Goal: Task Accomplishment & Management: Complete application form

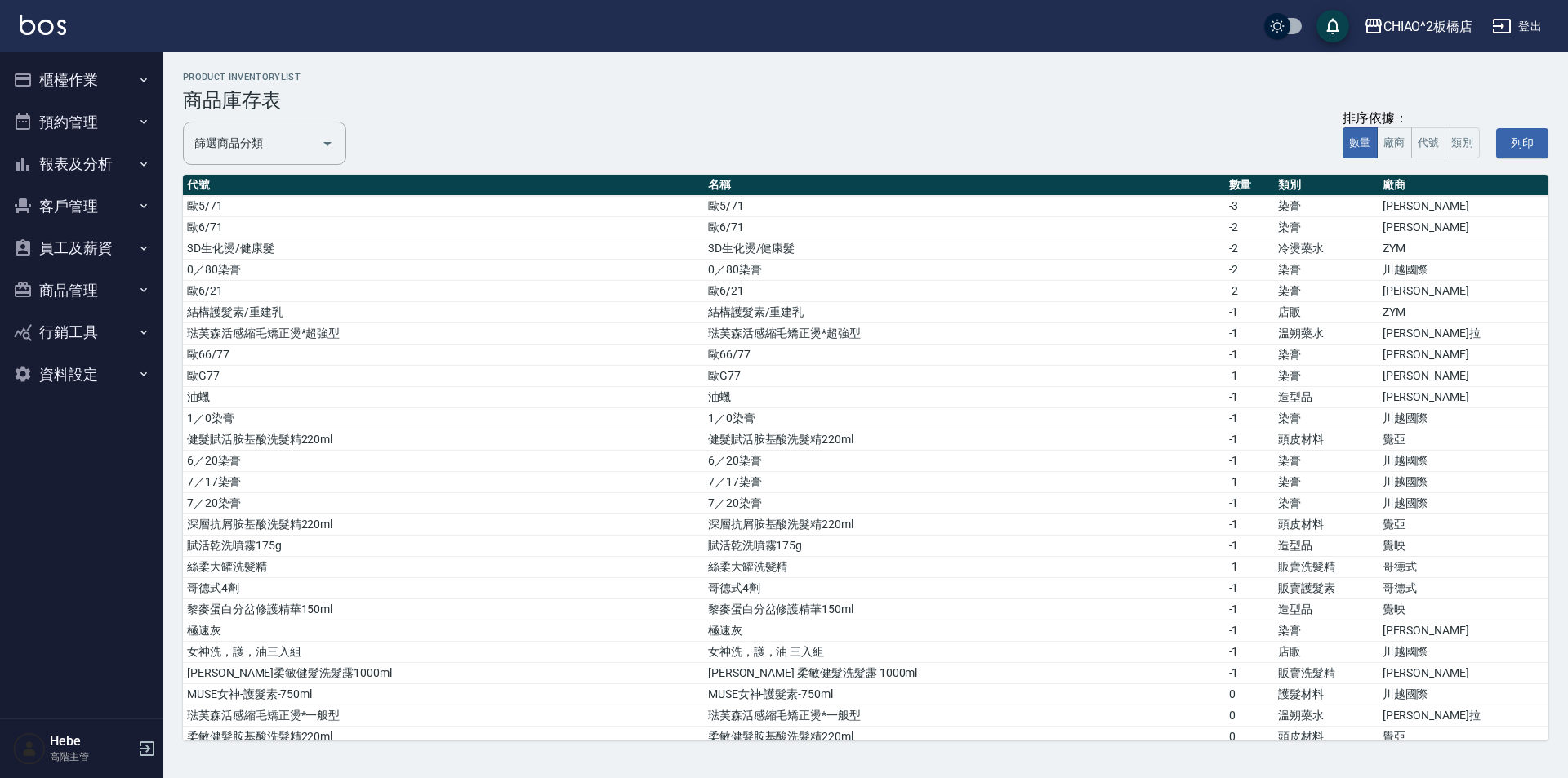
click at [31, 58] on ul "櫃檯作業 打帳單 帳單列表 掛單列表 座位開單 營業儀表板 現金收支登錄 高階收支登錄 材料自購登錄 每日結帳 排班表 現場電腦打卡 掃碼打卡 預約管理 預約…" at bounding box center [82, 227] width 151 height 350
click at [67, 59] on button "櫃檯作業" at bounding box center [82, 80] width 151 height 43
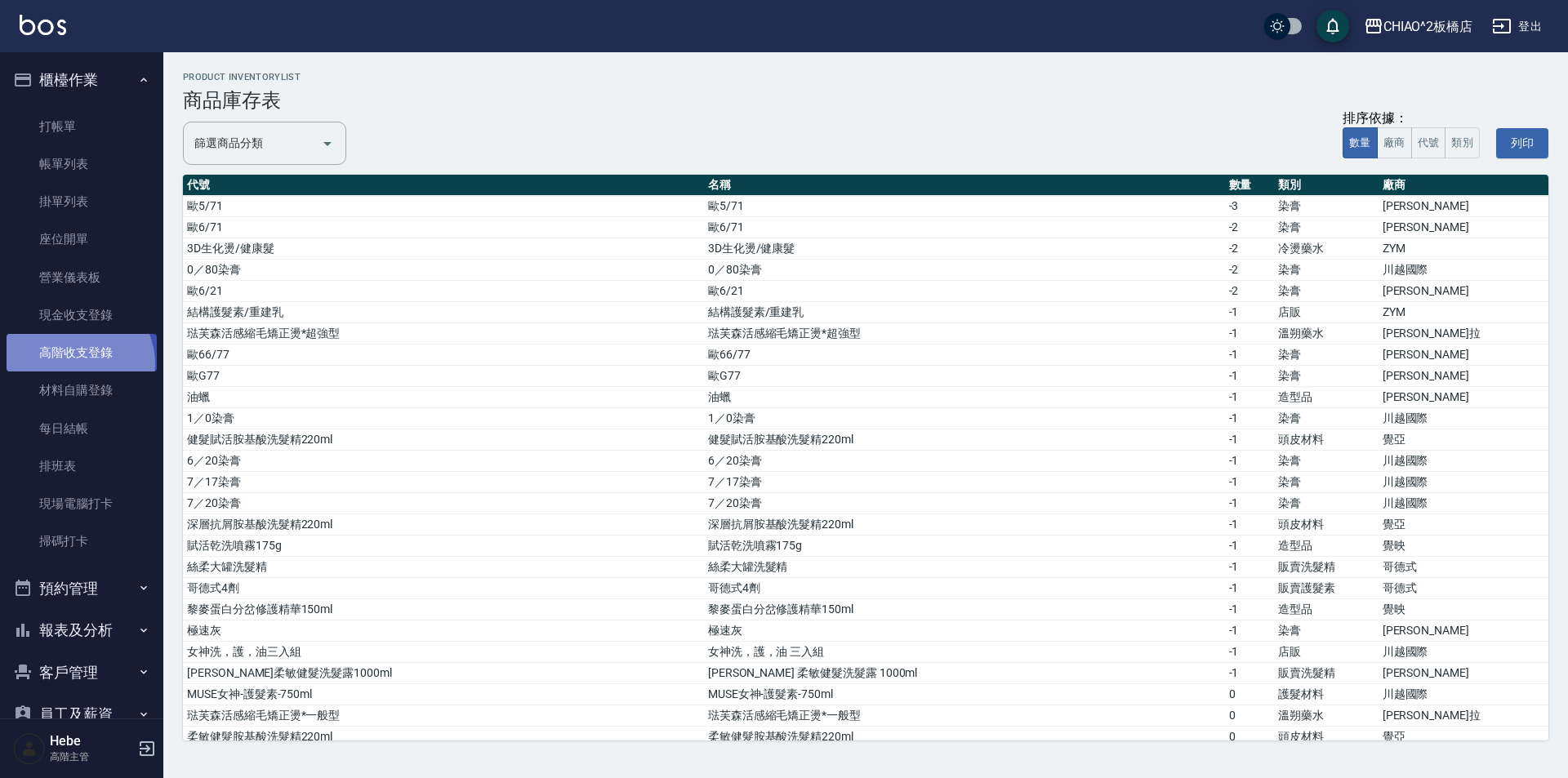
click at [72, 364] on link "高階收支登錄" at bounding box center [82, 353] width 151 height 37
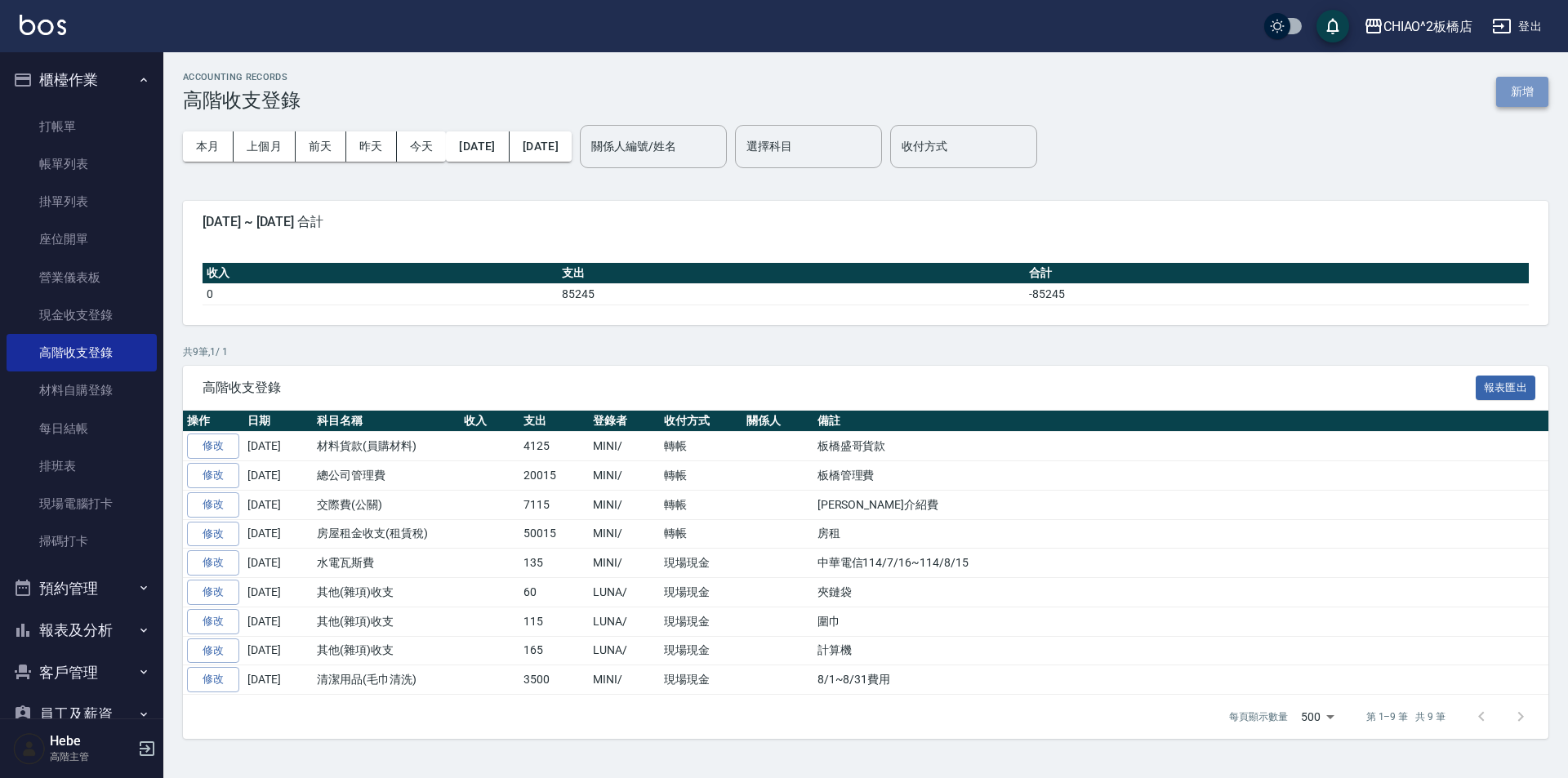
click at [1515, 93] on button "新增" at bounding box center [1522, 92] width 52 height 30
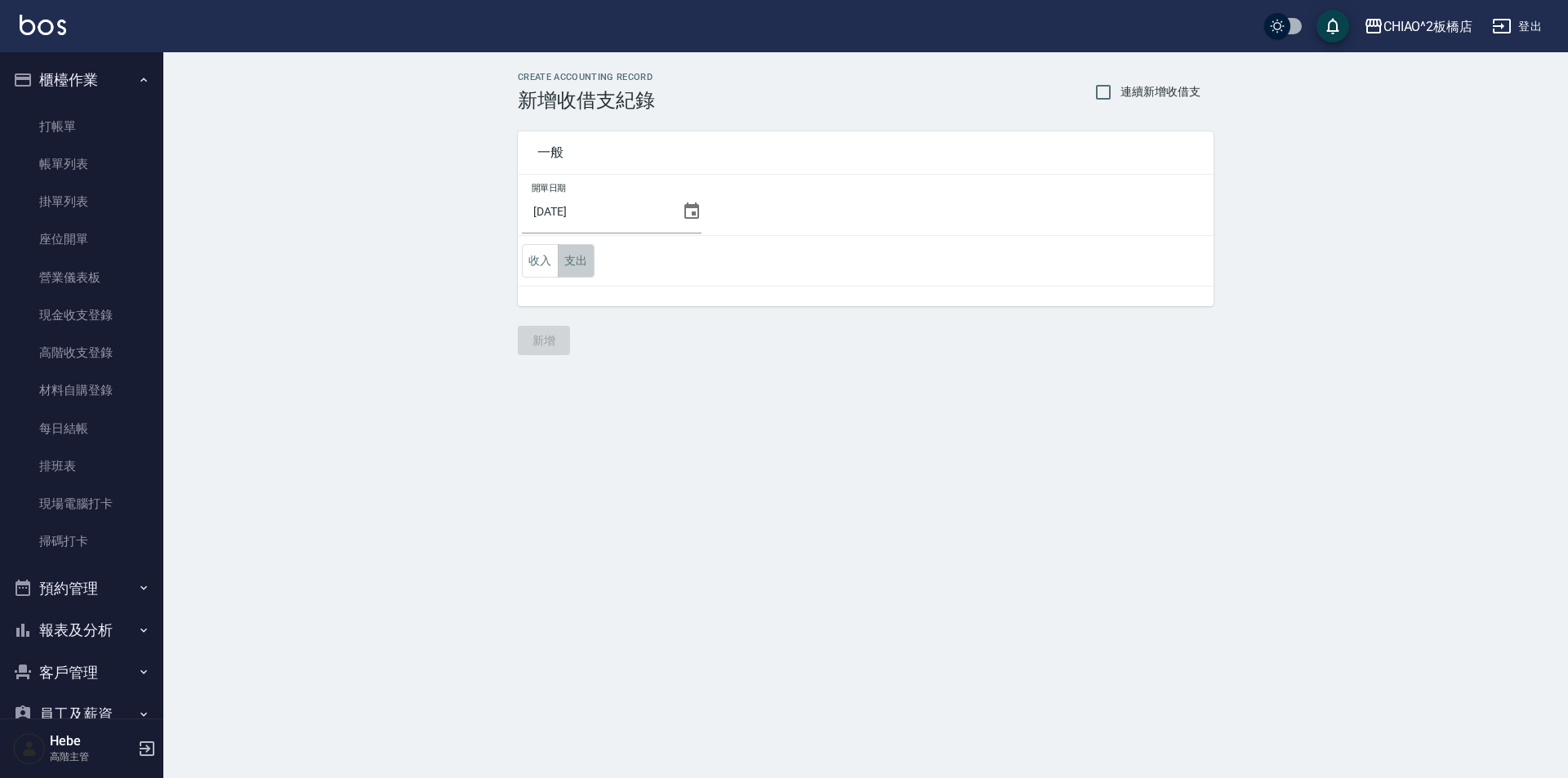
click at [581, 256] on button "支出" at bounding box center [576, 261] width 36 height 34
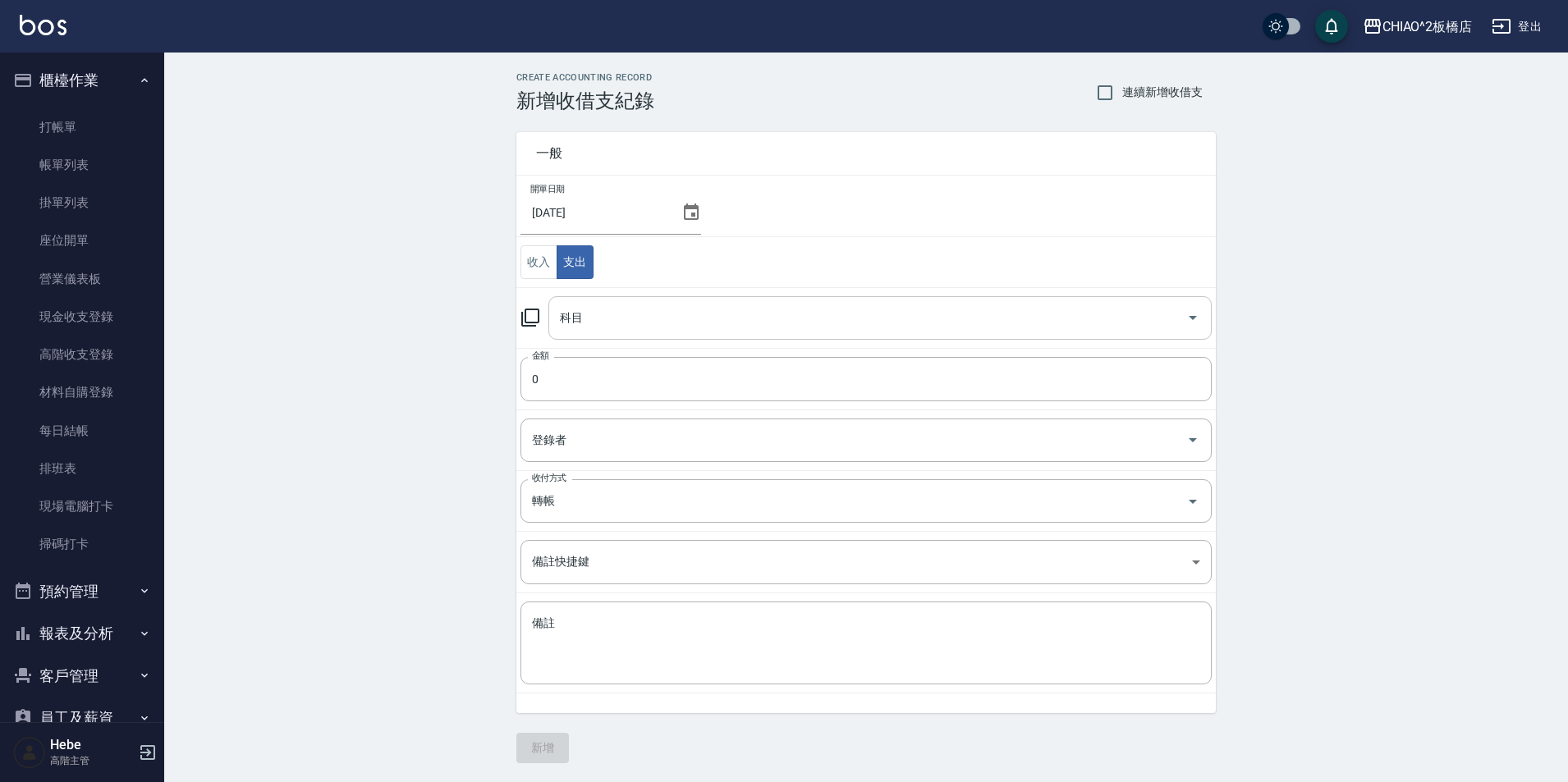
click at [560, 325] on div "科目 科目" at bounding box center [880, 318] width 663 height 44
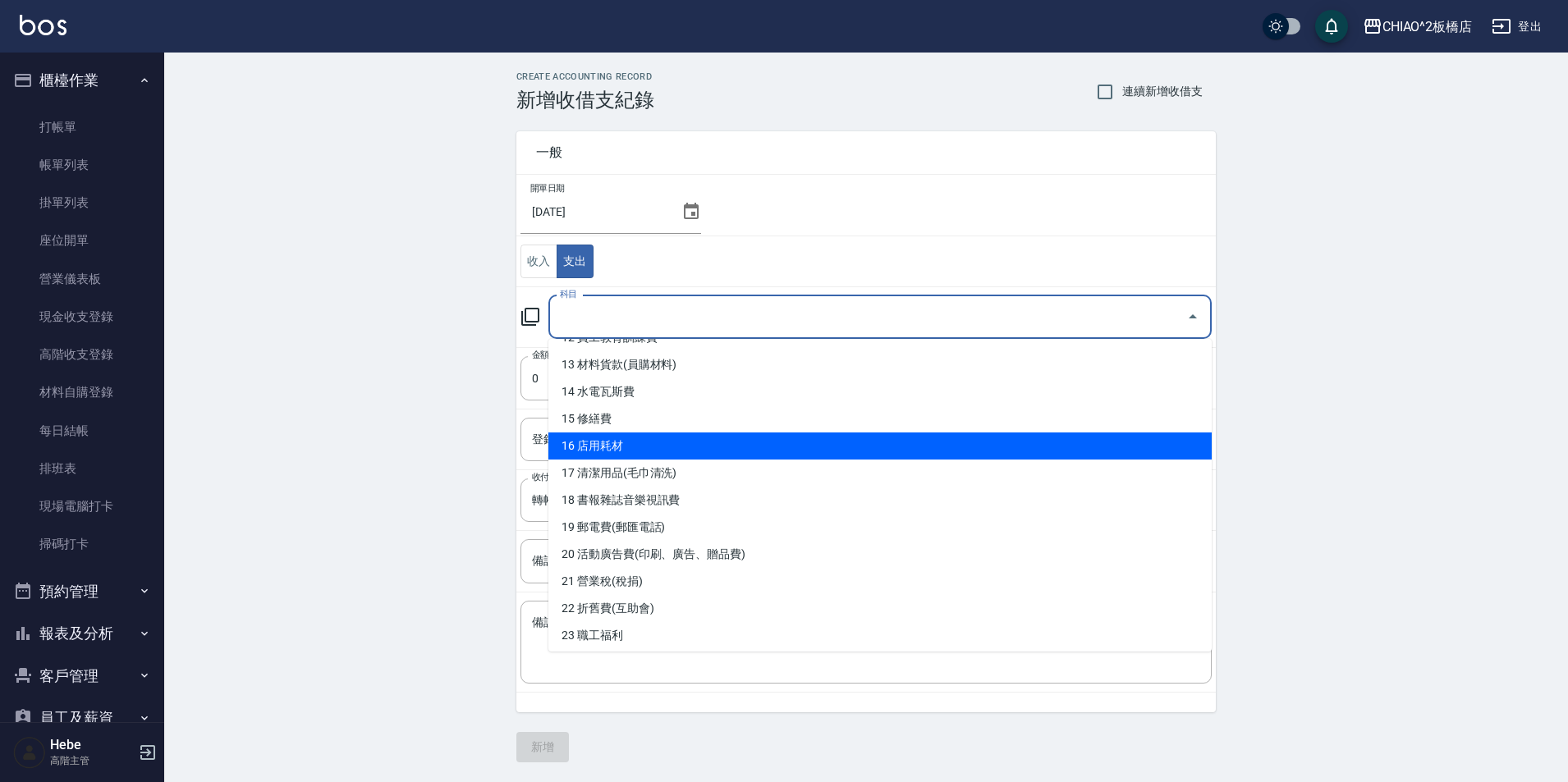
scroll to position [320, 0]
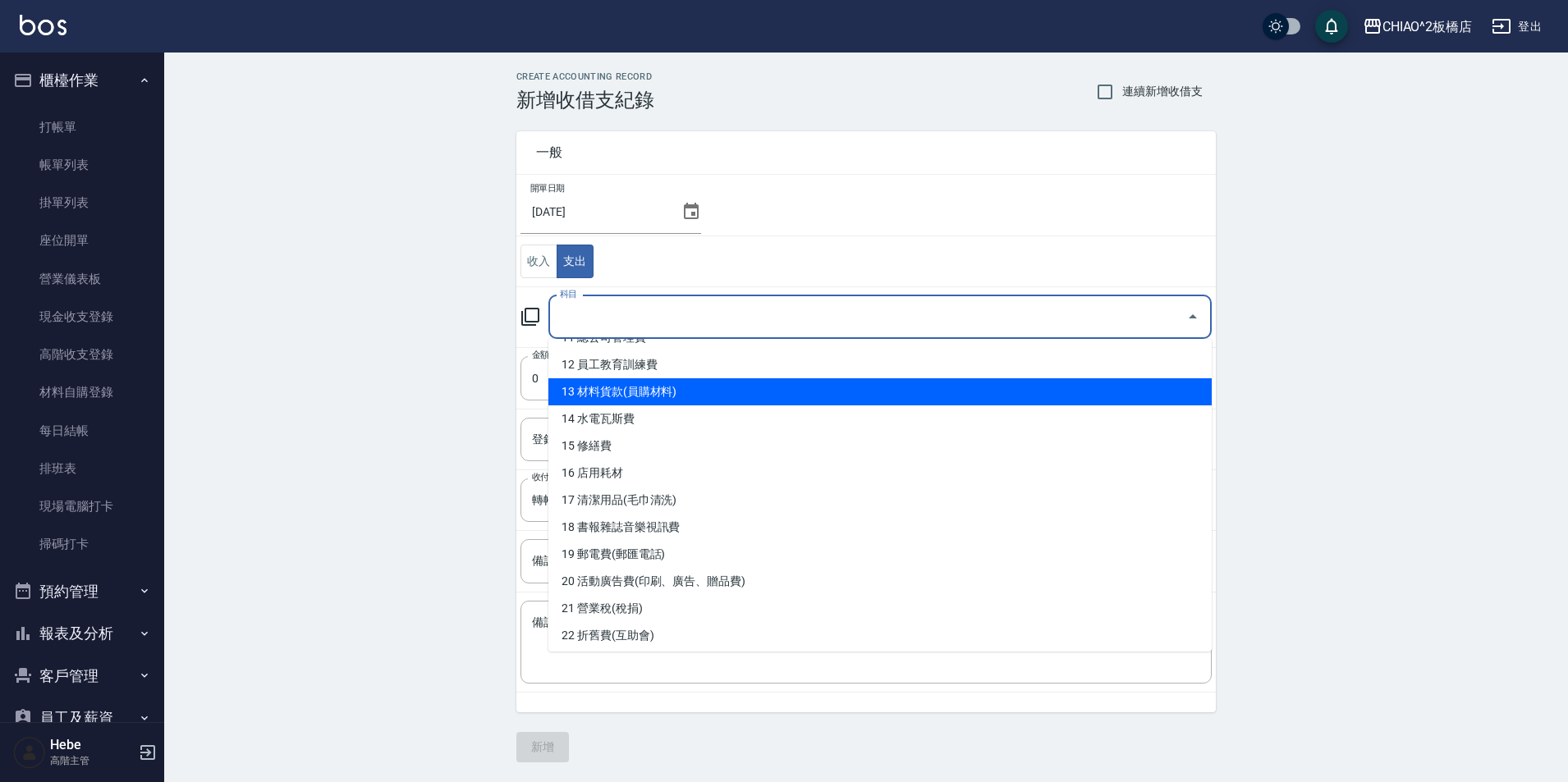
click at [655, 395] on li "13 材料貨款(員購材料)" at bounding box center [880, 392] width 663 height 27
type input "13 材料貨款(員購材料)"
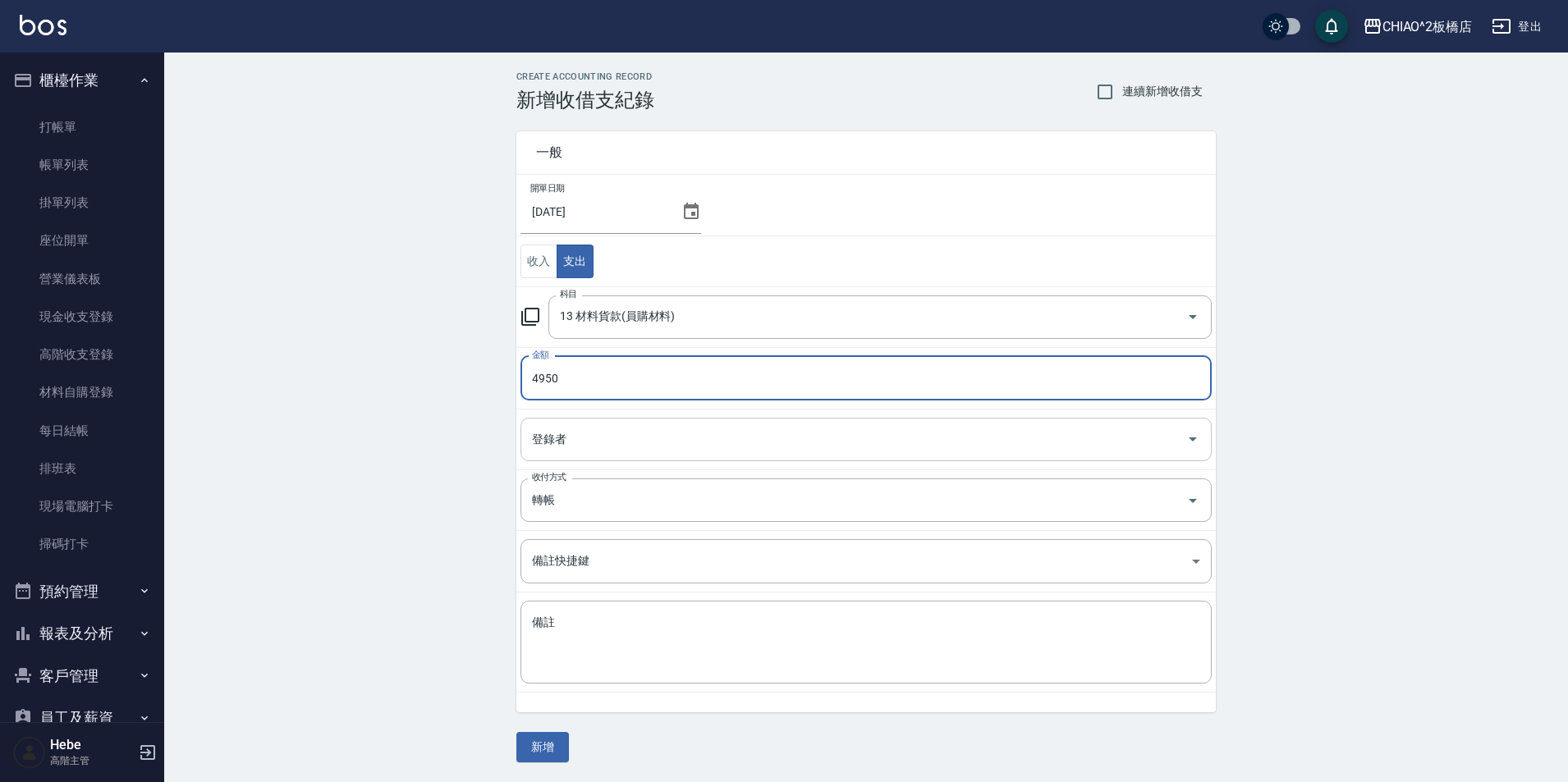
type input "4950"
drag, startPoint x: 607, startPoint y: 439, endPoint x: 597, endPoint y: 445, distance: 11.7
click at [605, 441] on input "登錄者" at bounding box center [854, 439] width 652 height 29
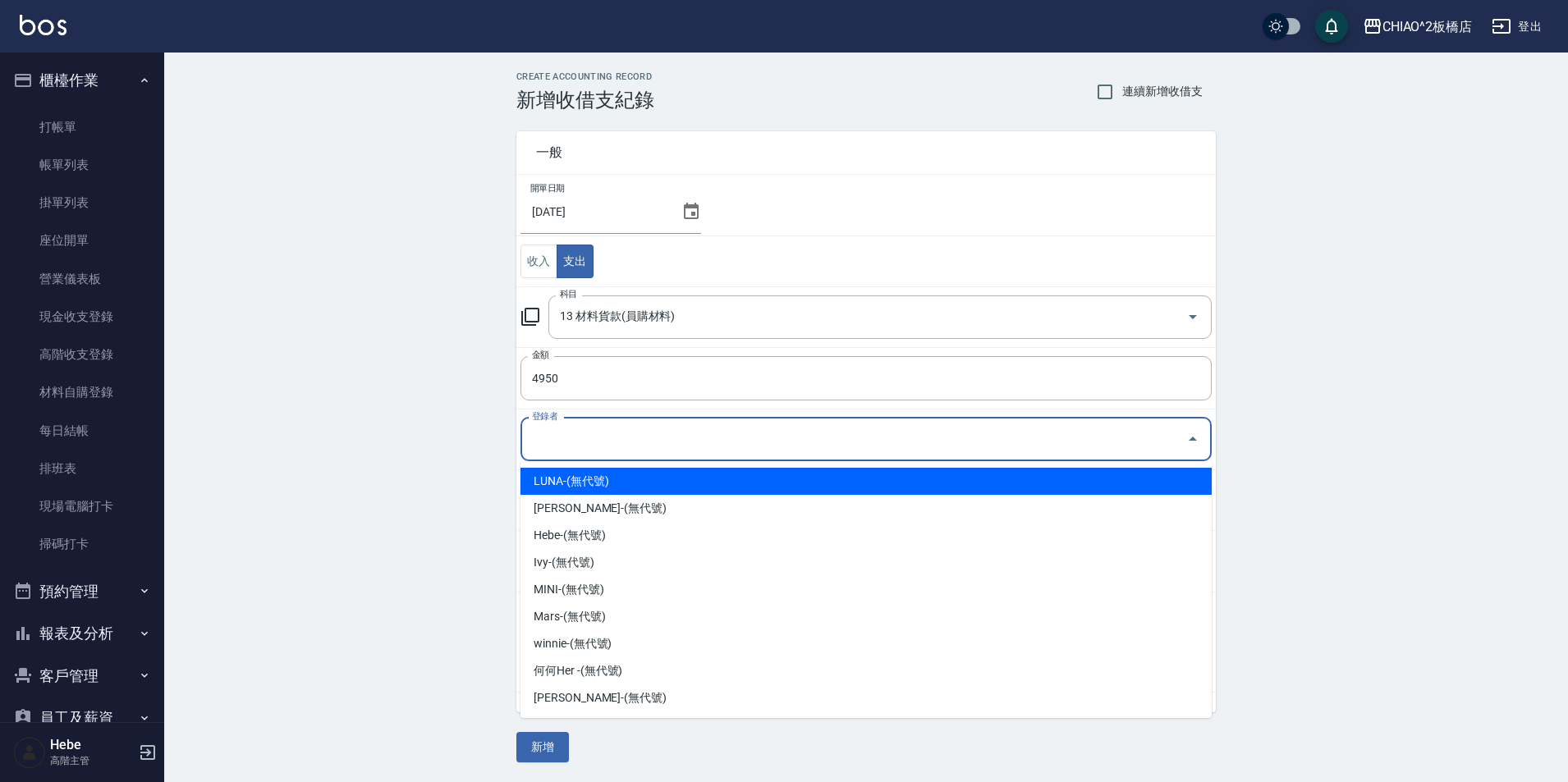
drag, startPoint x: 579, startPoint y: 486, endPoint x: 559, endPoint y: 498, distance: 23.3
click at [577, 488] on li "LUNA-(無代號)" at bounding box center [865, 481] width 691 height 27
type input "LUNA-(無代號)"
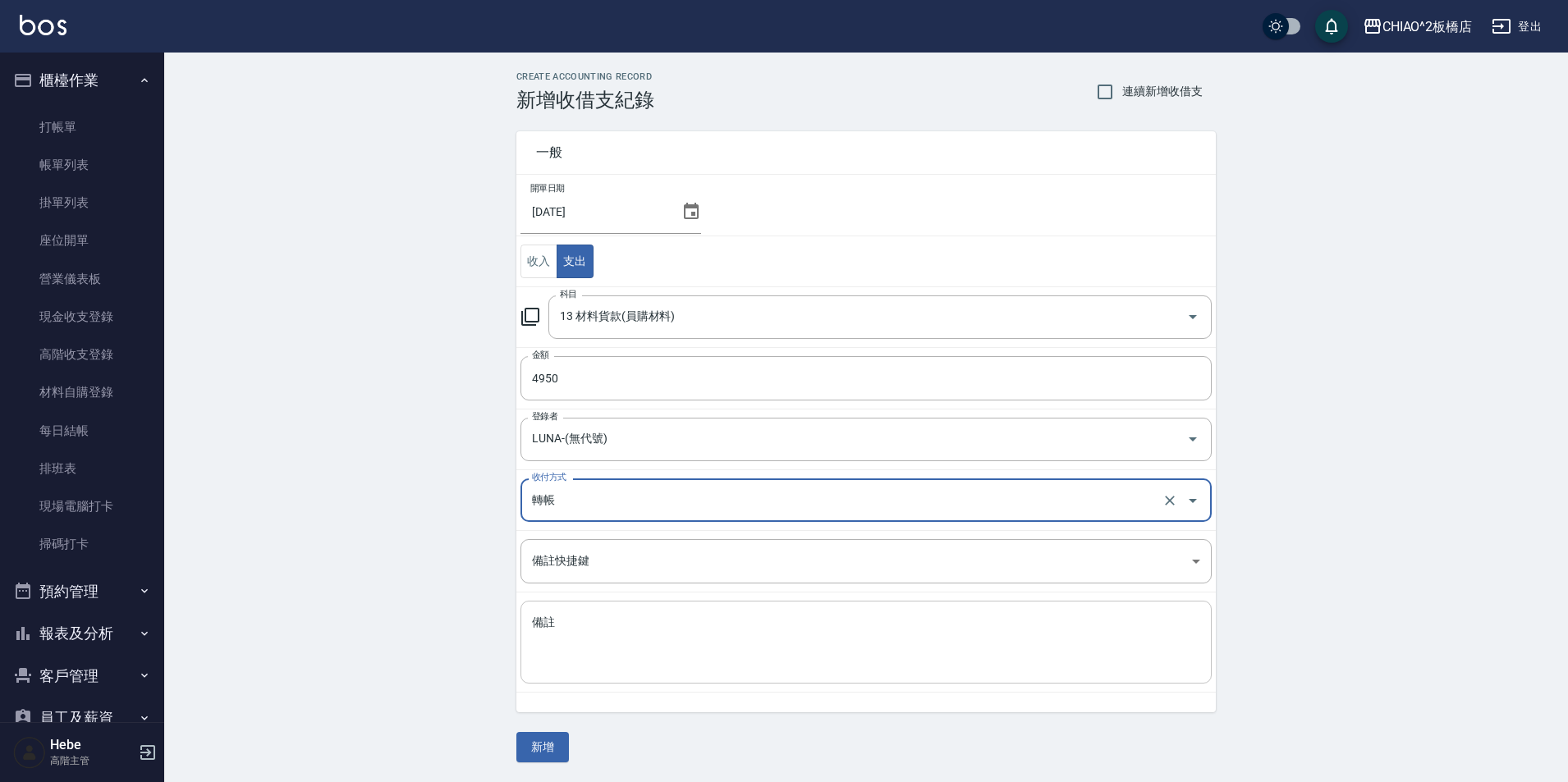
click at [576, 636] on textarea "備註" at bounding box center [865, 642] width 668 height 56
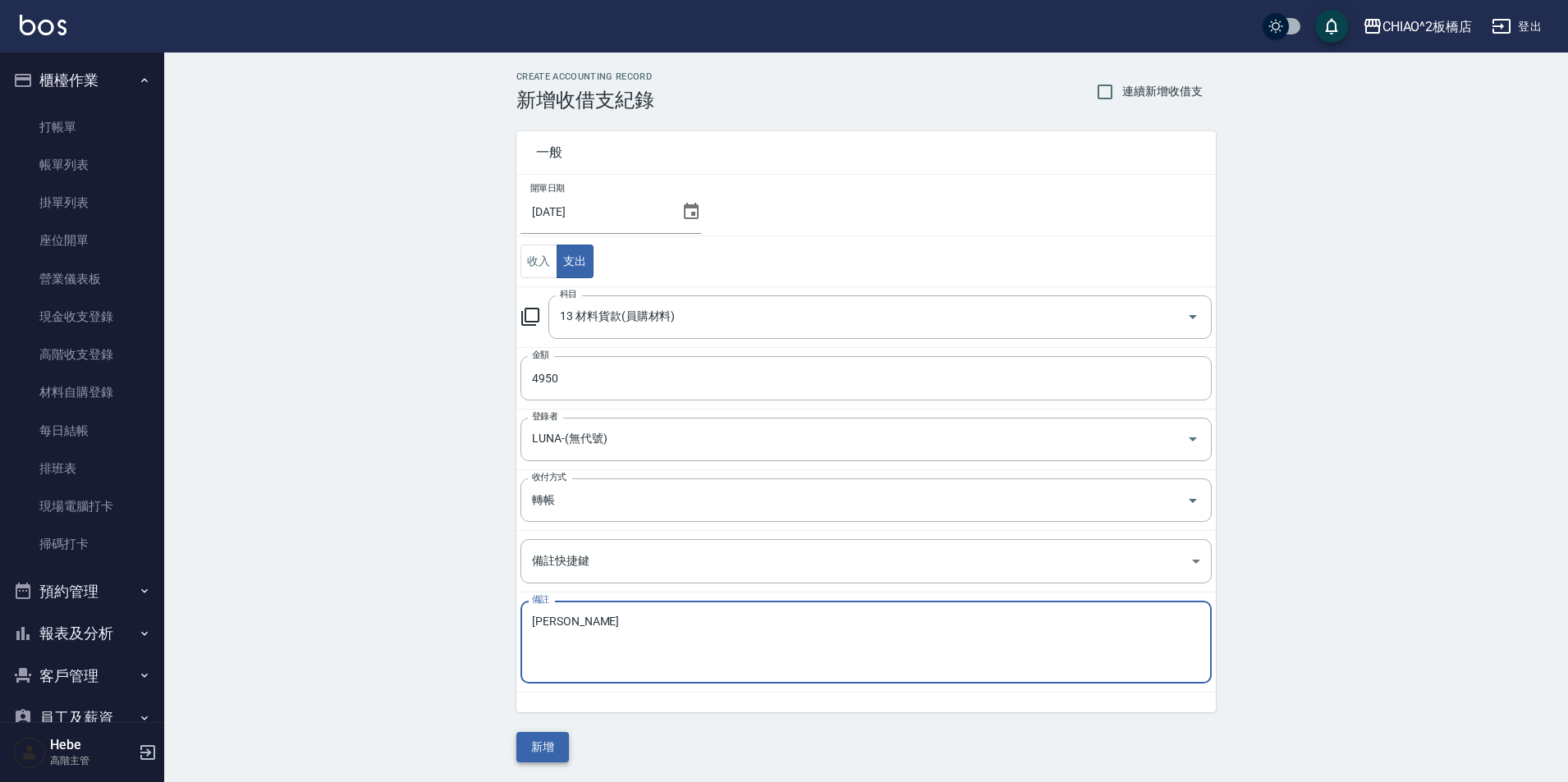
type textarea "[PERSON_NAME]"
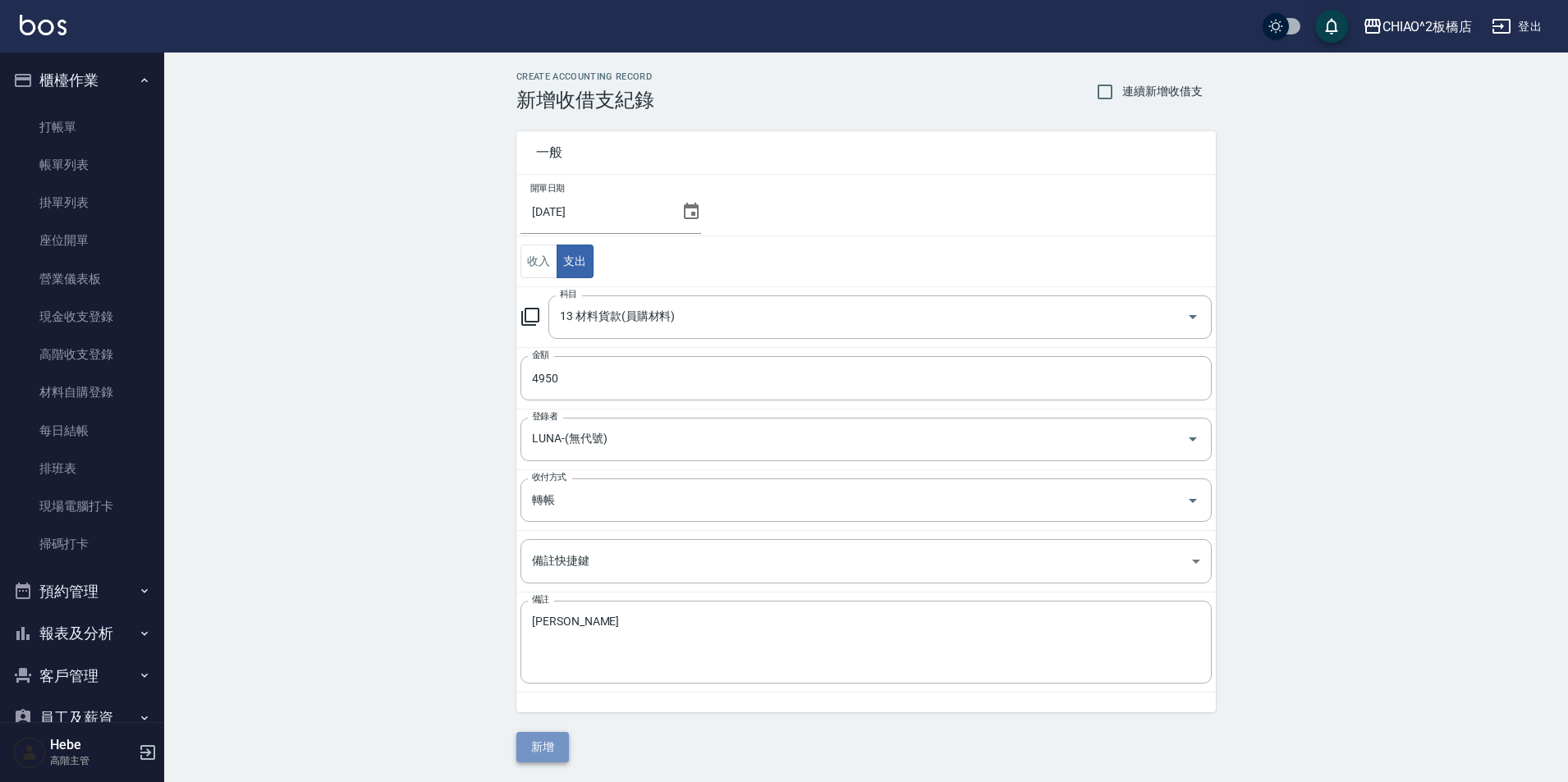
click at [540, 749] on button "新增" at bounding box center [542, 747] width 53 height 30
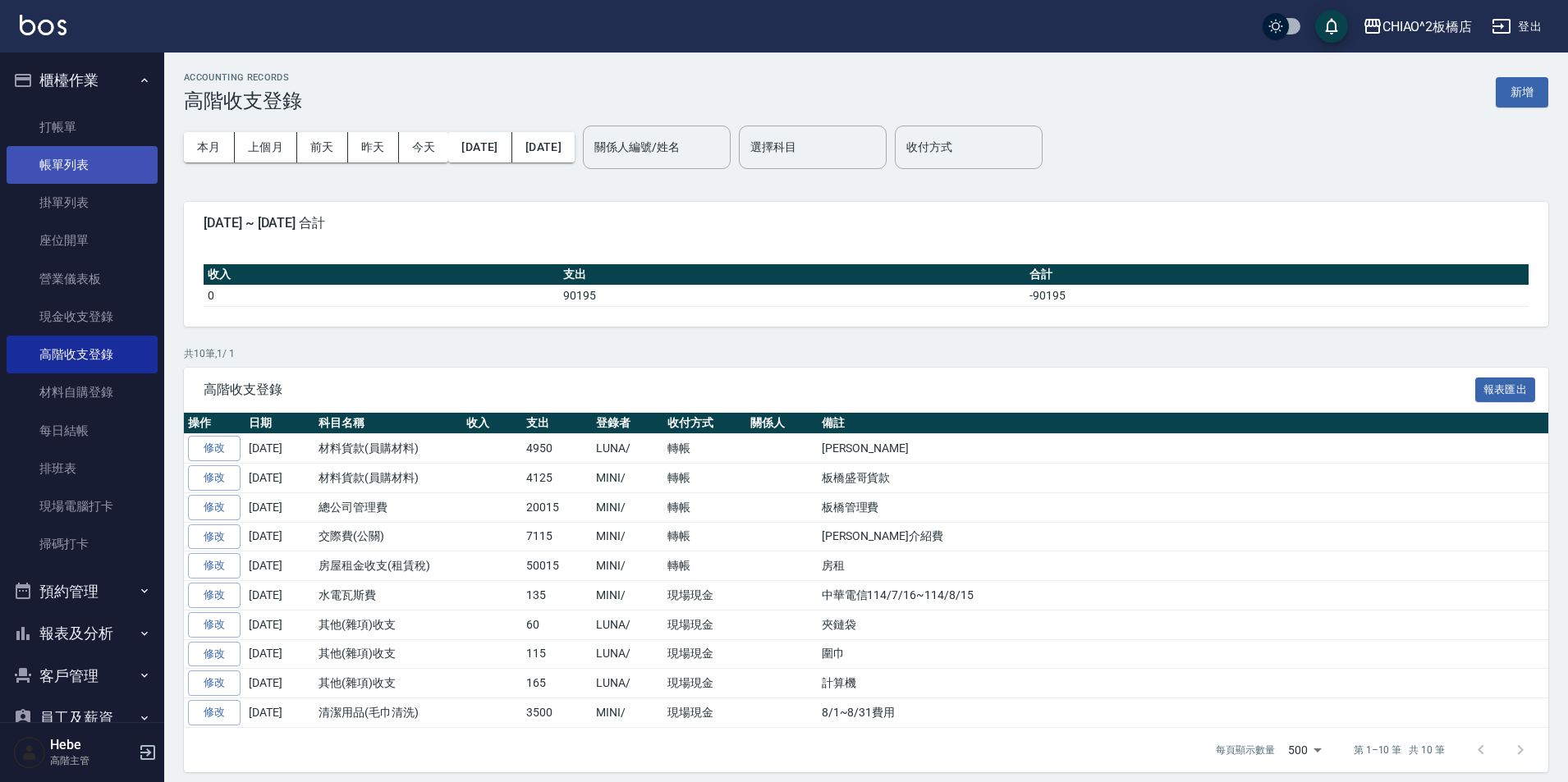
click at [64, 167] on link "帳單列表" at bounding box center [82, 165] width 151 height 37
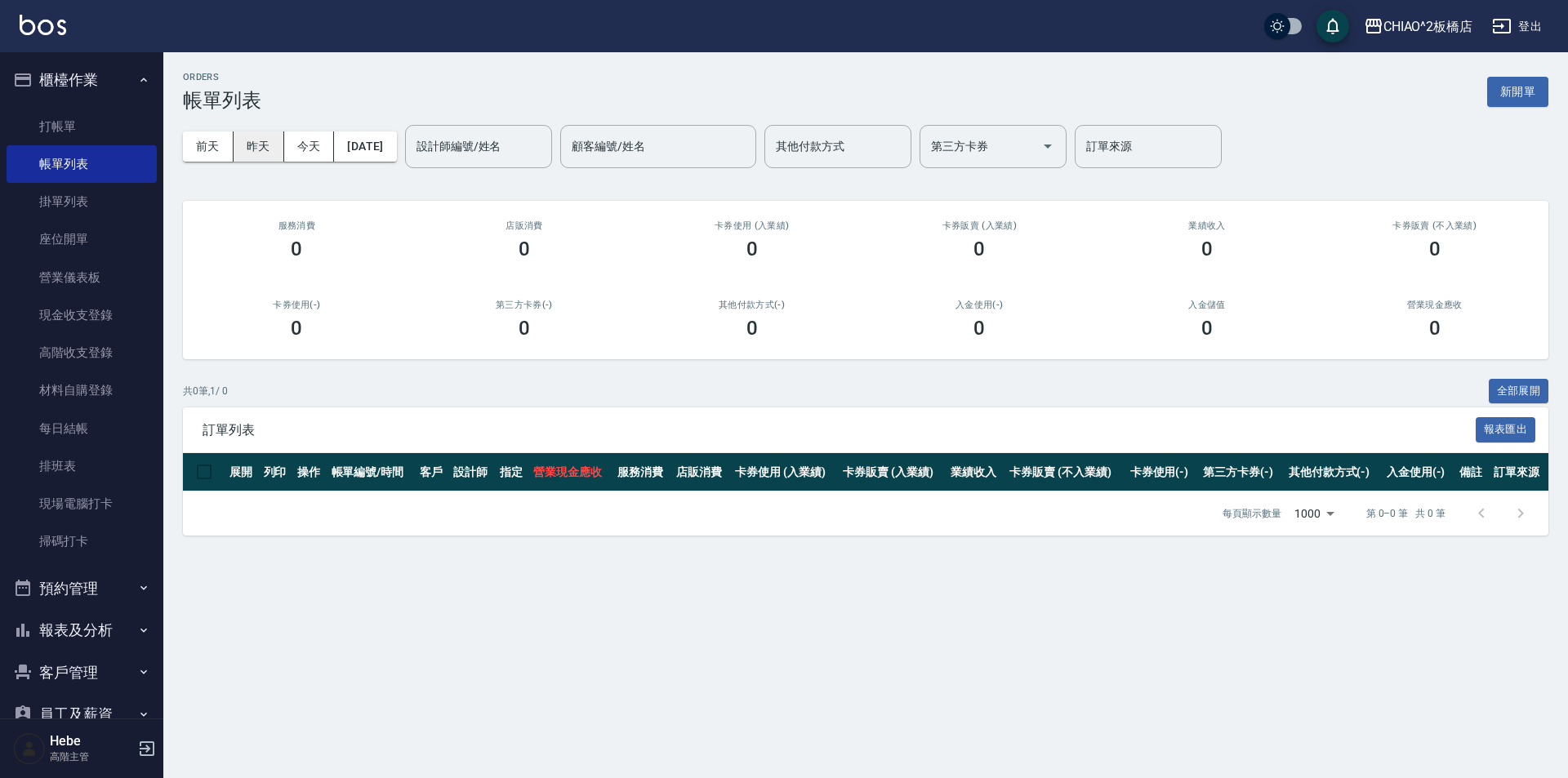
click at [264, 147] on button "昨天" at bounding box center [259, 146] width 50 height 30
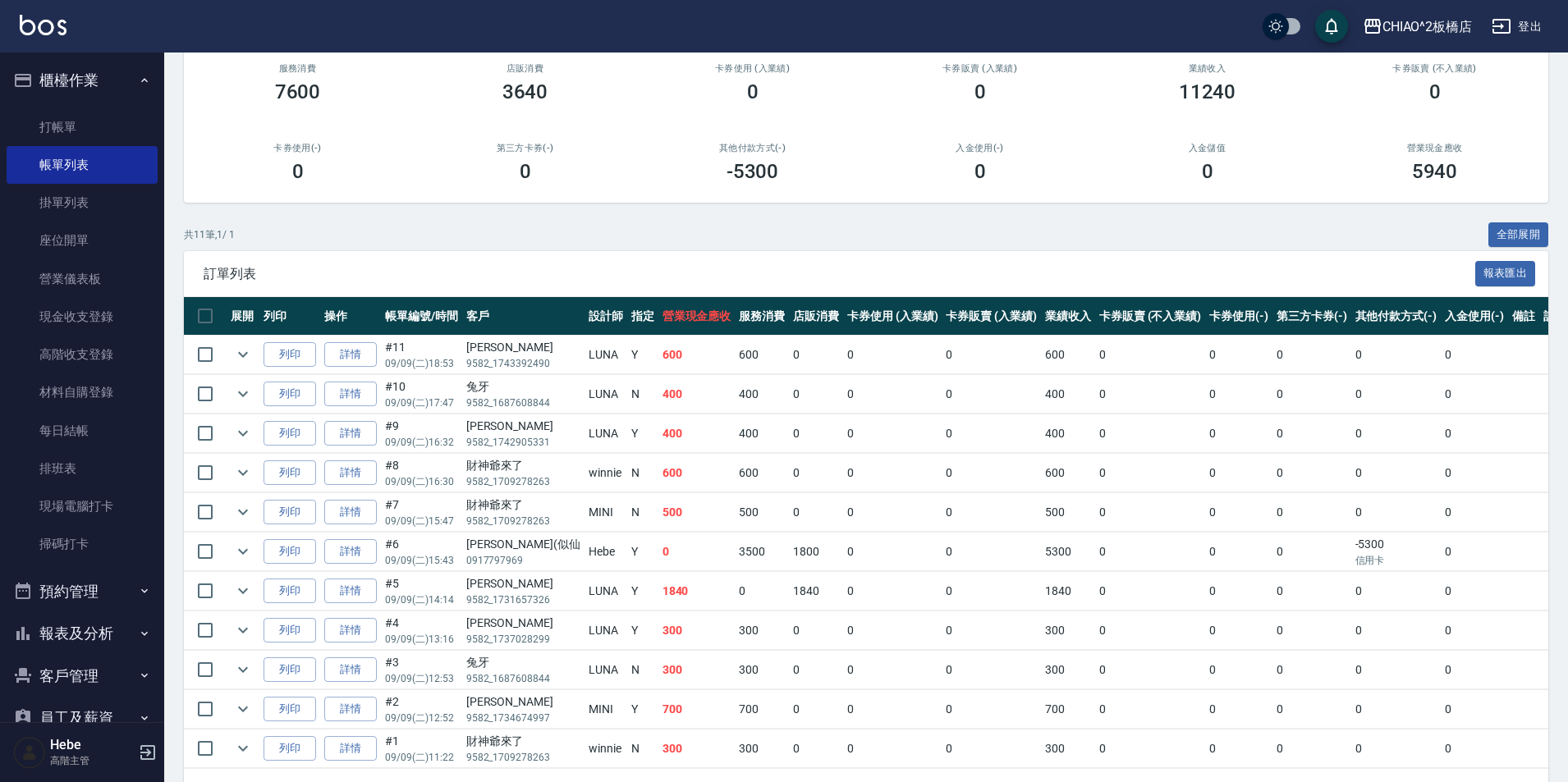
scroll to position [164, 0]
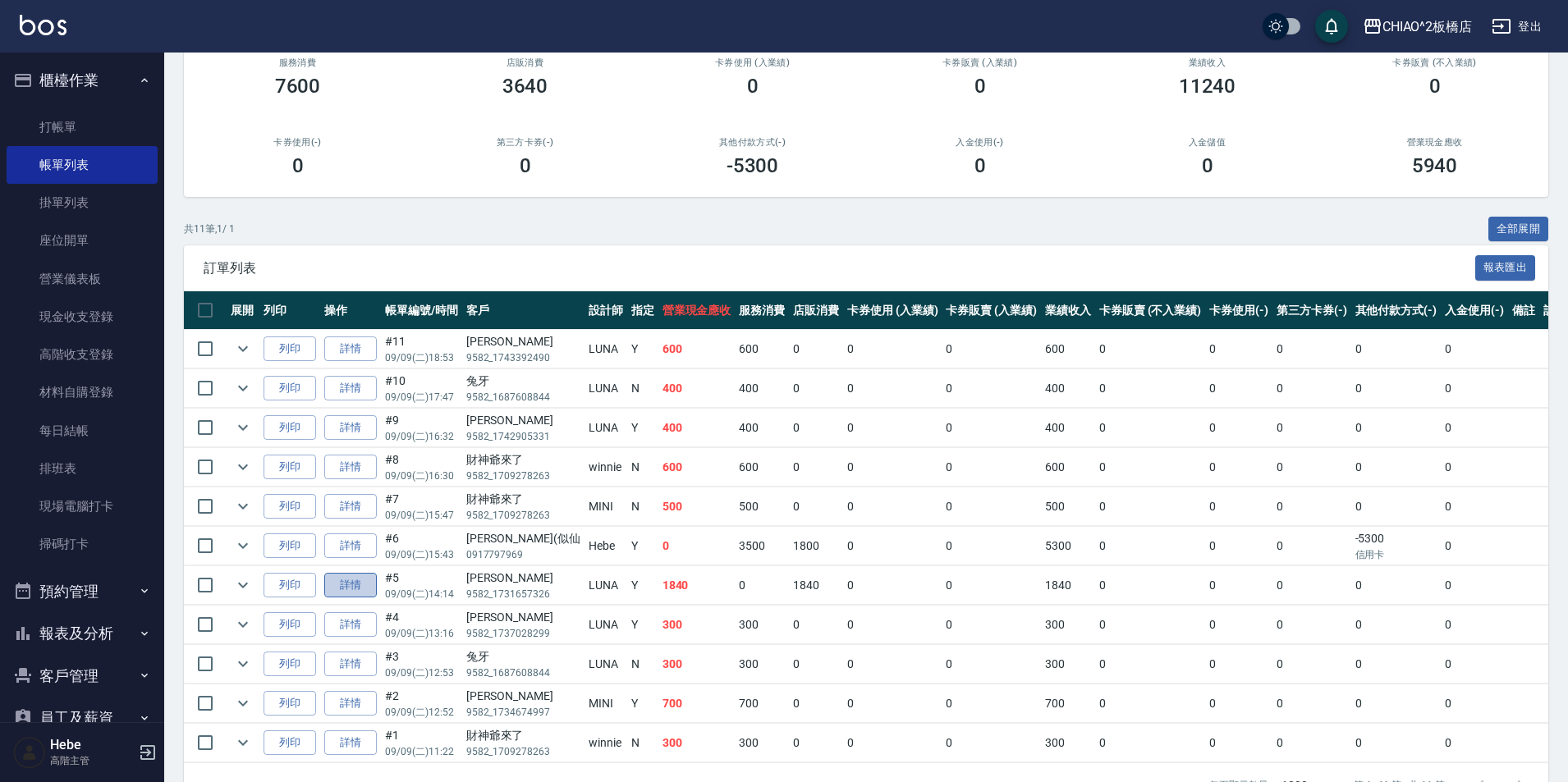
click at [355, 590] on link "詳情" at bounding box center [350, 585] width 53 height 26
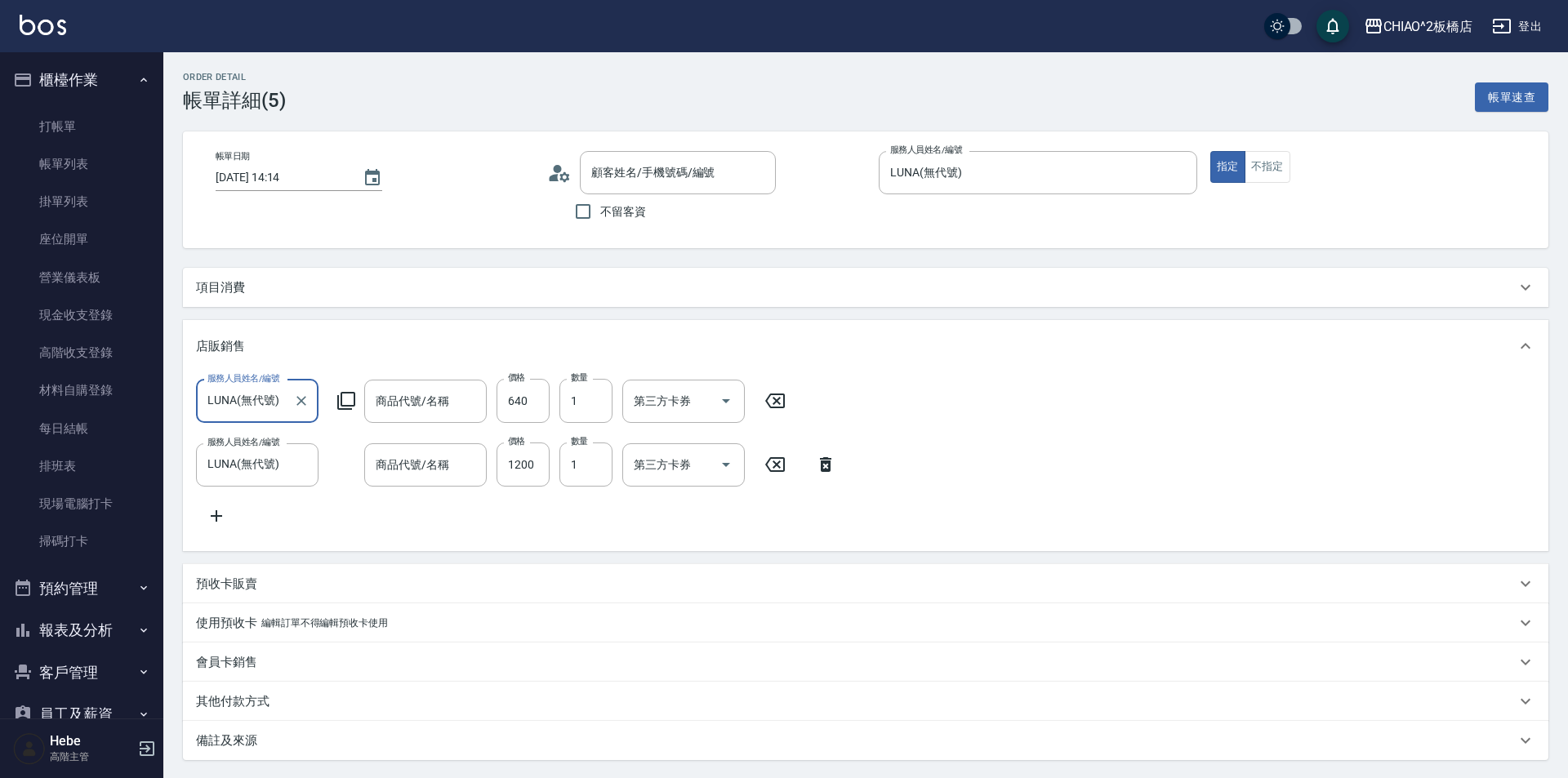
type input "[DATE] 14:14"
type input "LUNA(無代號)"
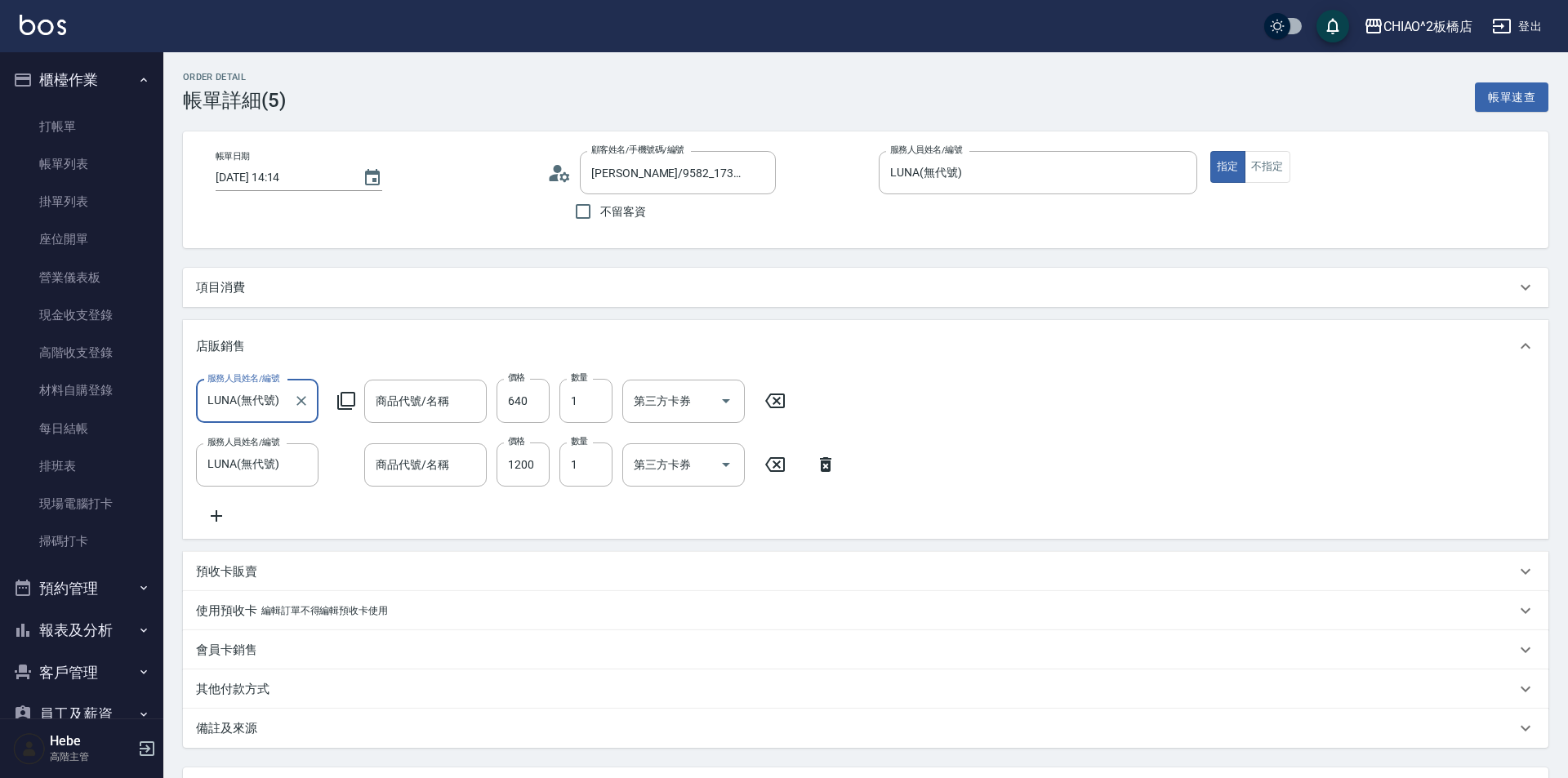
type input "[PERSON_NAME]/9582_1731657326/null"
type input "威傑士ZERO極光渲染髮浴1-7P*粉灰紫色*300ml"
type input "女神洗，護，油 三入組"
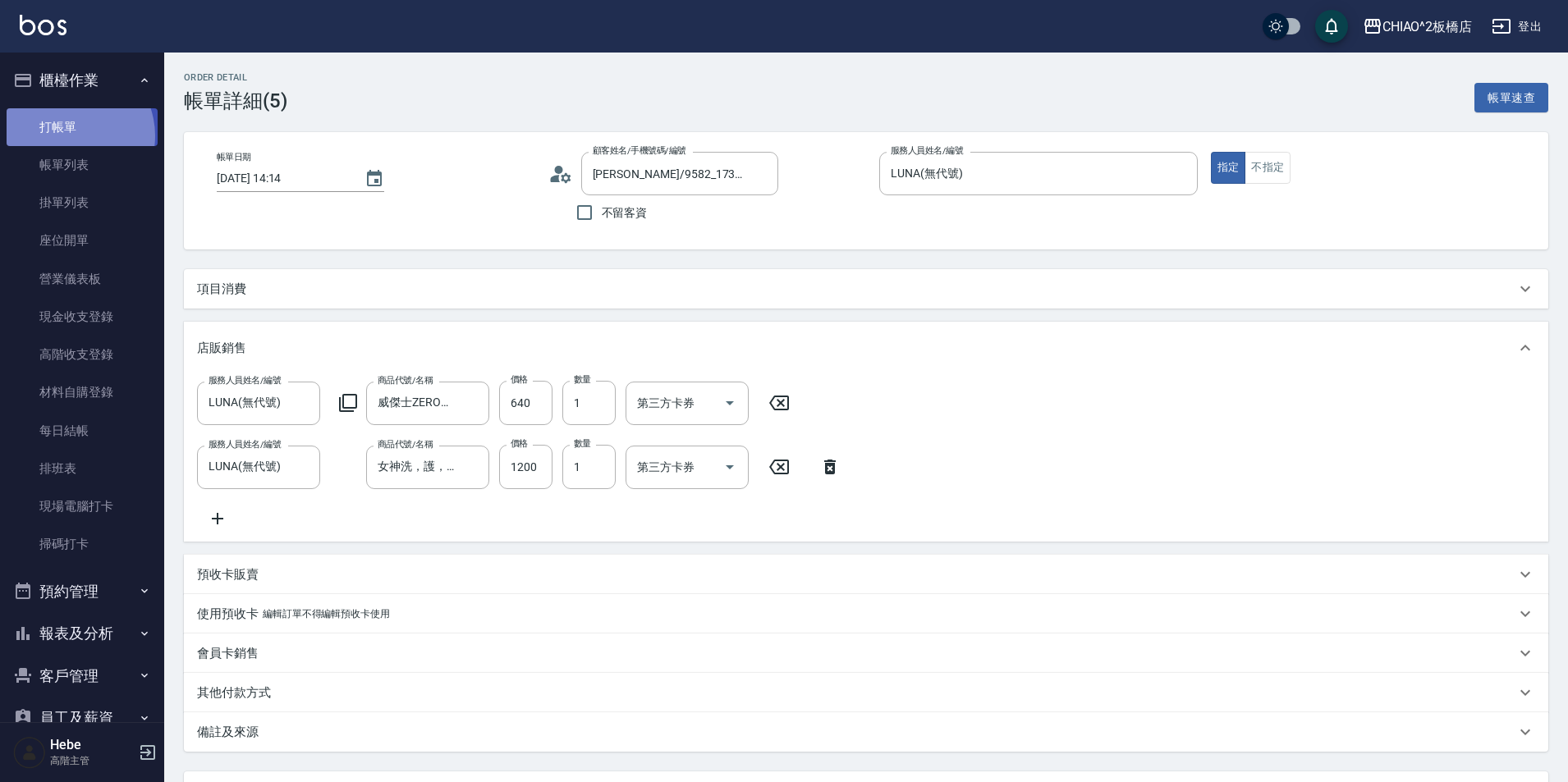
click at [68, 135] on link "打帳單" at bounding box center [82, 127] width 151 height 37
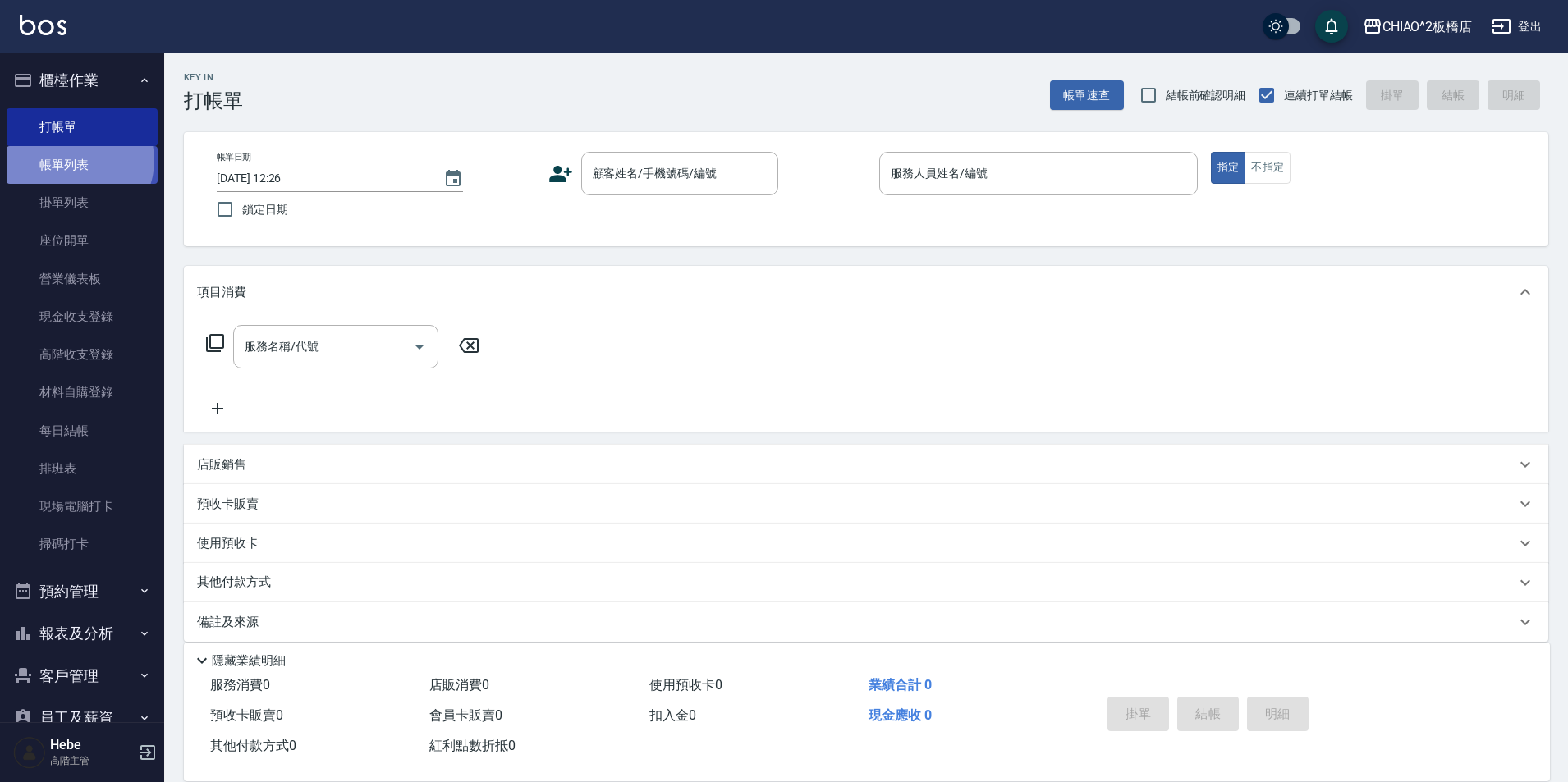
click at [77, 161] on link "帳單列表" at bounding box center [82, 165] width 151 height 37
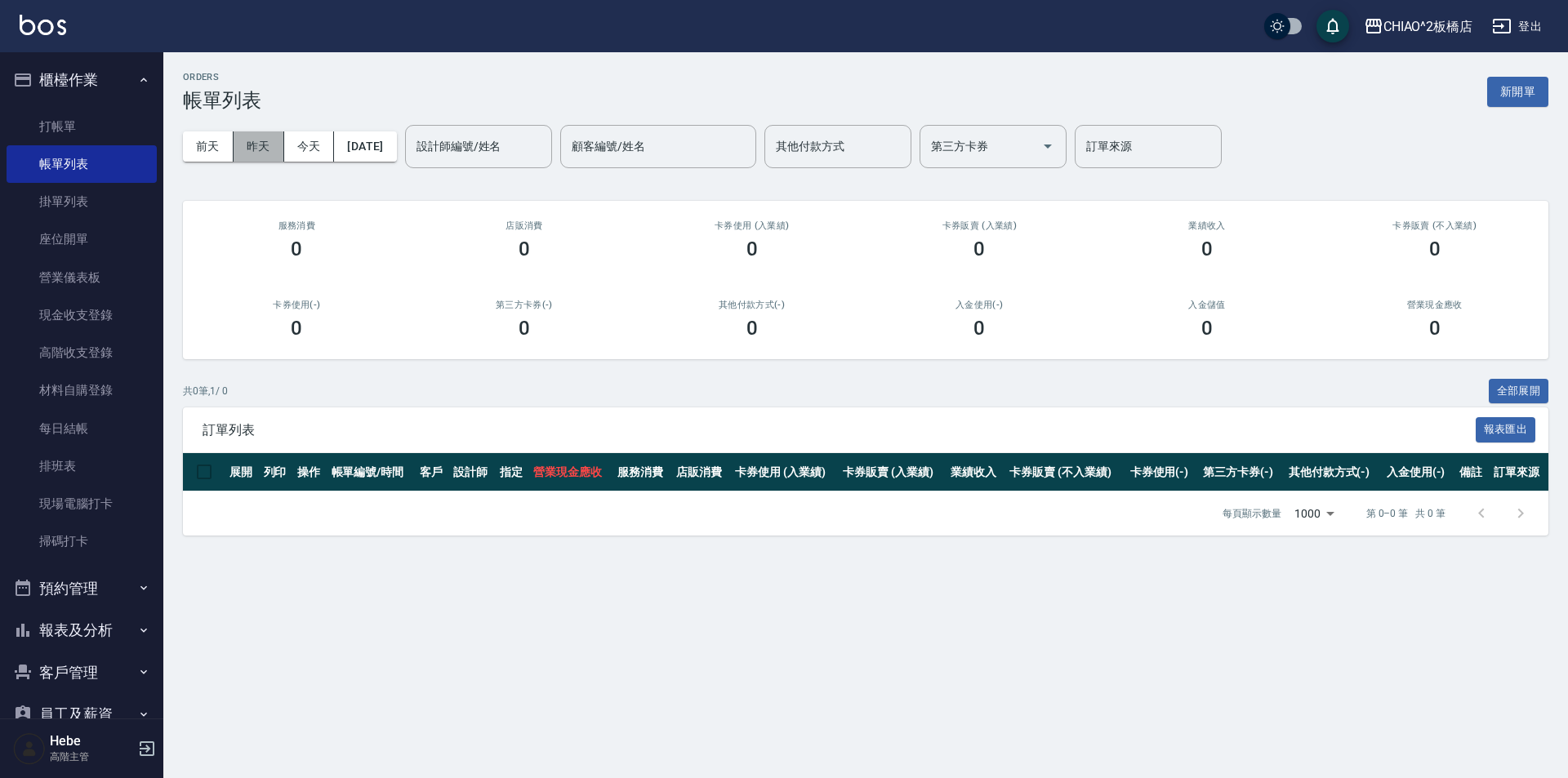
click at [260, 146] on button "昨天" at bounding box center [259, 146] width 50 height 30
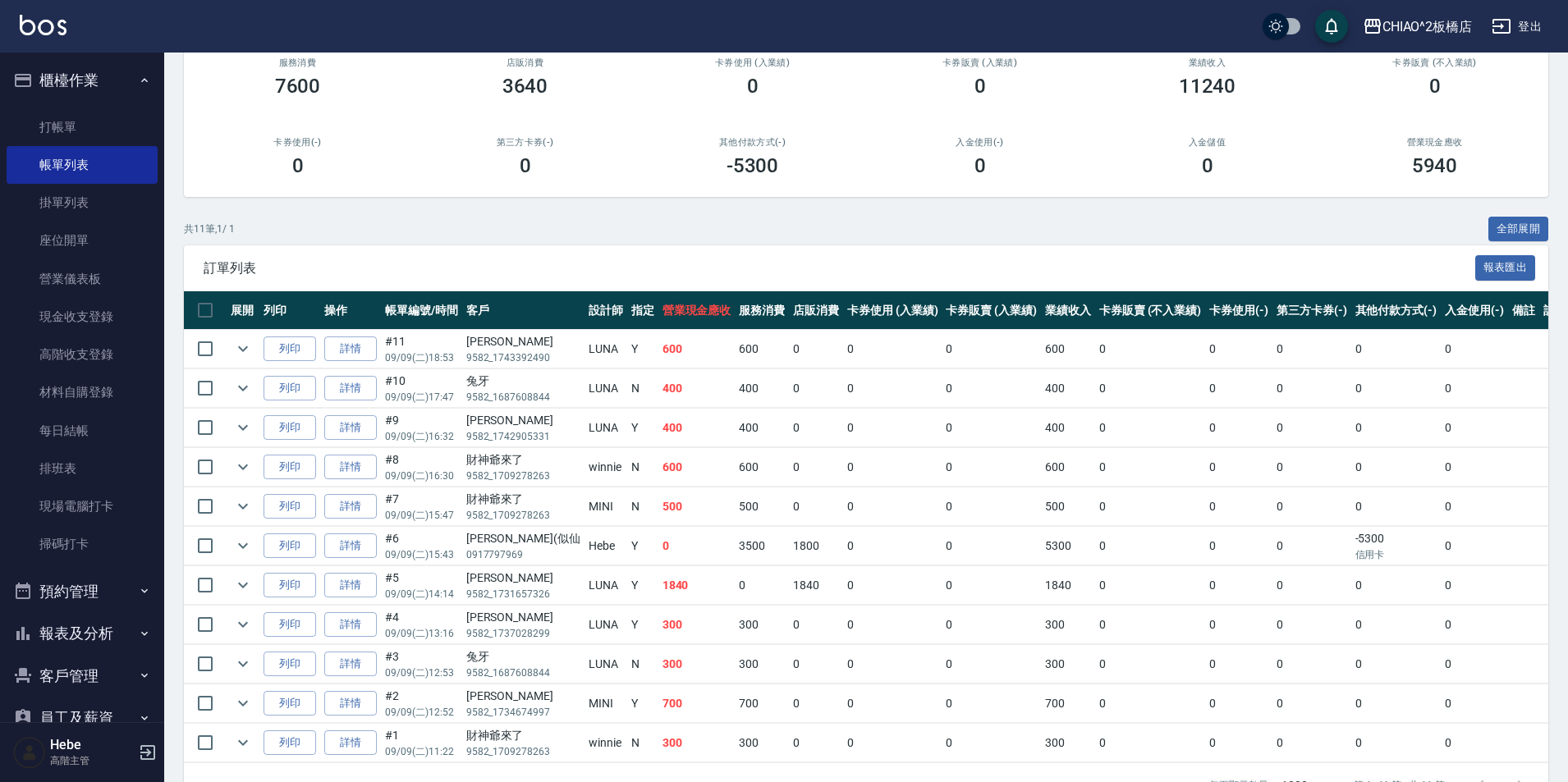
scroll to position [82, 0]
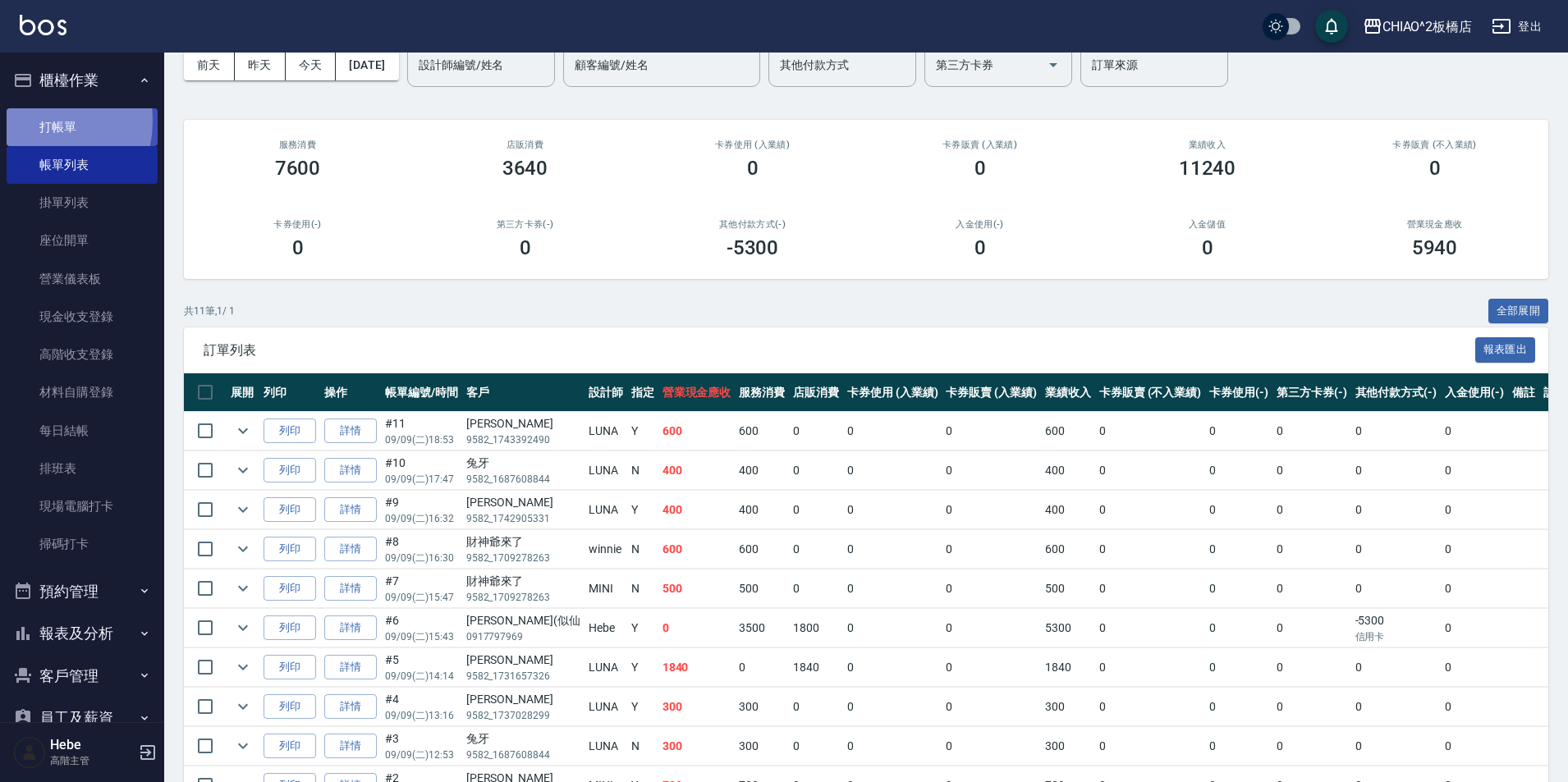
click at [34, 120] on link "打帳單" at bounding box center [82, 127] width 151 height 37
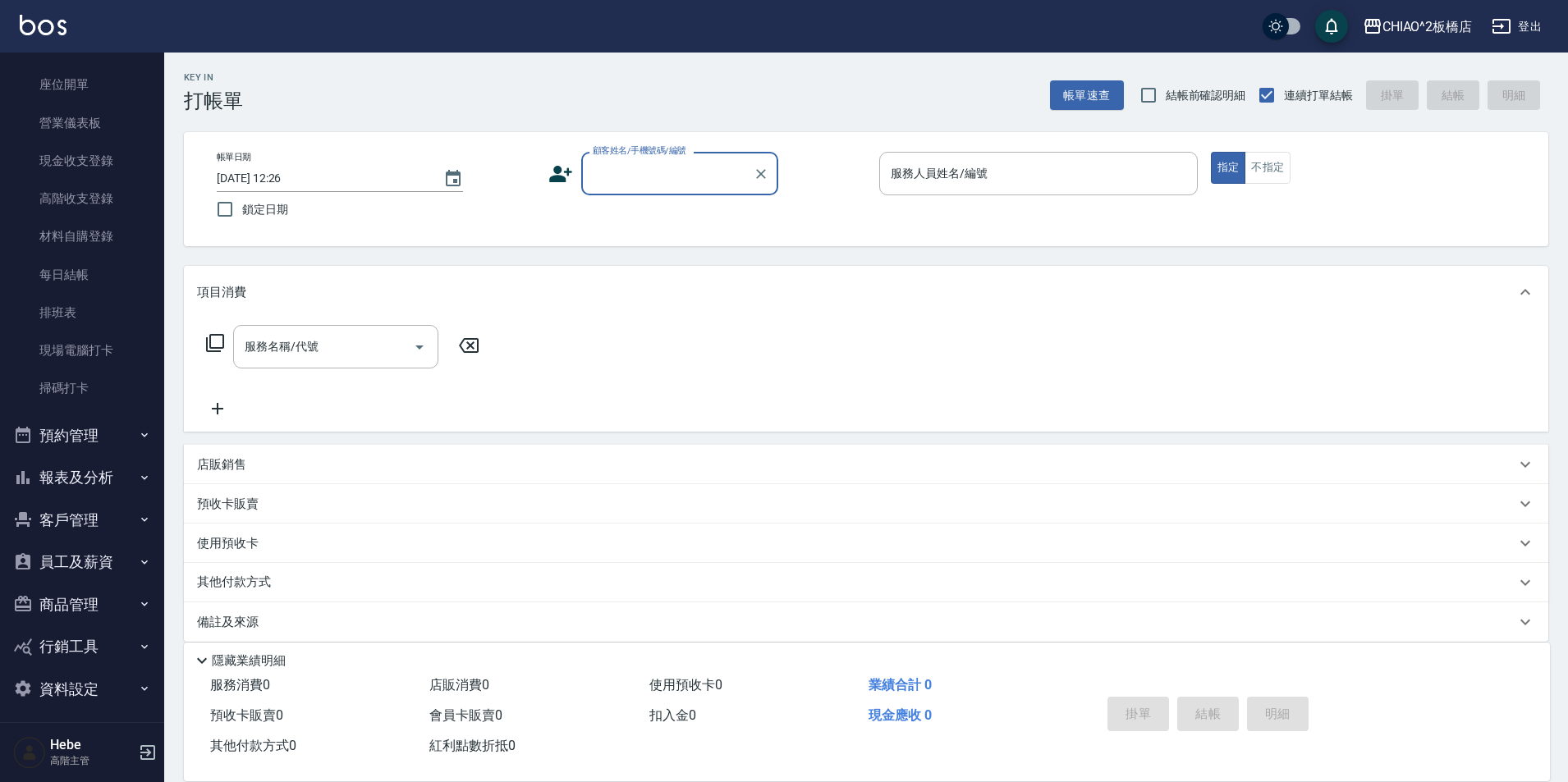
scroll to position [163, 0]
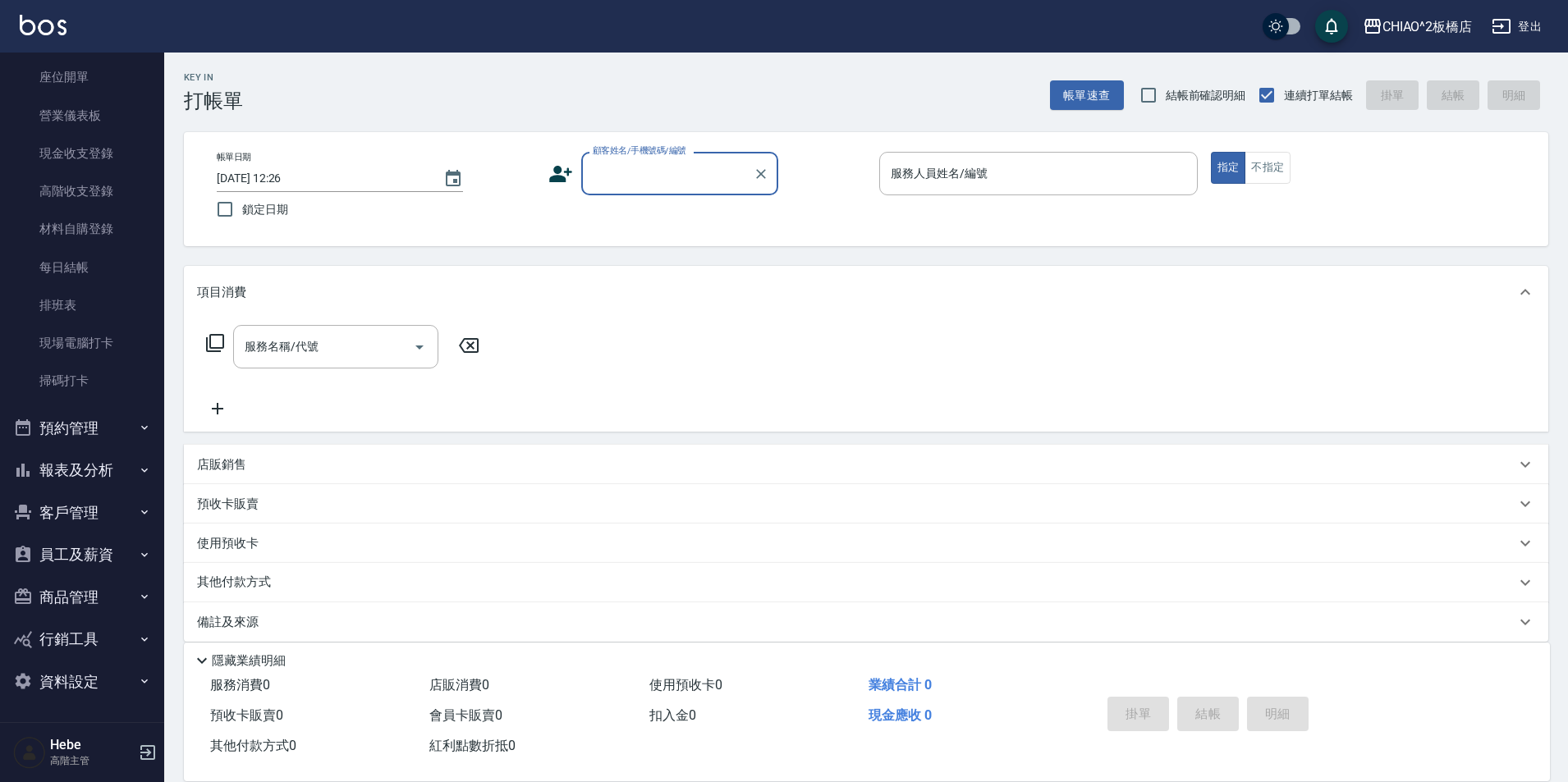
click at [94, 602] on button "商品管理" at bounding box center [82, 598] width 151 height 43
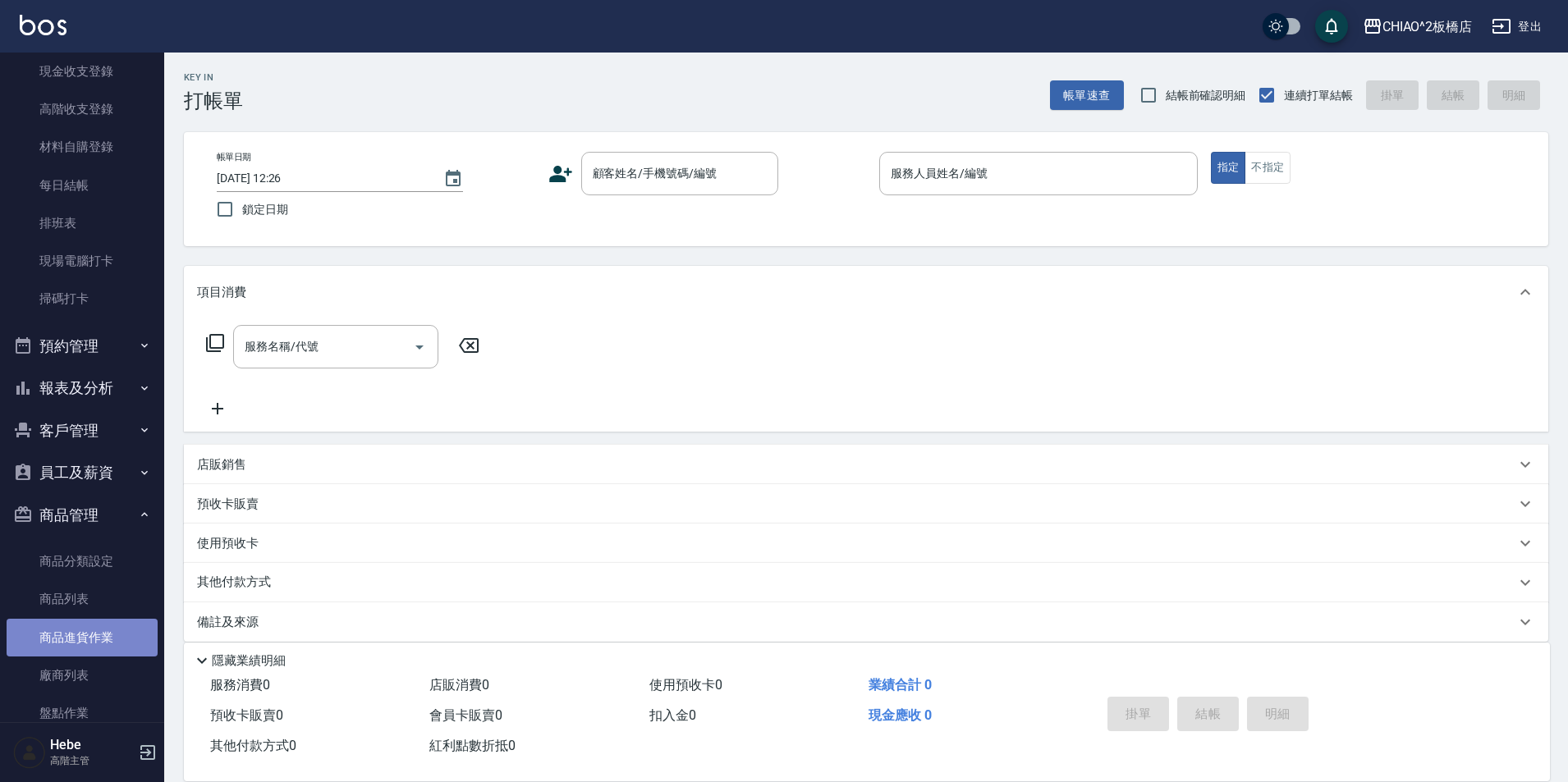
click at [99, 626] on link "商品進貨作業" at bounding box center [82, 638] width 151 height 37
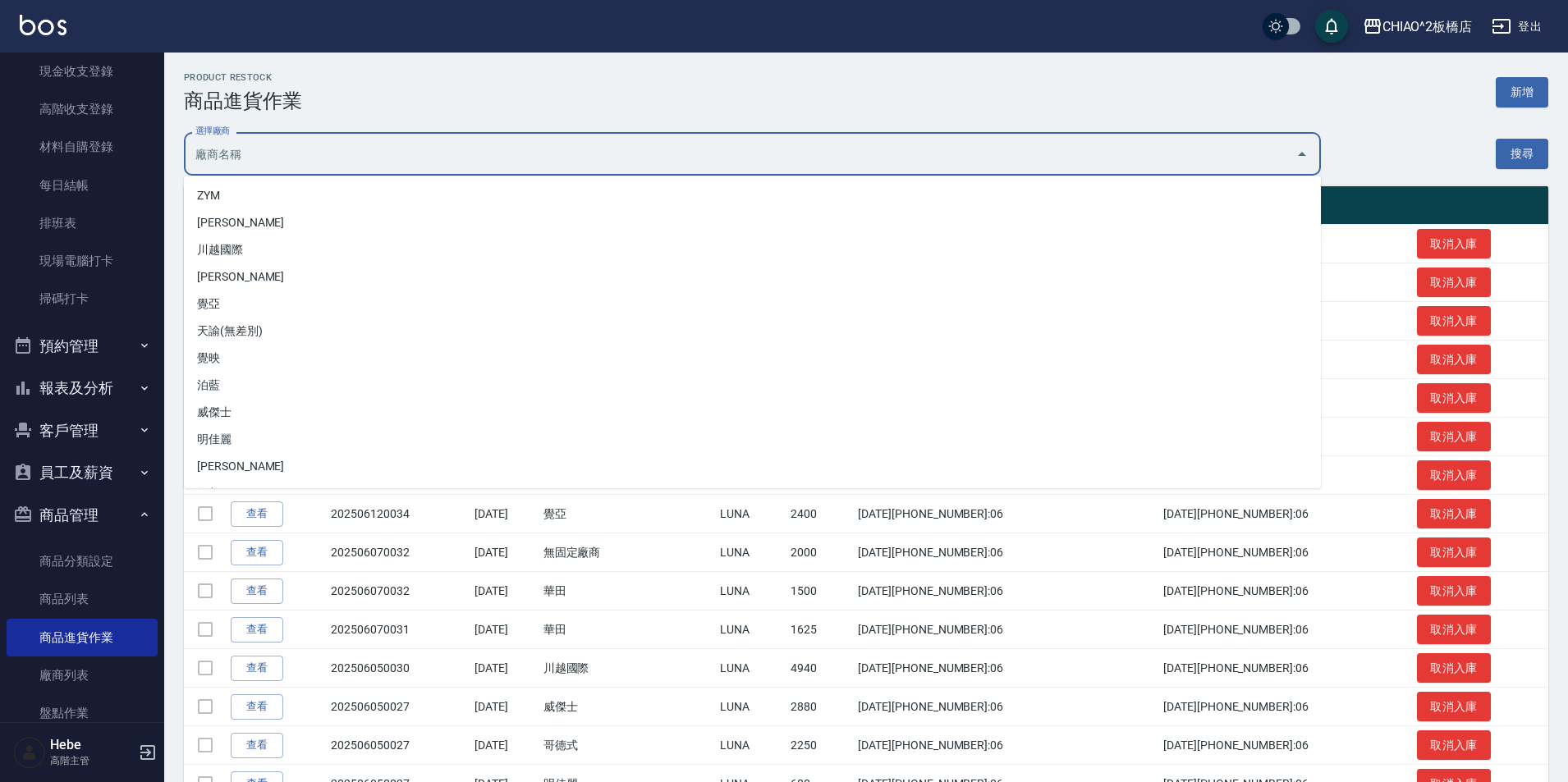
click at [1248, 155] on input "選擇廠商" at bounding box center [740, 154] width 1097 height 29
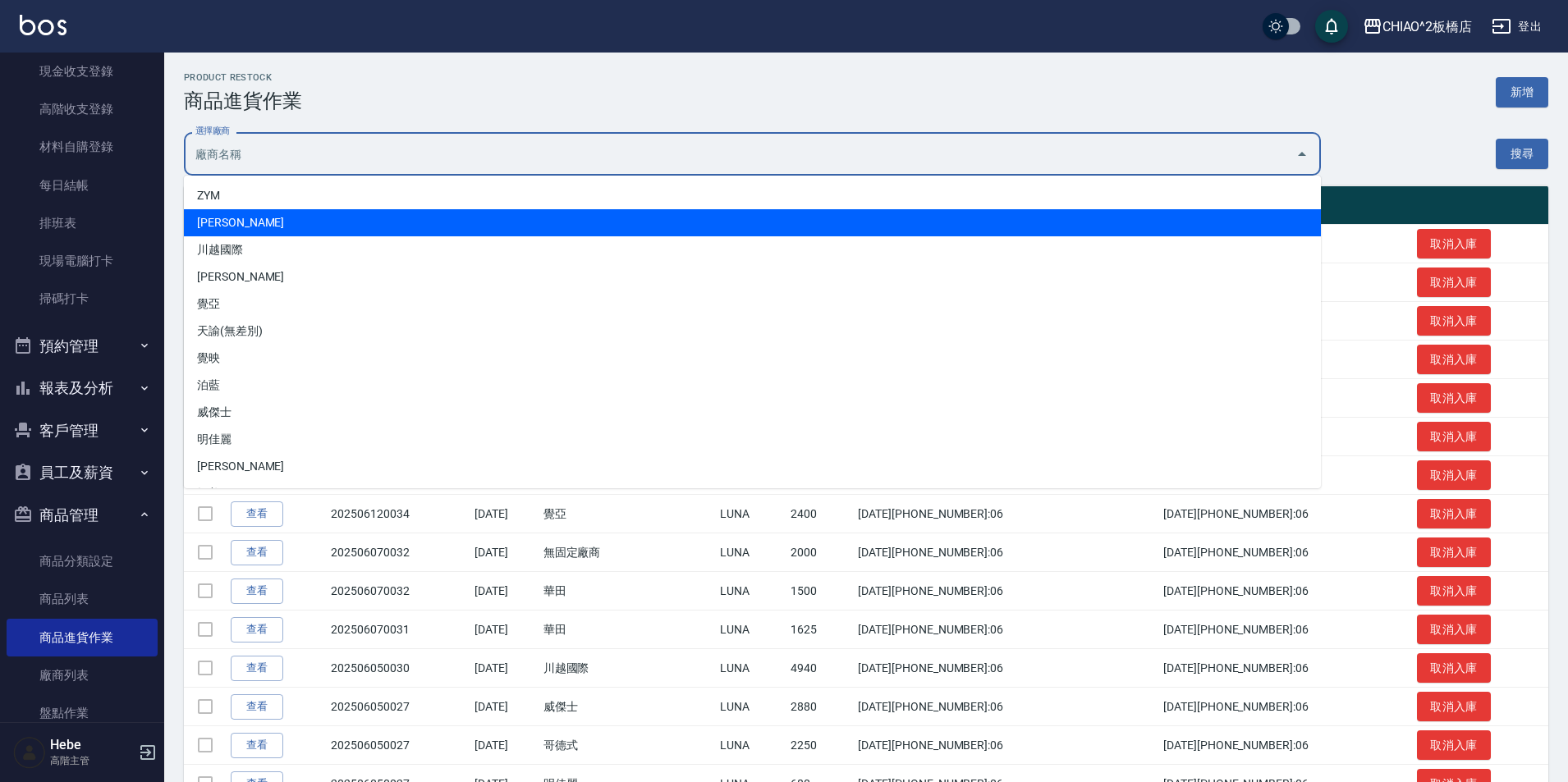
click at [435, 222] on li "[PERSON_NAME]" at bounding box center [752, 223] width 1137 height 27
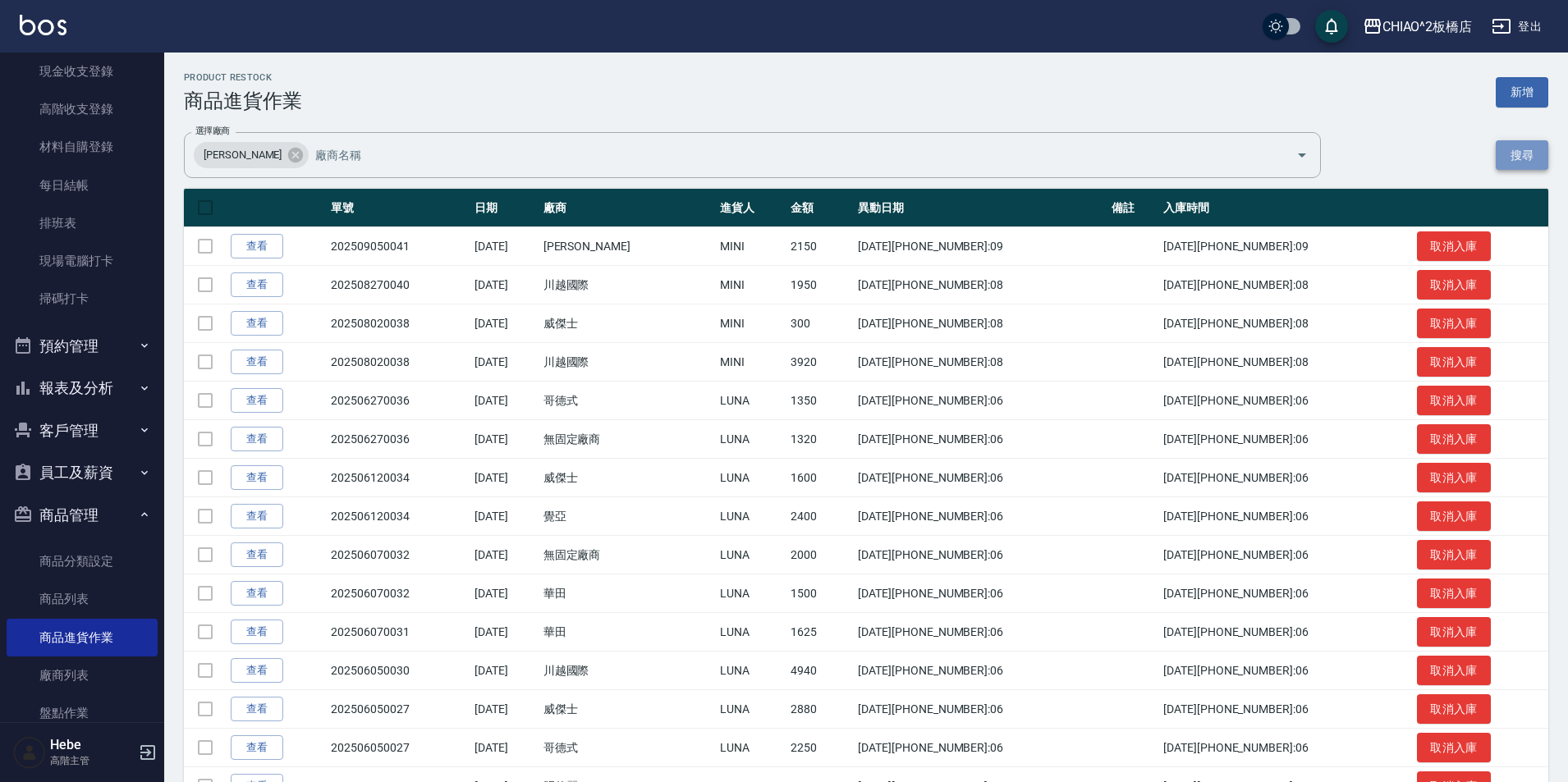
click at [1509, 156] on button "搜尋" at bounding box center [1521, 156] width 53 height 30
click at [1530, 98] on button "新增" at bounding box center [1521, 93] width 53 height 30
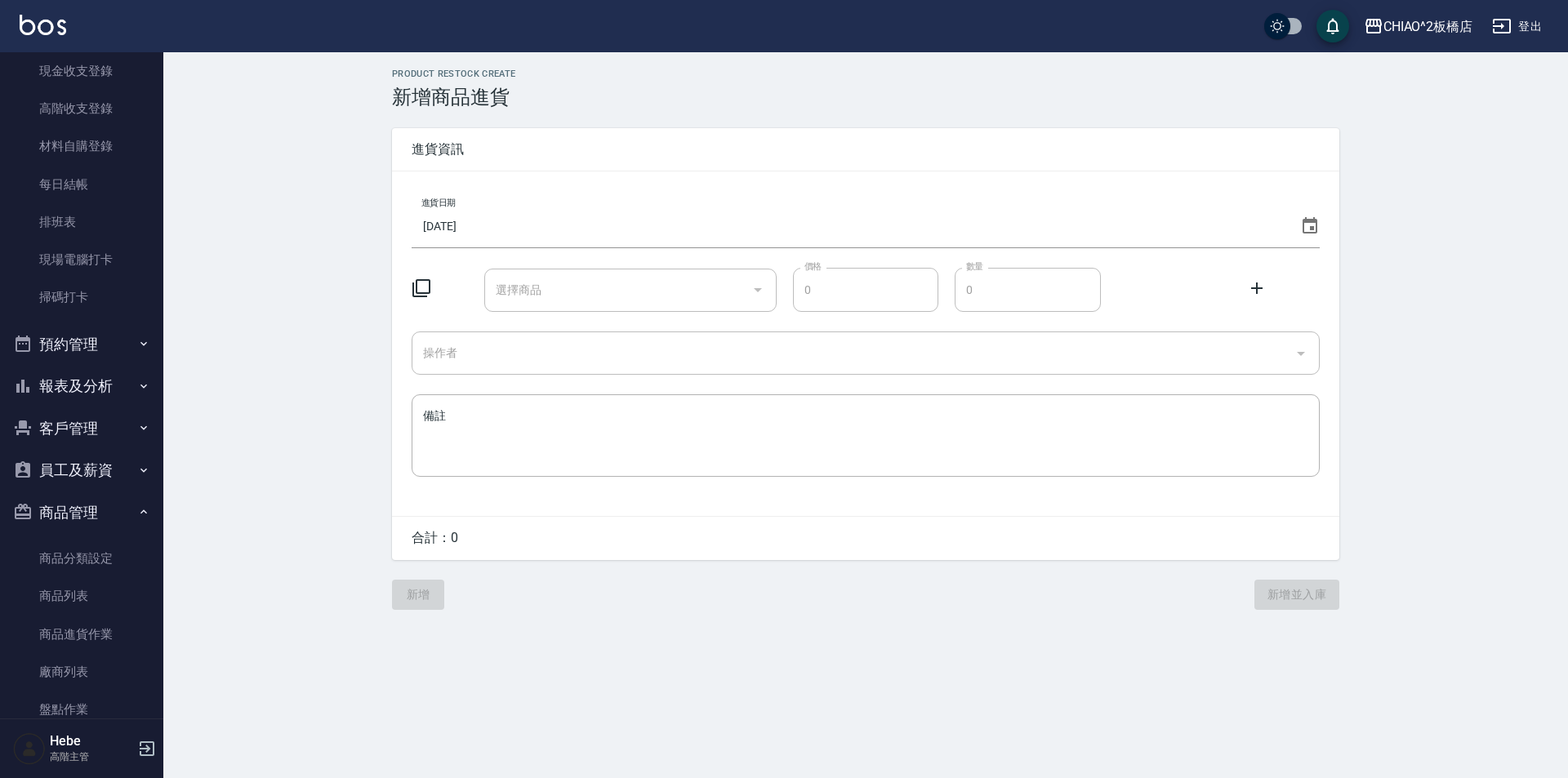
click at [523, 296] on div "選擇商品 選擇商品" at bounding box center [630, 290] width 291 height 43
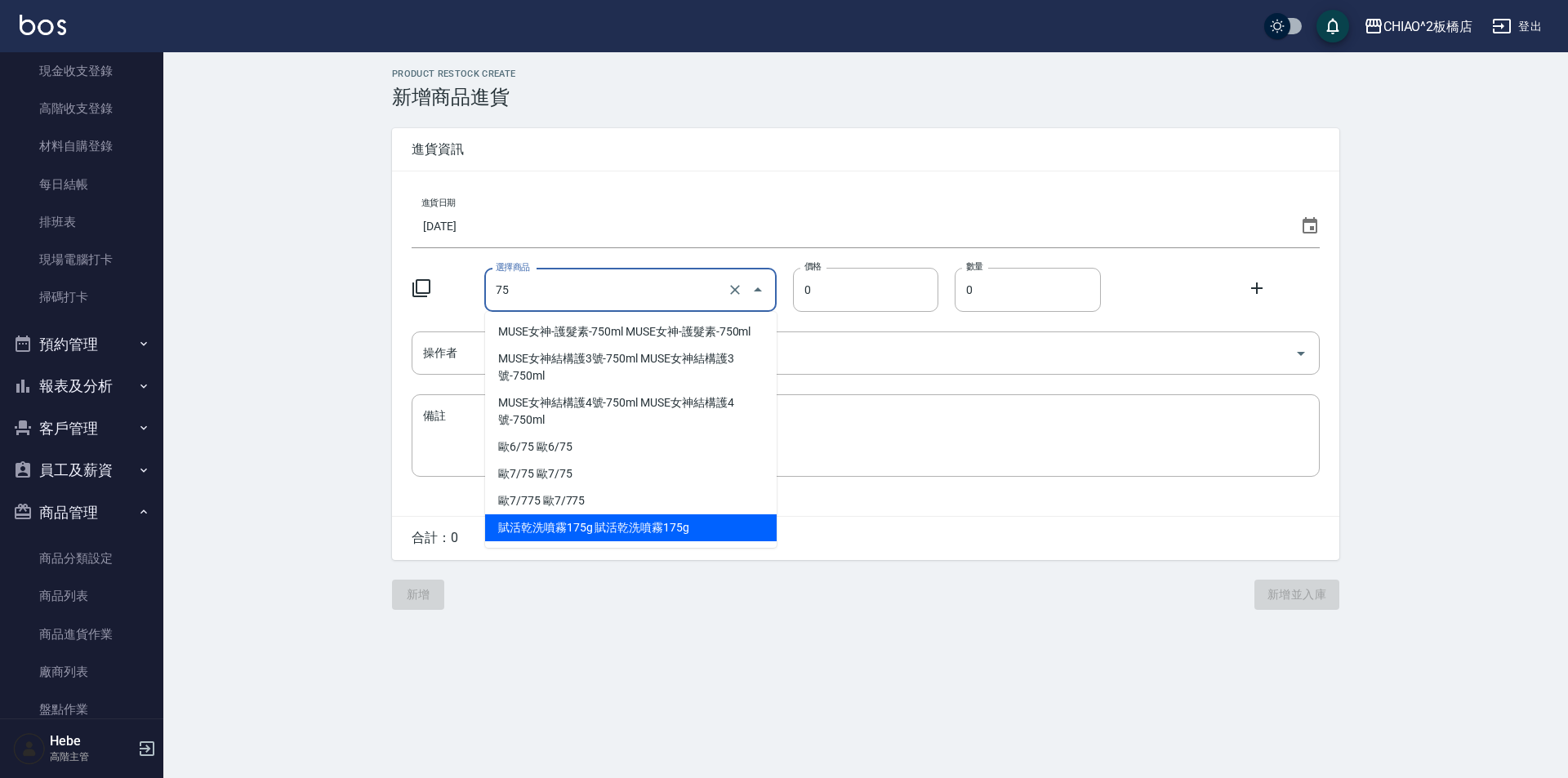
type input "75"
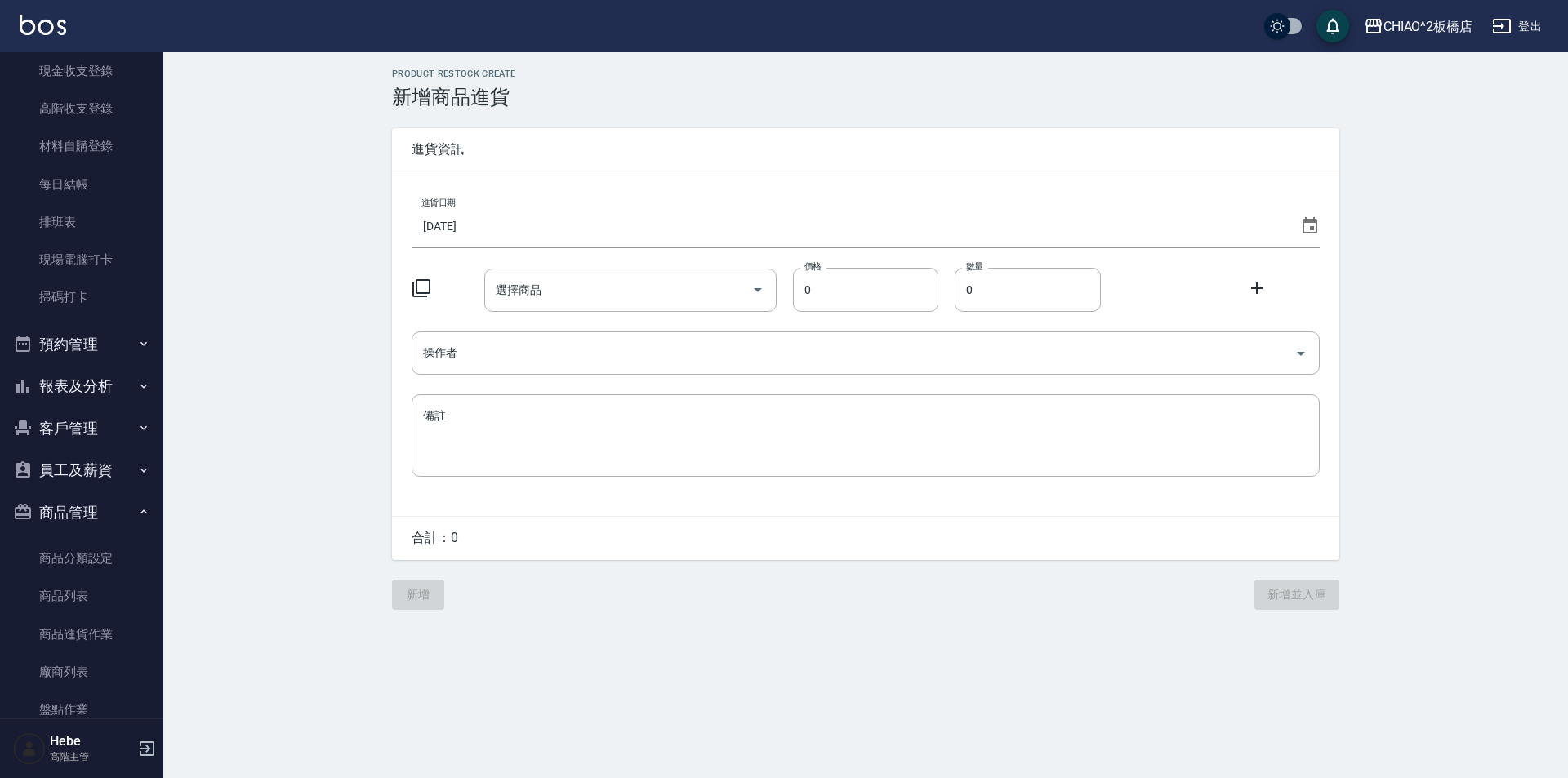
click at [640, 637] on div "PRODUCT RESTOCK CREATE 新增商品進貨 進貨資訊 進貨日期 [DATE] 選擇商品 選擇商品 價格 0 價格 數量 0 數量 操作者 操作…" at bounding box center [784, 389] width 1568 height 778
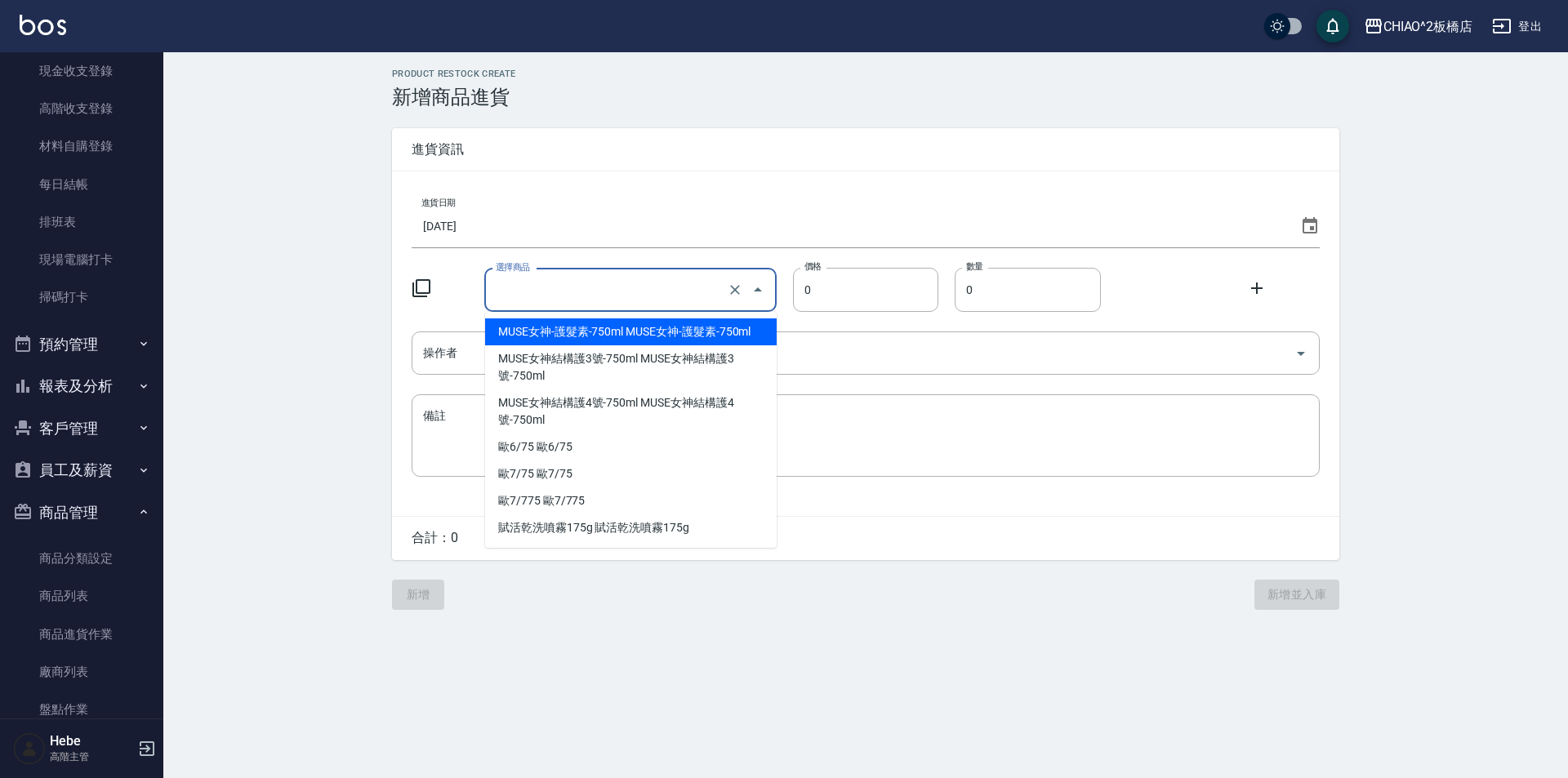
click at [641, 296] on input "選擇商品" at bounding box center [607, 291] width 231 height 28
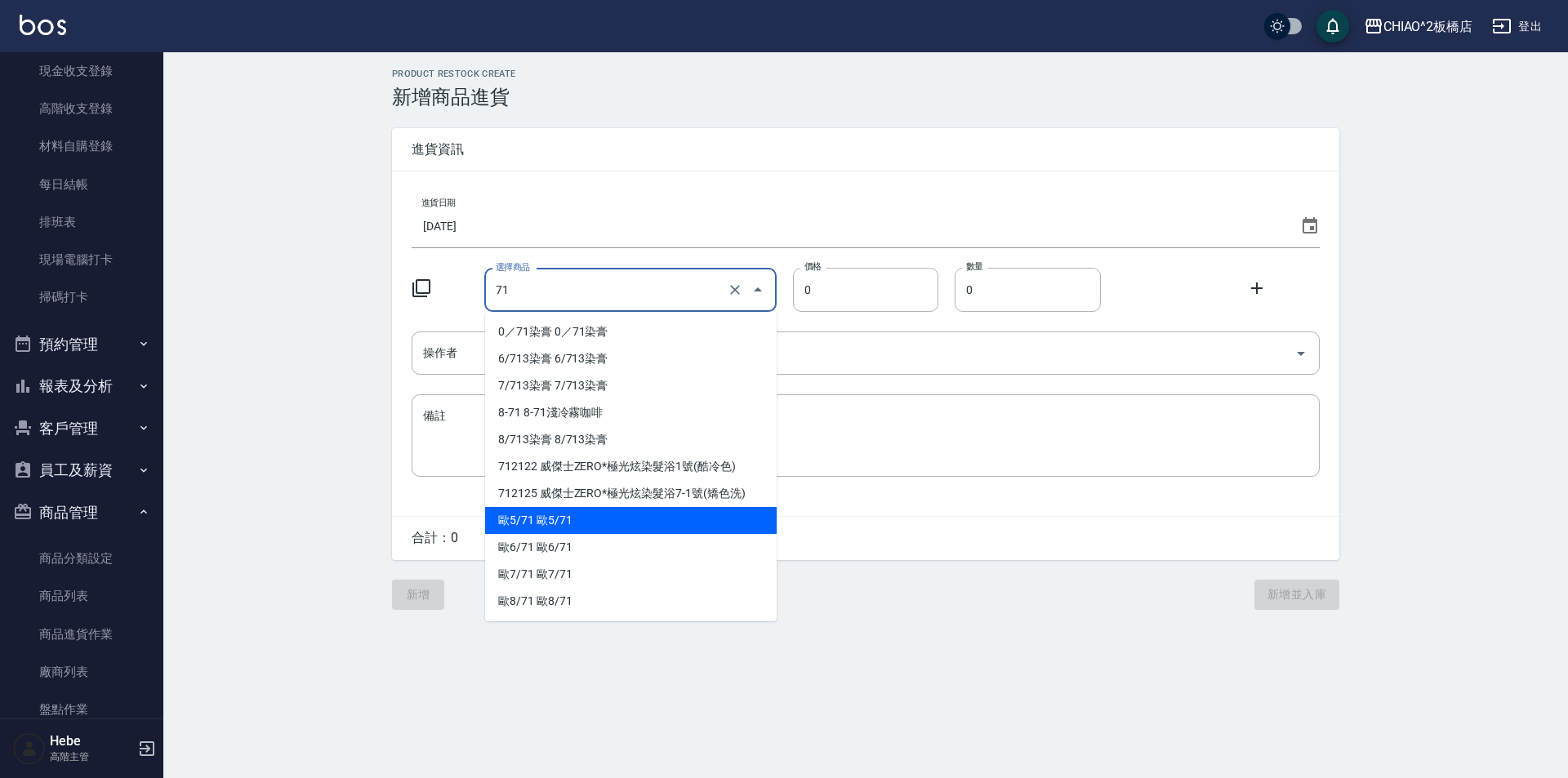
click at [532, 524] on li "歐5/71 歐5/71" at bounding box center [631, 520] width 291 height 27
type input "歐5/71 歐5/71"
type input "83"
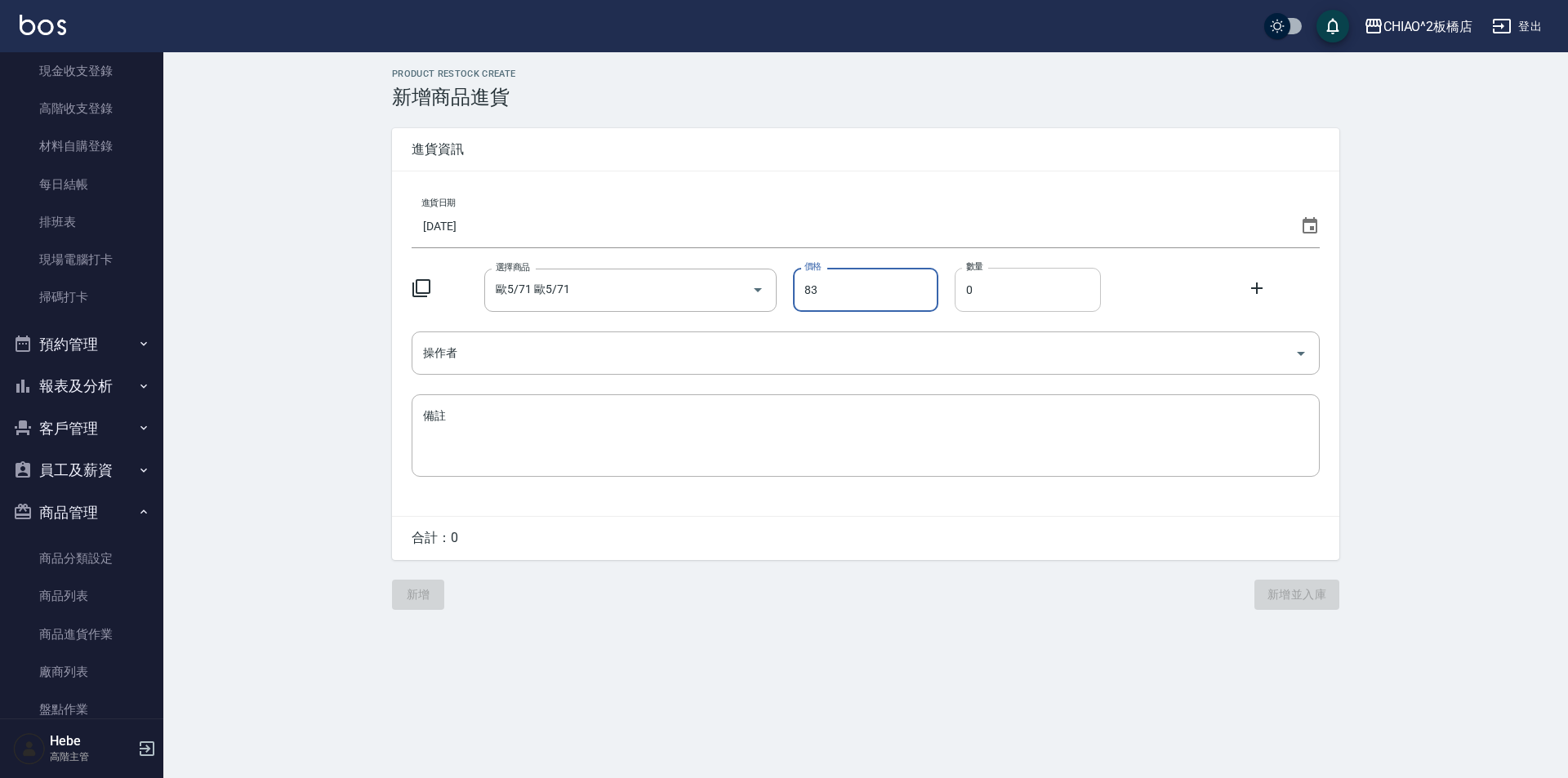
click at [991, 295] on input "0" at bounding box center [1028, 290] width 146 height 44
type input "5"
click at [1262, 284] on icon at bounding box center [1257, 288] width 19 height 19
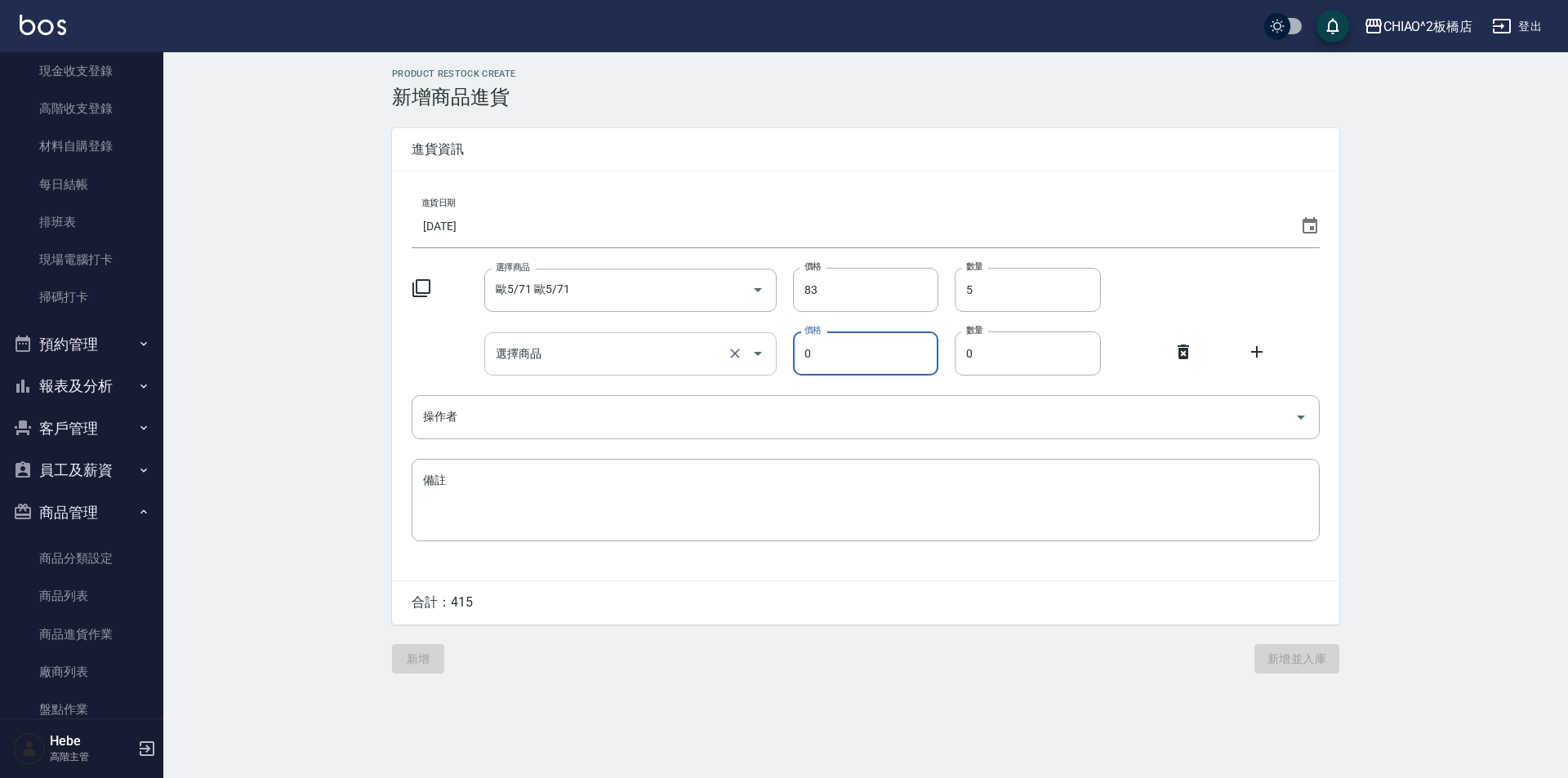
click at [709, 361] on input "選擇商品" at bounding box center [607, 354] width 231 height 28
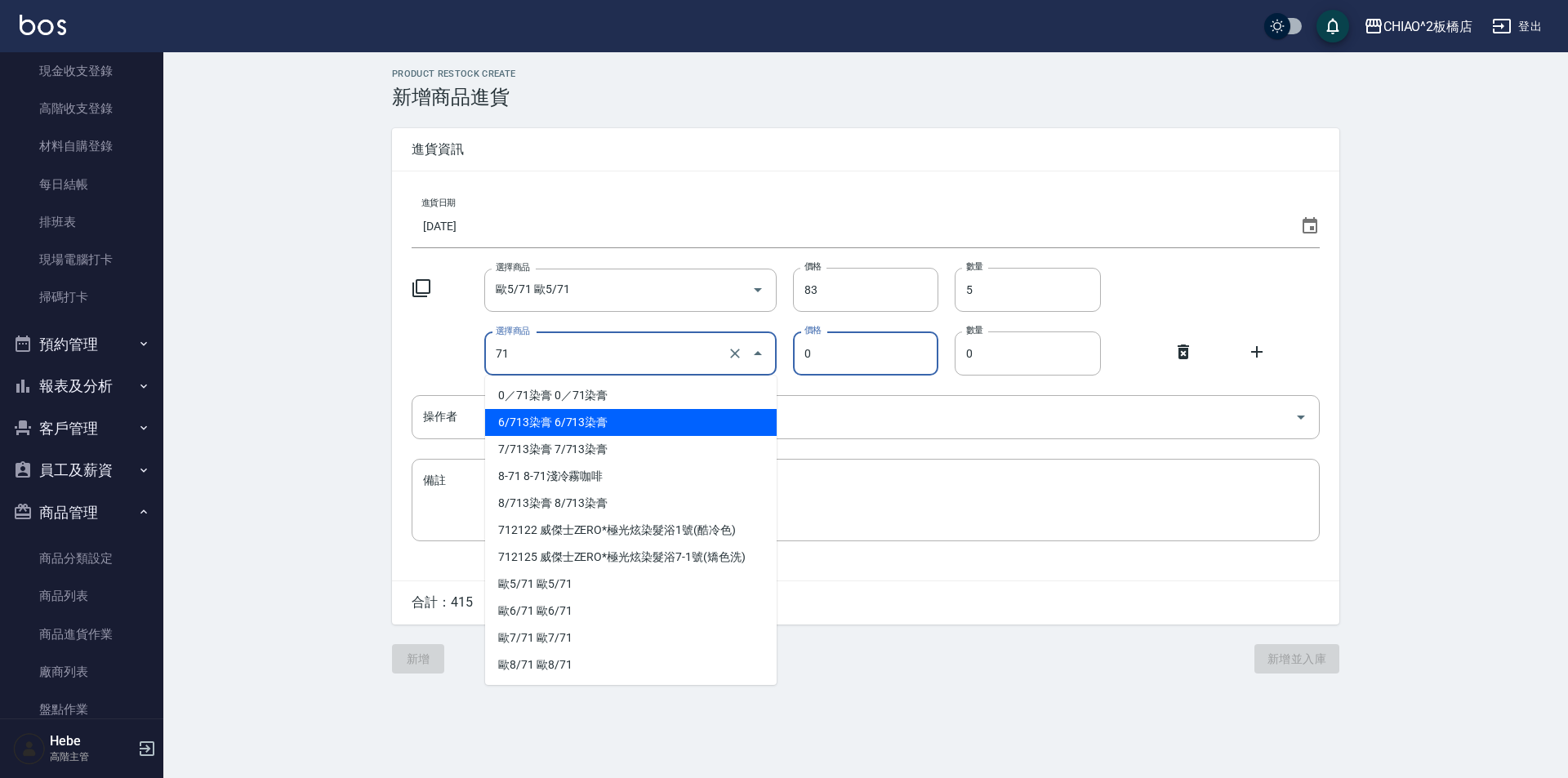
click at [551, 423] on li "6/713染膏 6/713染膏" at bounding box center [631, 423] width 291 height 27
type input "6/713染膏 6/713染膏"
type input "140"
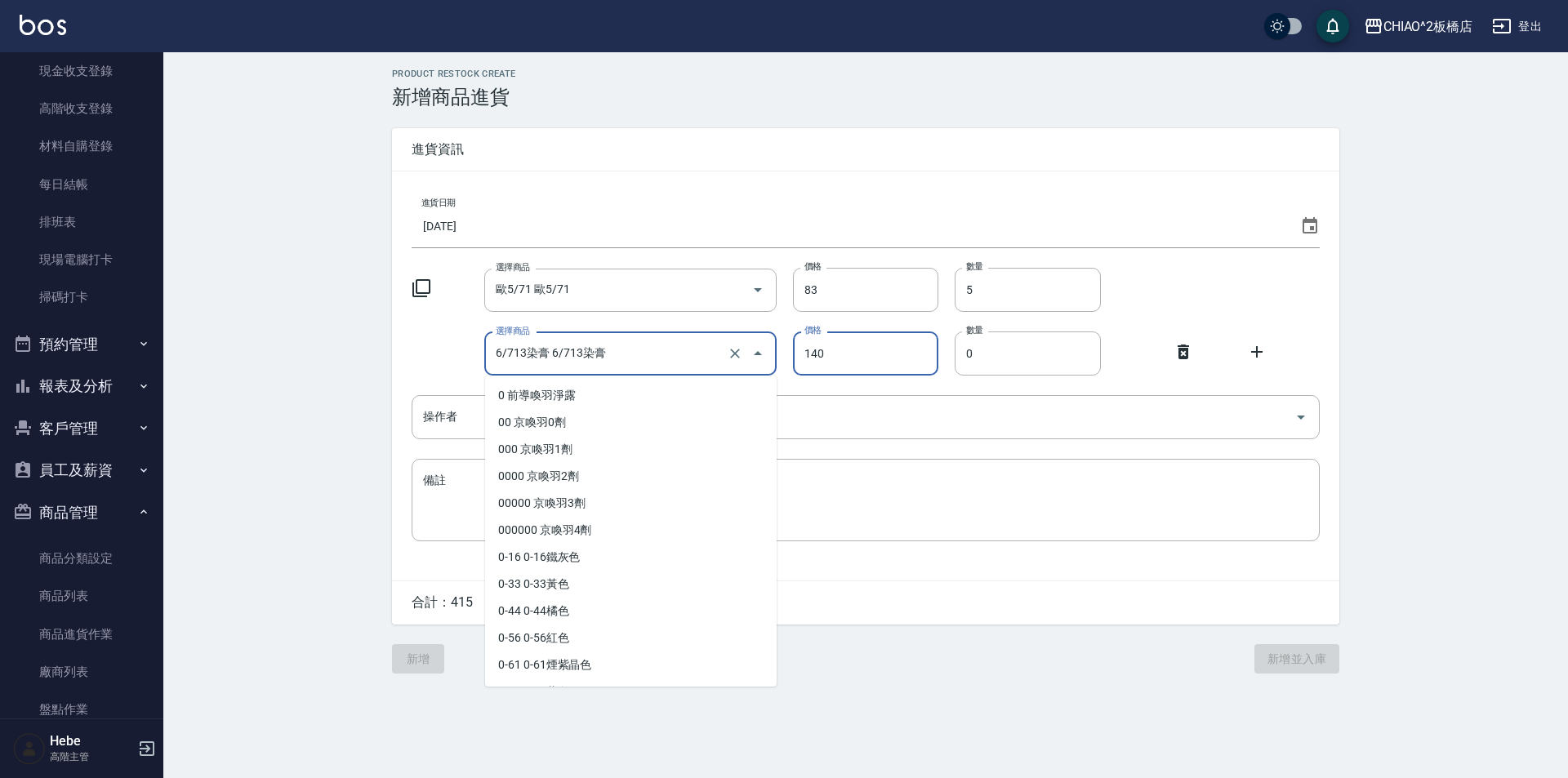
click at [602, 358] on input "6/713染膏 6/713染膏" at bounding box center [607, 354] width 231 height 28
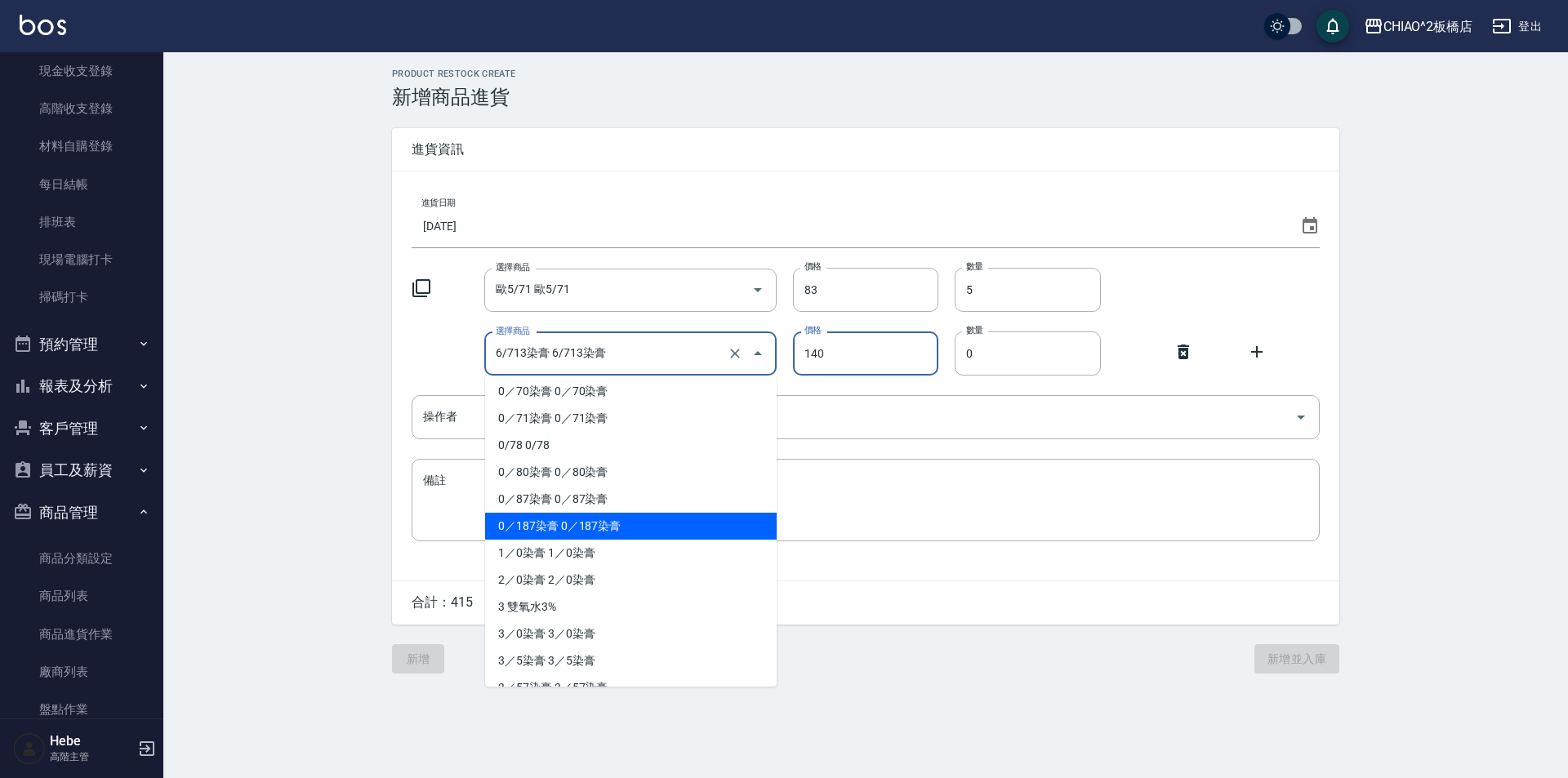
type input "0"
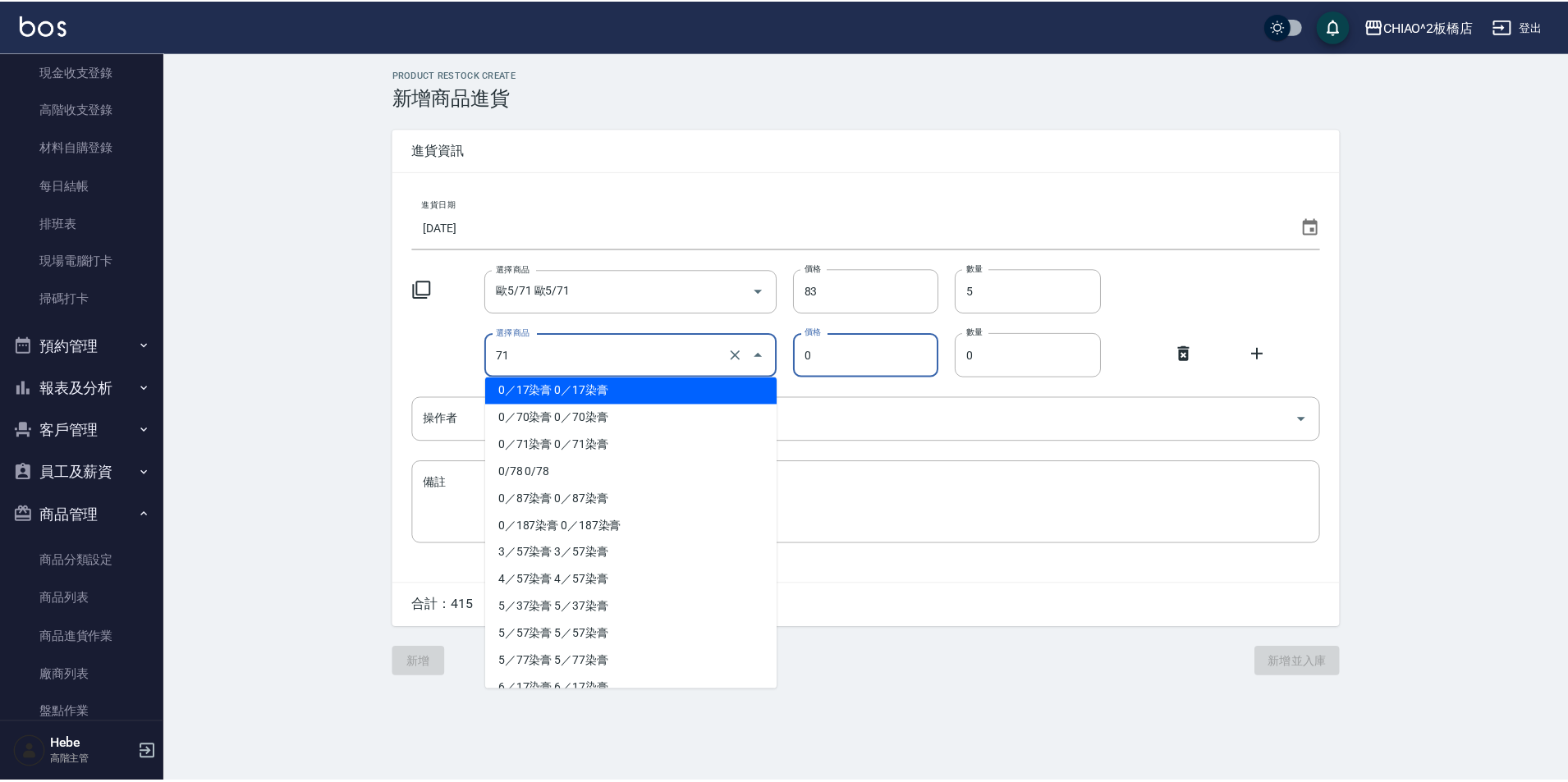
scroll to position [0, 0]
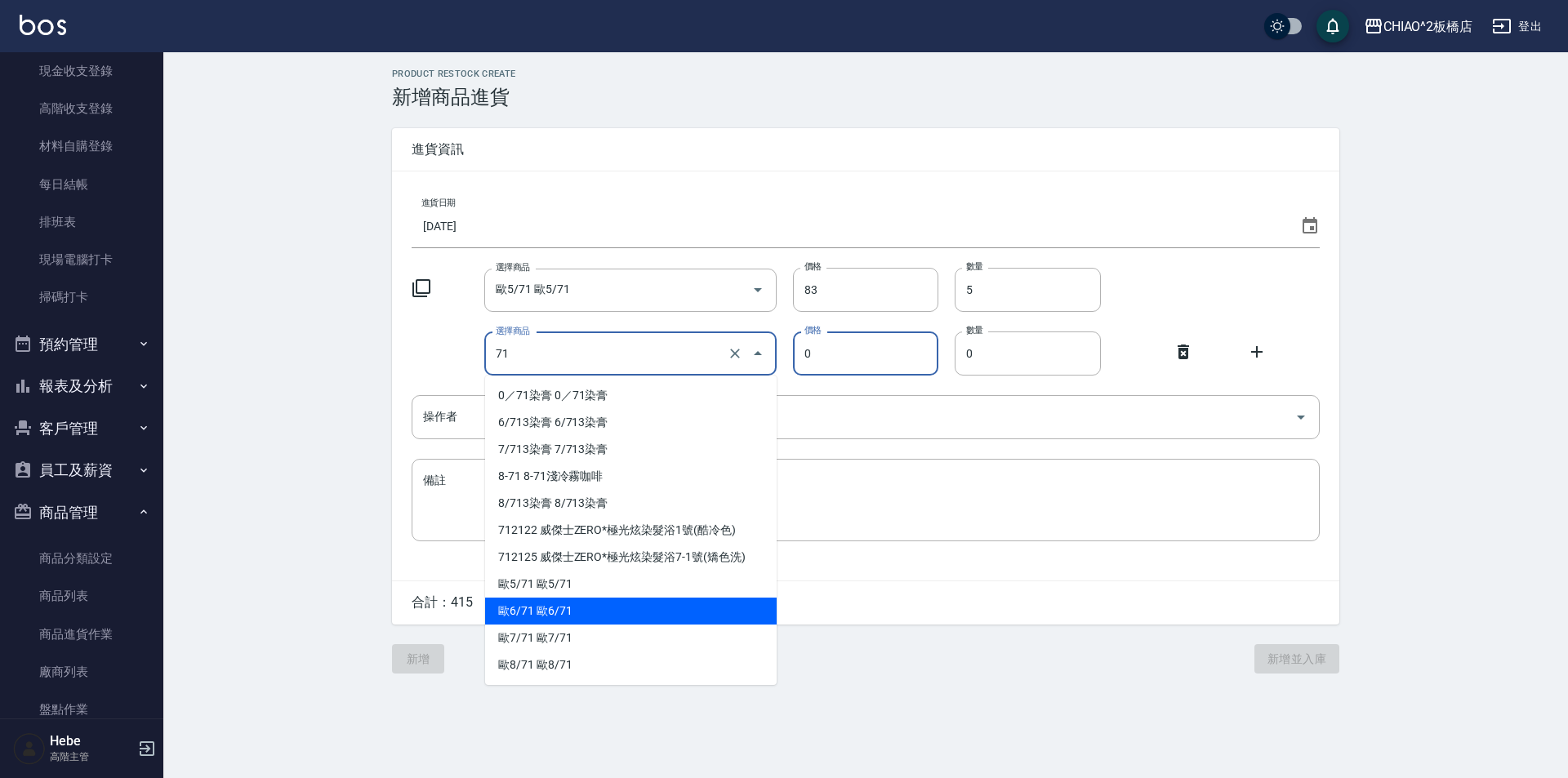
click at [582, 605] on li "歐6/71 歐6/71" at bounding box center [631, 611] width 291 height 27
type input "歐6/71 歐6/71"
type input "83"
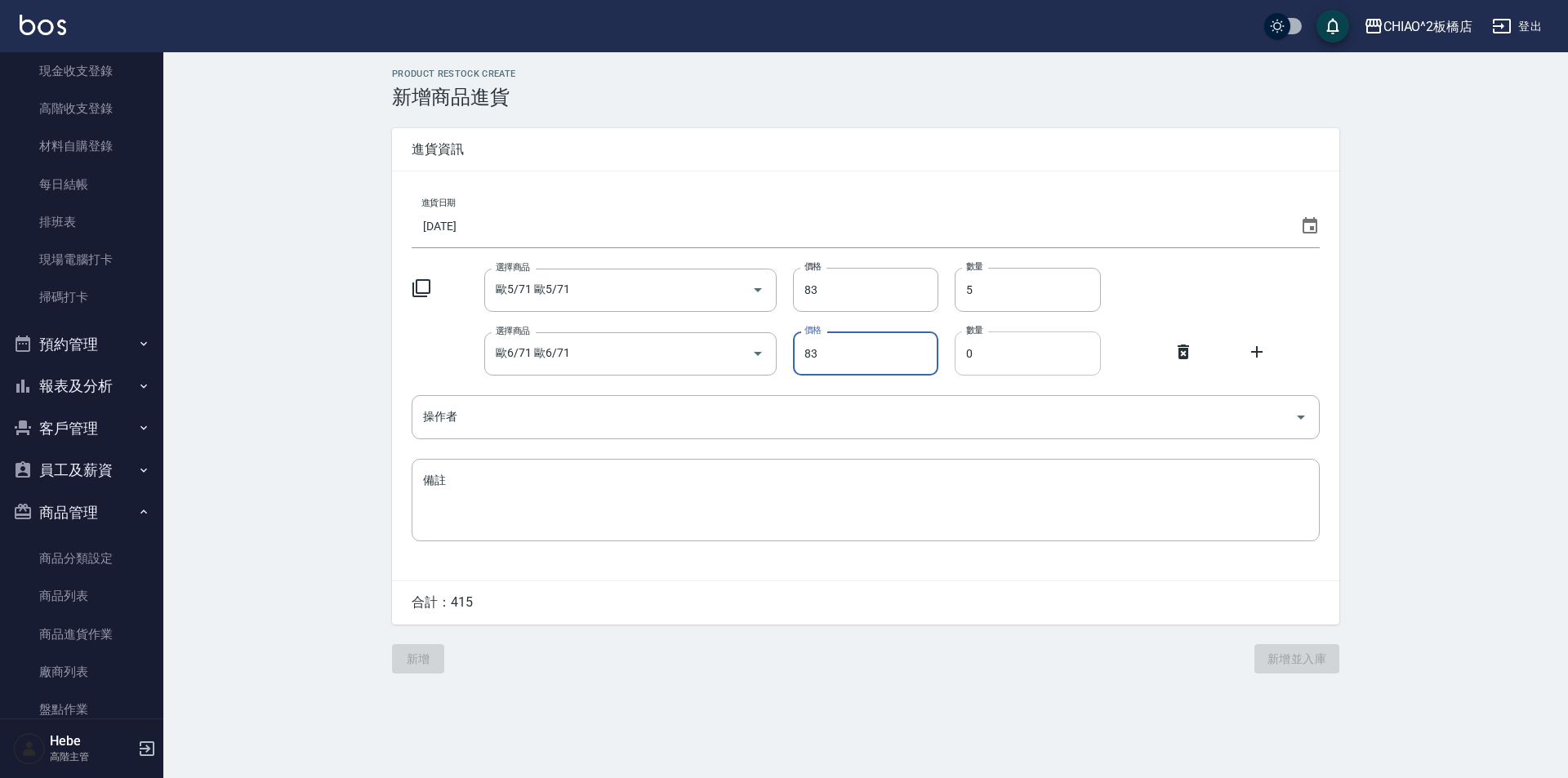
click at [1007, 357] on input "0" at bounding box center [1028, 354] width 146 height 44
type input "5"
click at [1255, 361] on icon at bounding box center [1257, 352] width 19 height 19
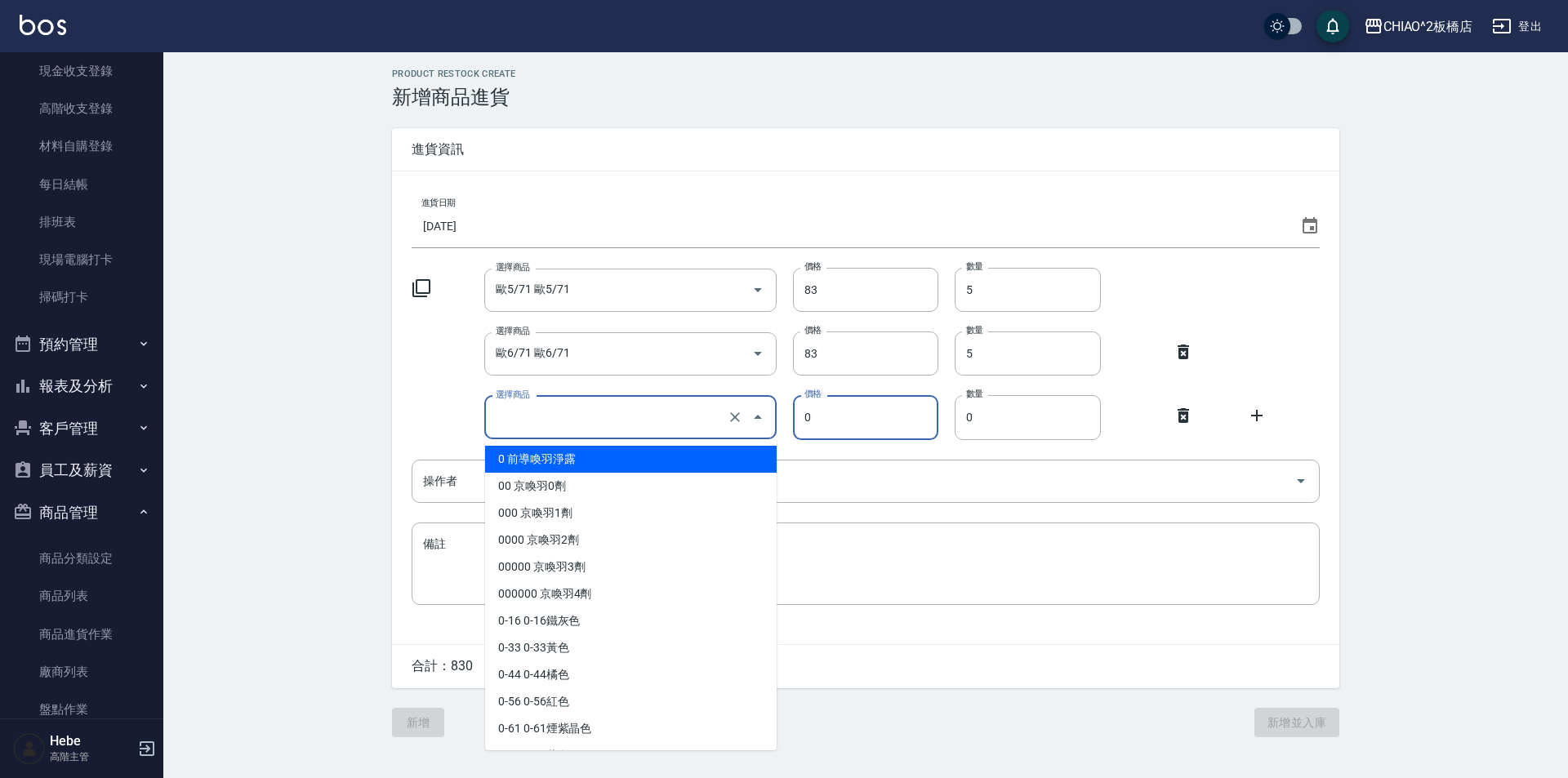
click at [674, 425] on input "選擇商品" at bounding box center [607, 417] width 231 height 28
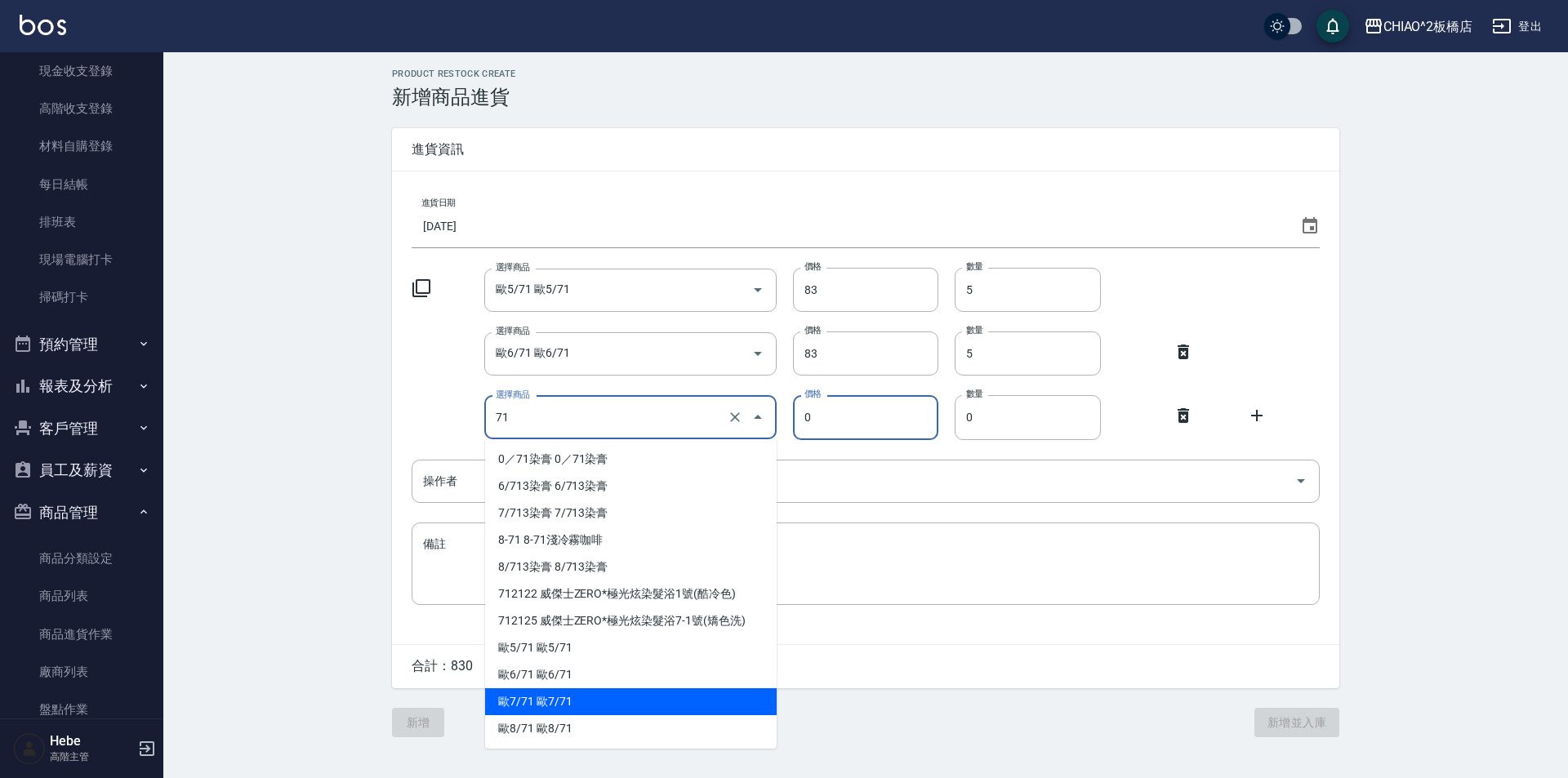
click at [587, 708] on li "歐7/71 歐7/71" at bounding box center [631, 702] width 291 height 27
type input "歐7/71 歐7/71"
type input "83"
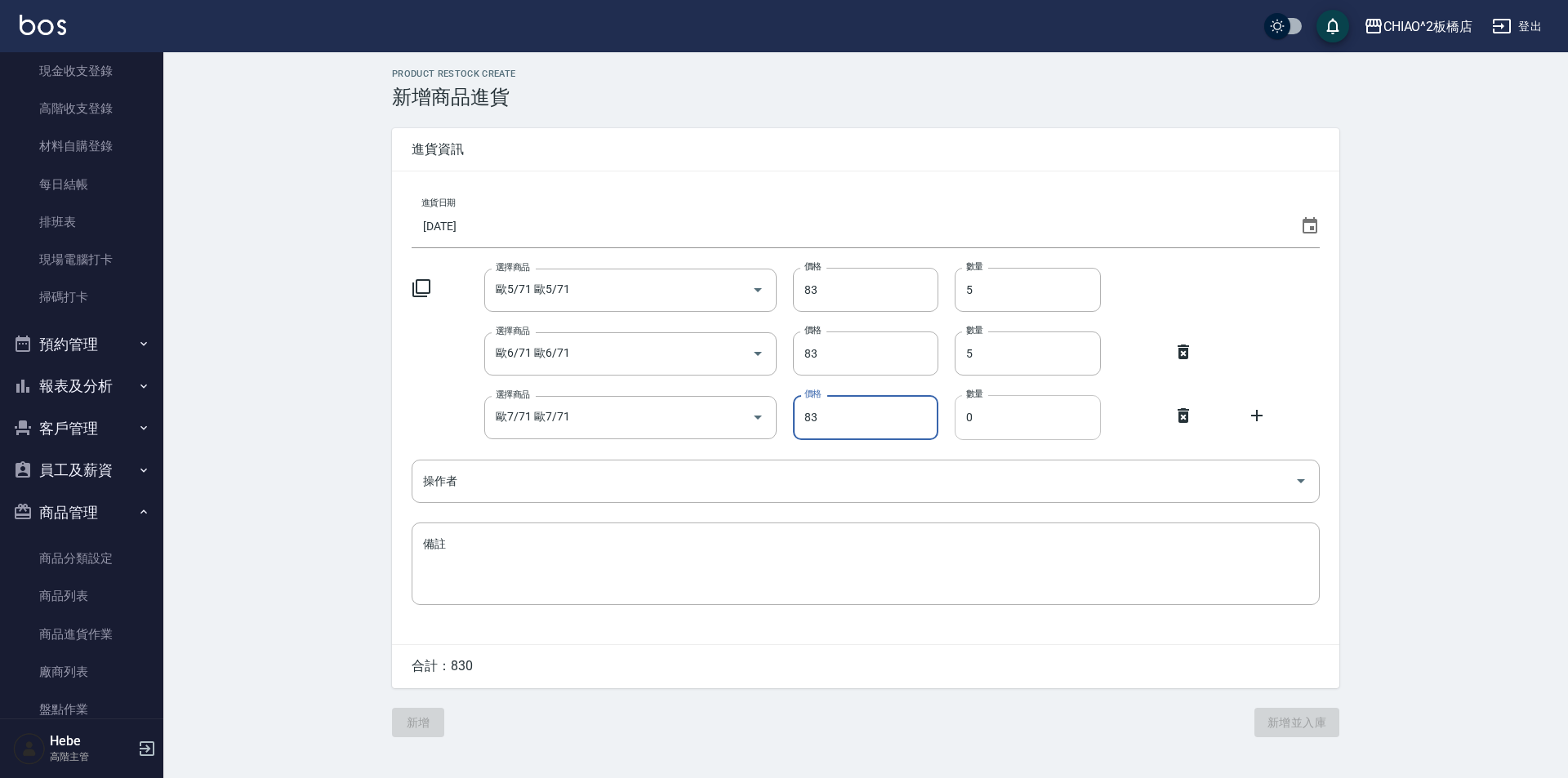
click at [1008, 419] on input "0" at bounding box center [1028, 417] width 146 height 44
type input "5"
click at [1257, 418] on icon at bounding box center [1257, 416] width 19 height 19
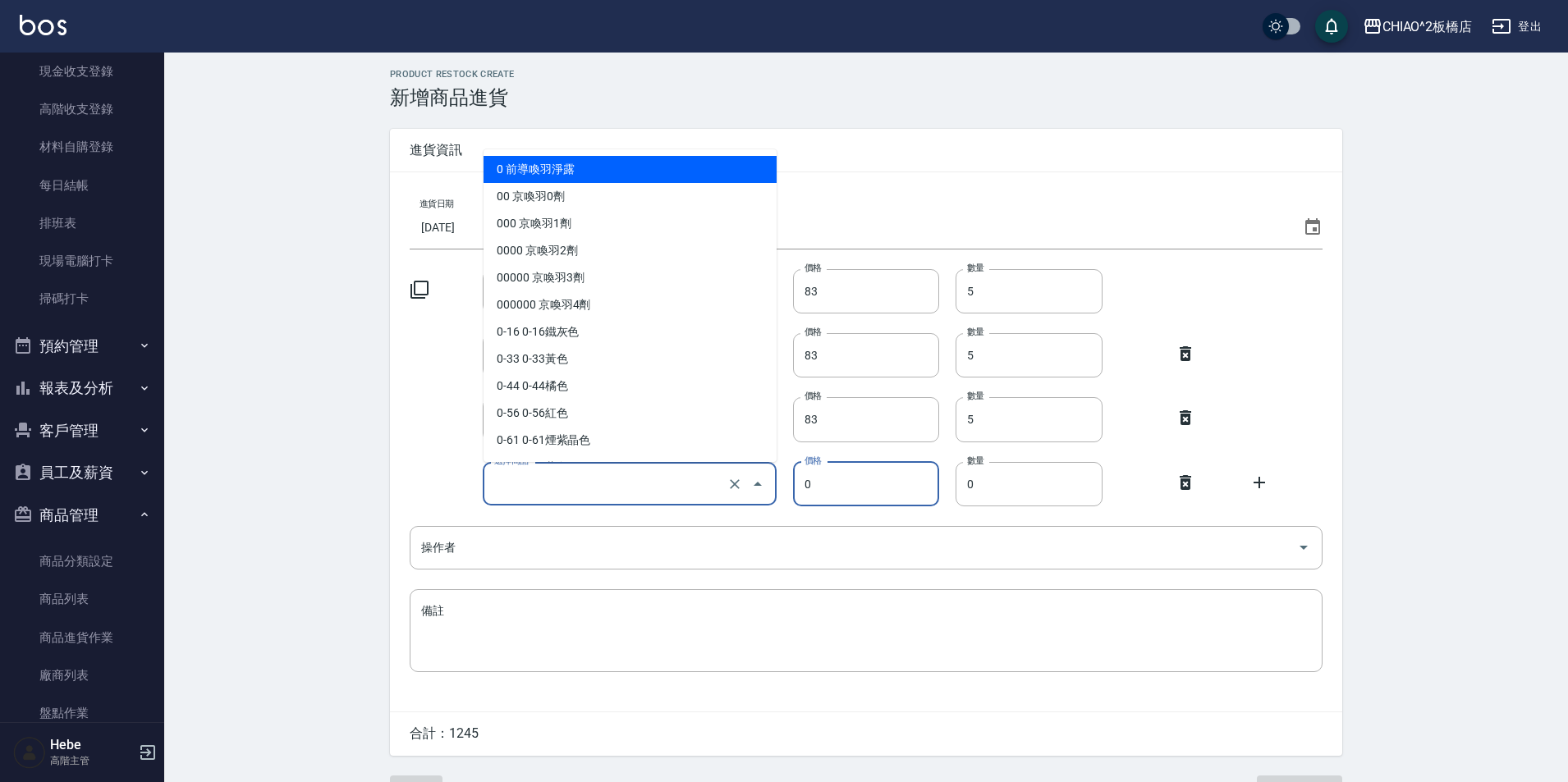
click at [677, 491] on input "選擇商品" at bounding box center [605, 484] width 232 height 29
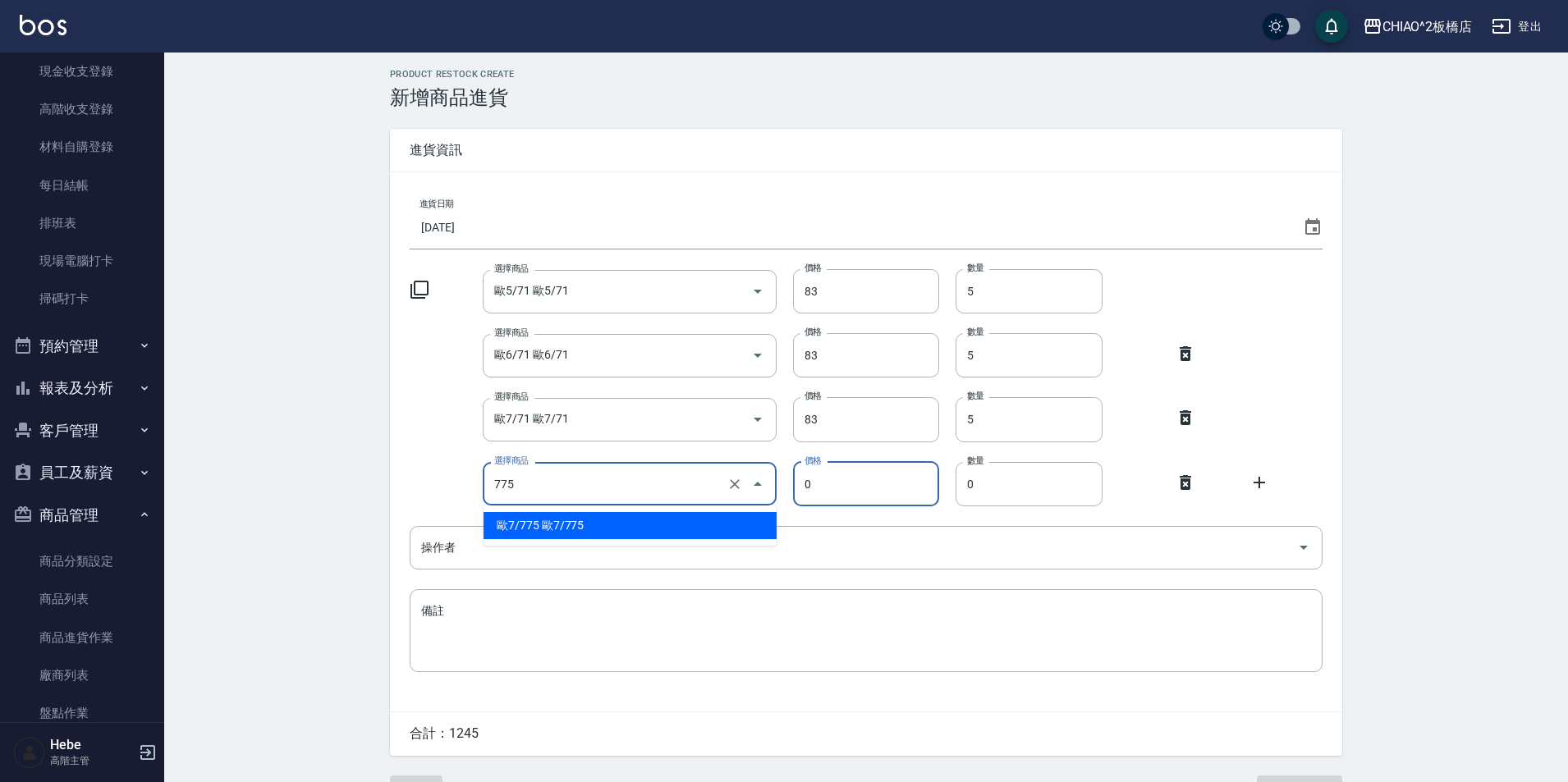
click at [662, 530] on li "歐7/775 歐7/775" at bounding box center [630, 525] width 293 height 27
type input "歐7/775 歐7/775"
type input "83"
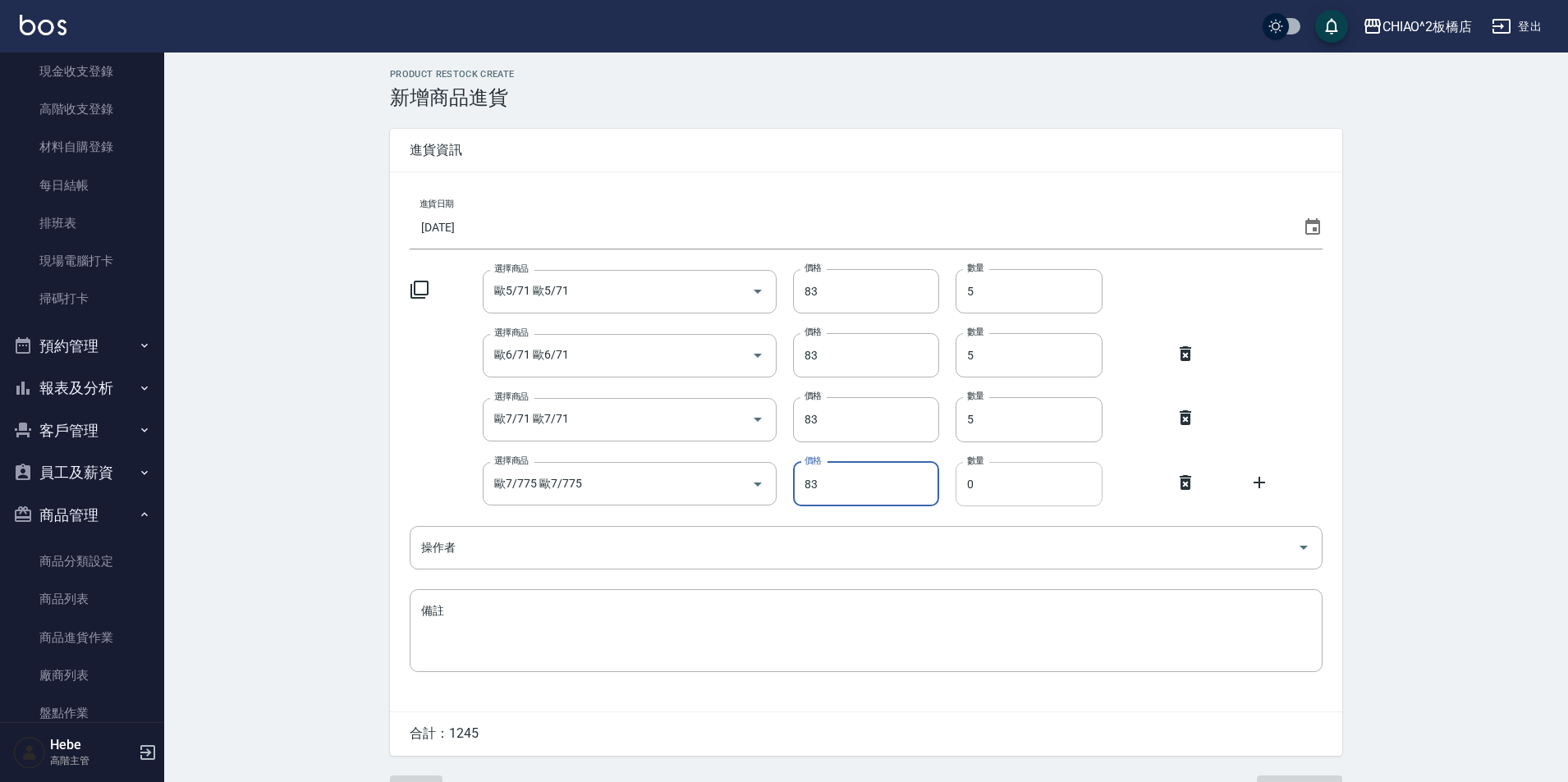
click at [991, 496] on input "0" at bounding box center [1028, 485] width 147 height 45
type input "5"
click at [1261, 485] on icon at bounding box center [1259, 483] width 20 height 20
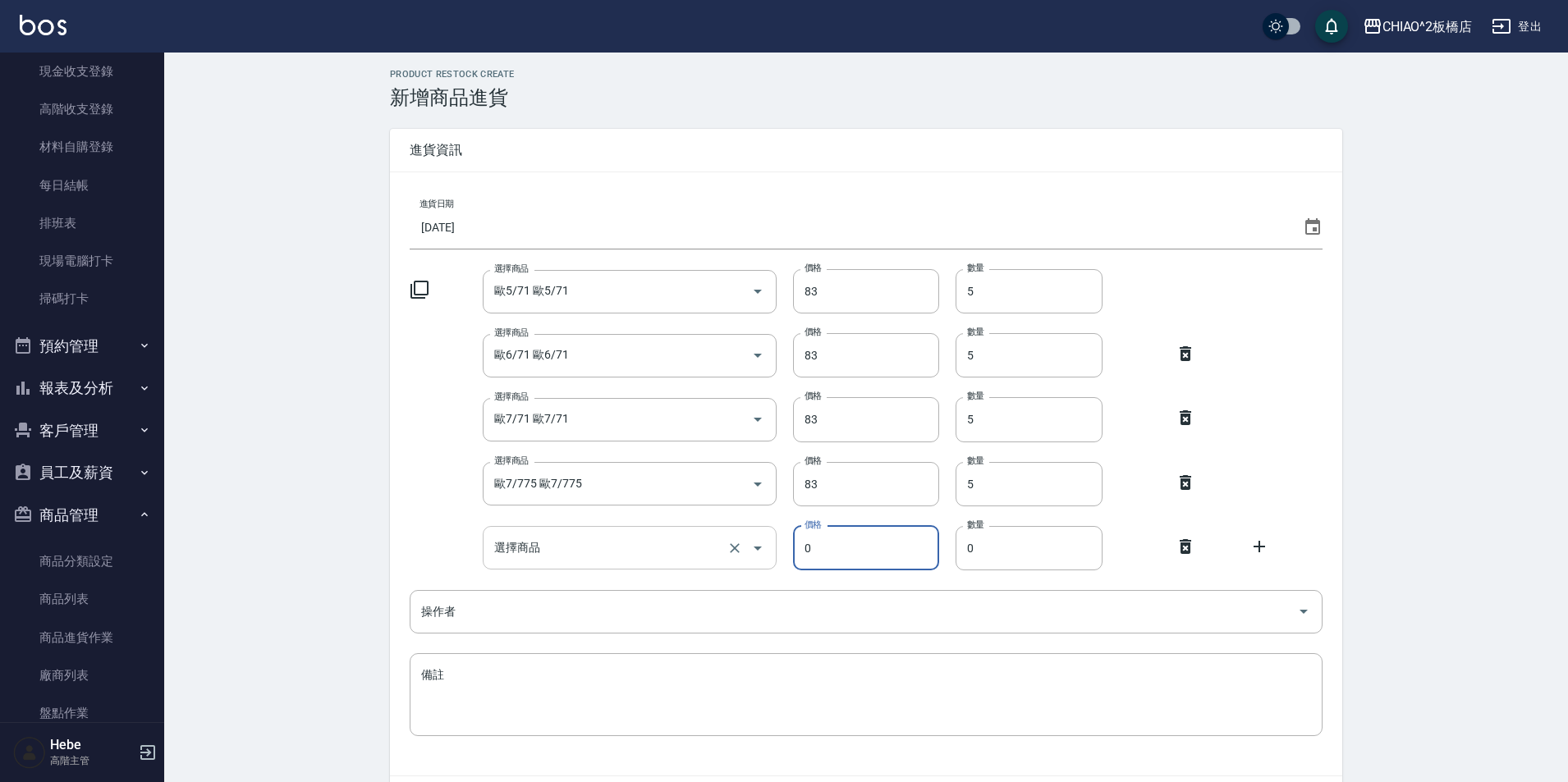
click at [600, 546] on input "選擇商品" at bounding box center [605, 548] width 232 height 29
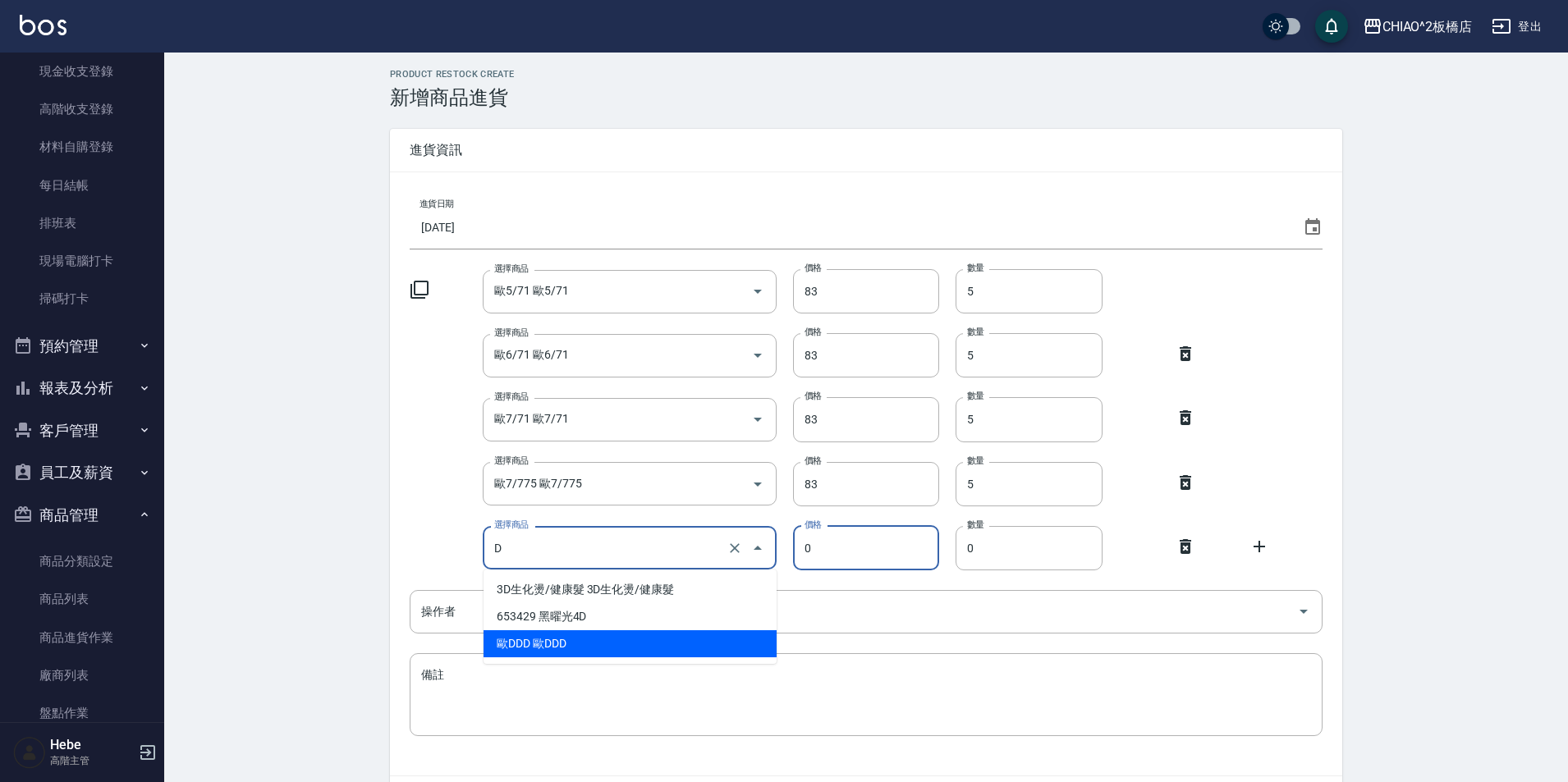
click at [561, 654] on li "歐DDD 歐DDD" at bounding box center [630, 644] width 293 height 27
type input "歐DDD 歐DDD"
type input "83"
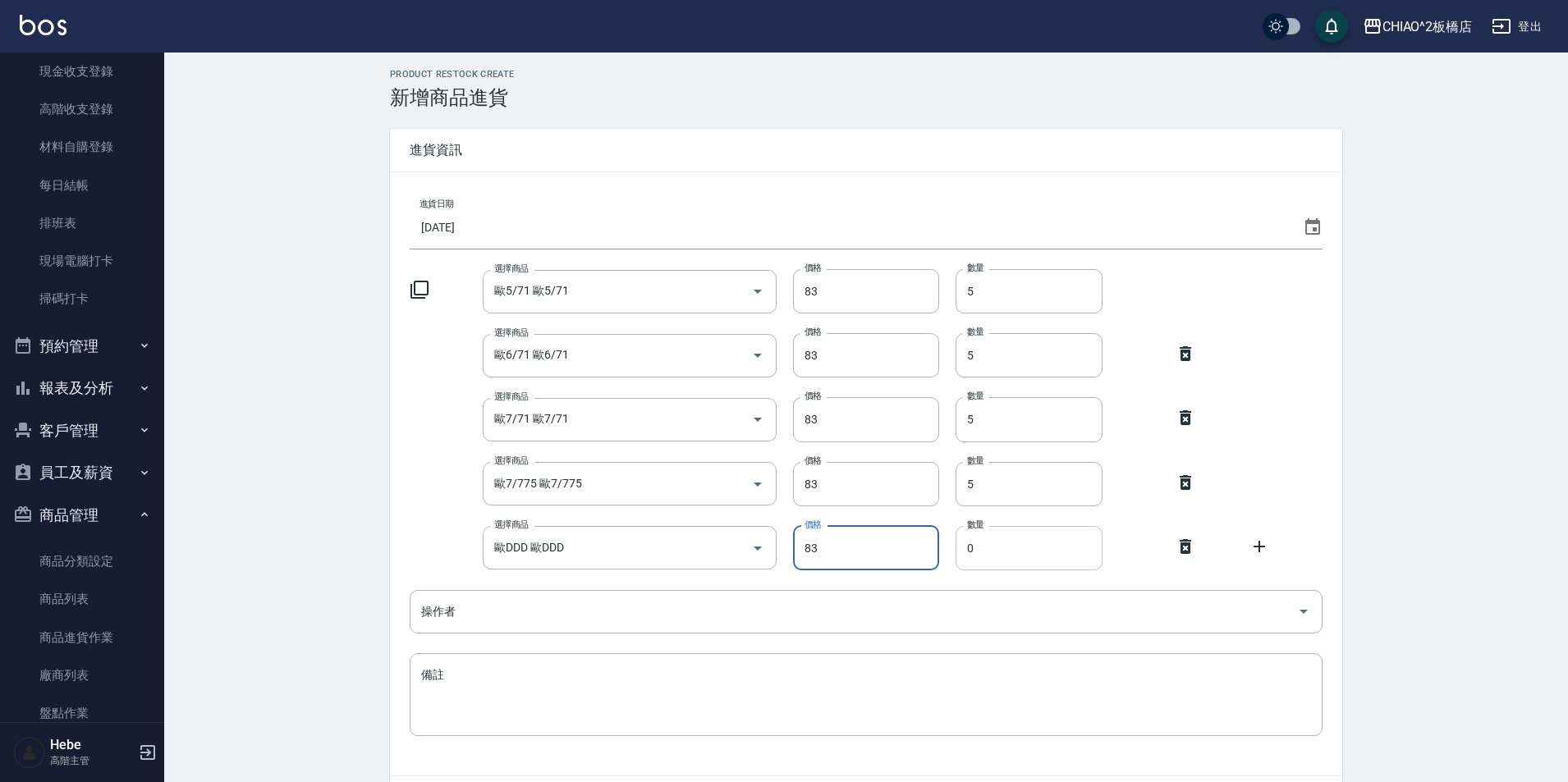
click at [1008, 542] on input "0" at bounding box center [1028, 549] width 147 height 45
type input "5"
click at [1264, 548] on icon at bounding box center [1259, 547] width 20 height 20
click at [614, 622] on input "選擇商品" at bounding box center [605, 612] width 232 height 29
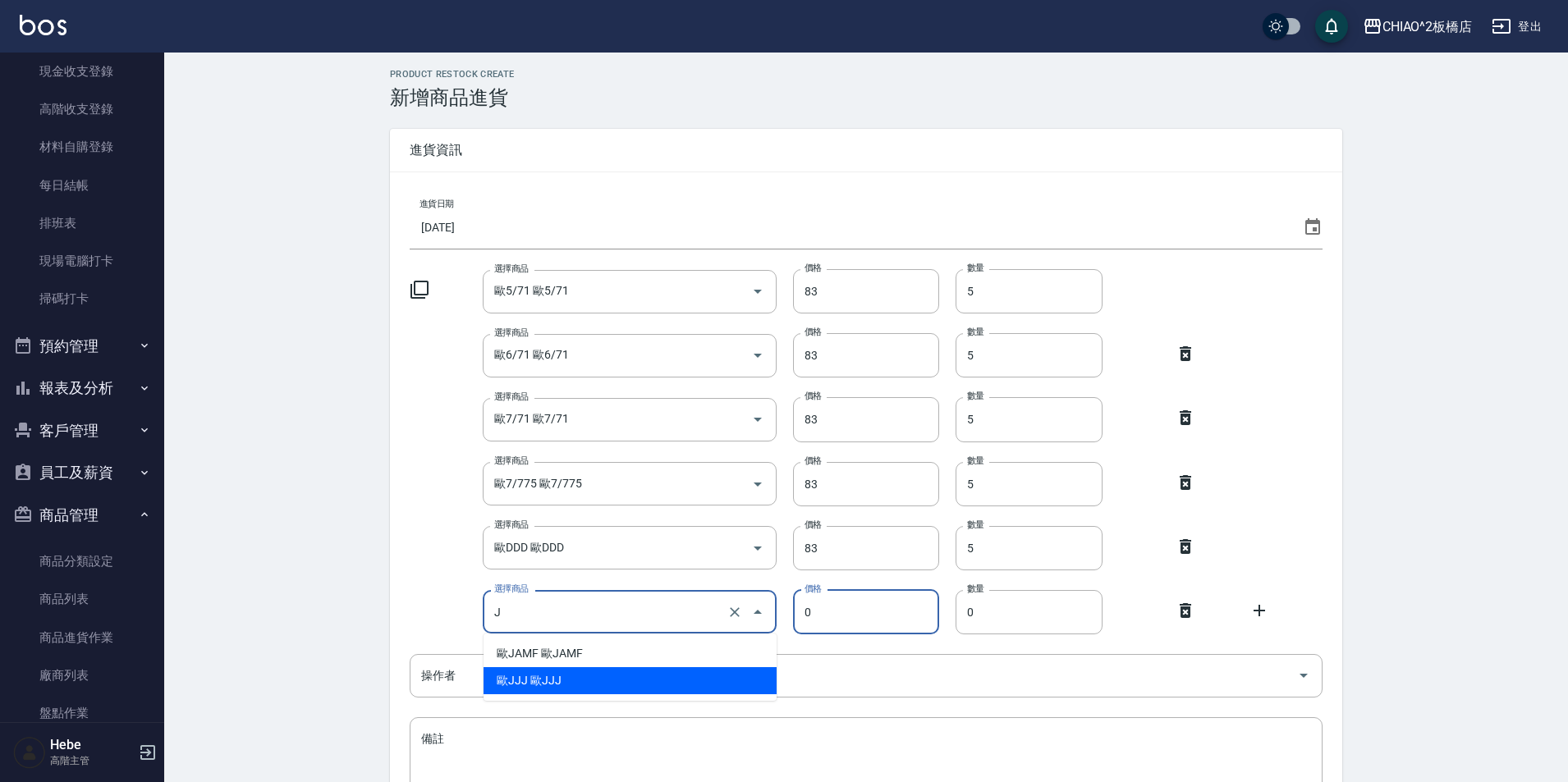
click at [520, 686] on li "歐JJJ 歐JJJ" at bounding box center [630, 680] width 293 height 27
type input "歐JJJ 歐JJJ"
type input "83"
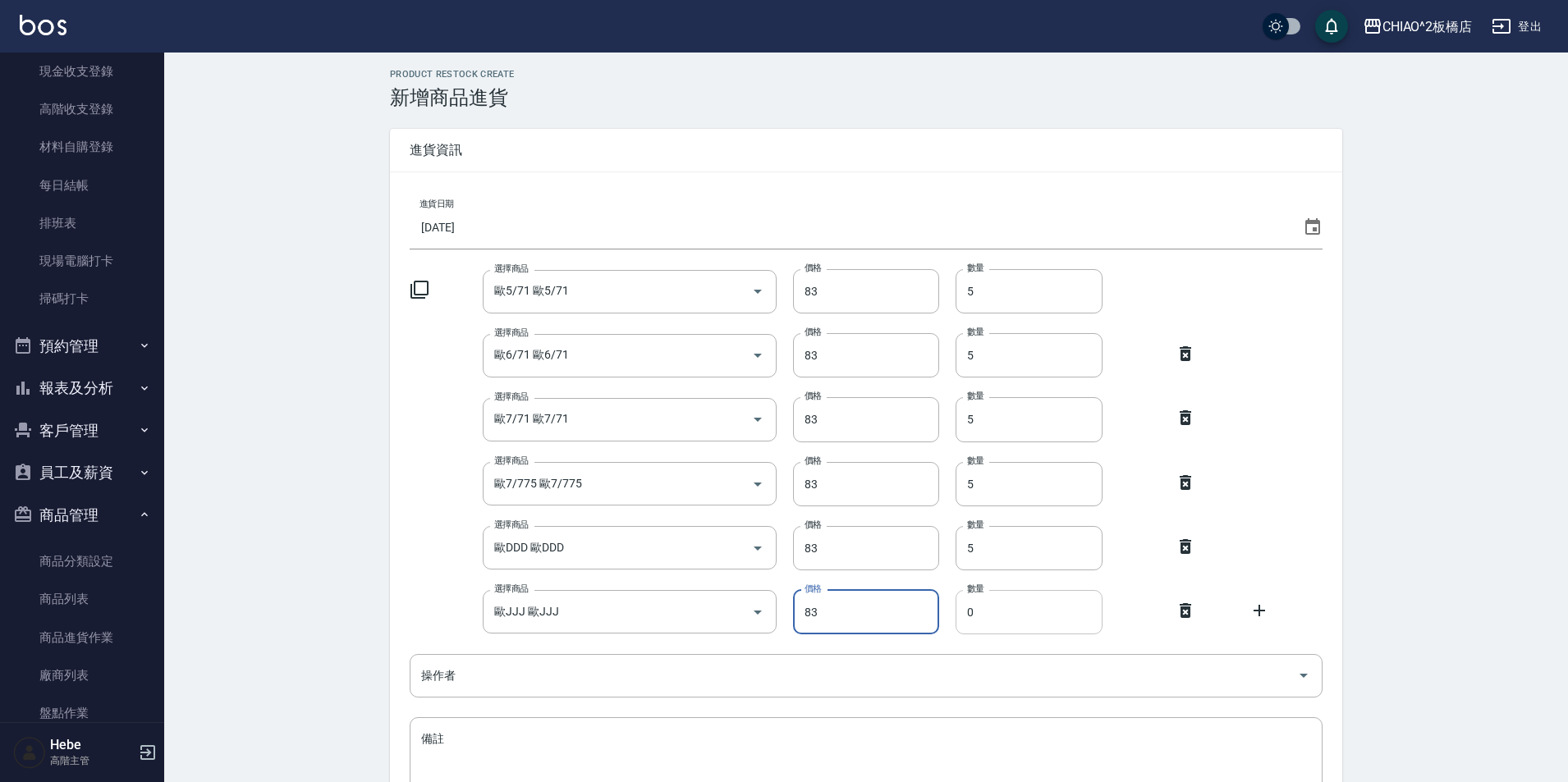
click at [1003, 620] on input "0" at bounding box center [1028, 613] width 147 height 45
type input "5"
click at [1268, 609] on icon at bounding box center [1259, 611] width 20 height 20
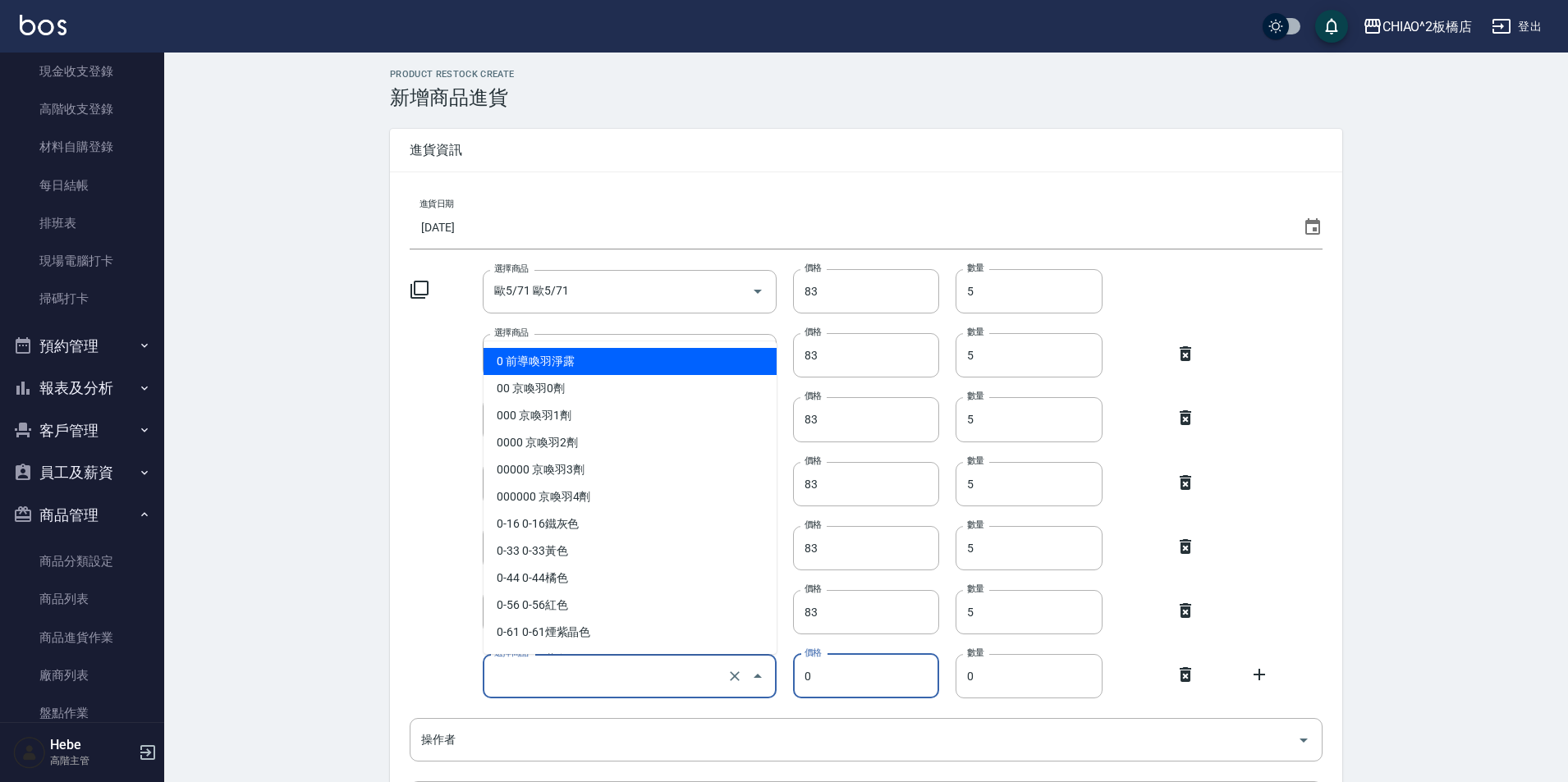
click at [655, 679] on input "選擇商品" at bounding box center [605, 676] width 232 height 29
type input "g"
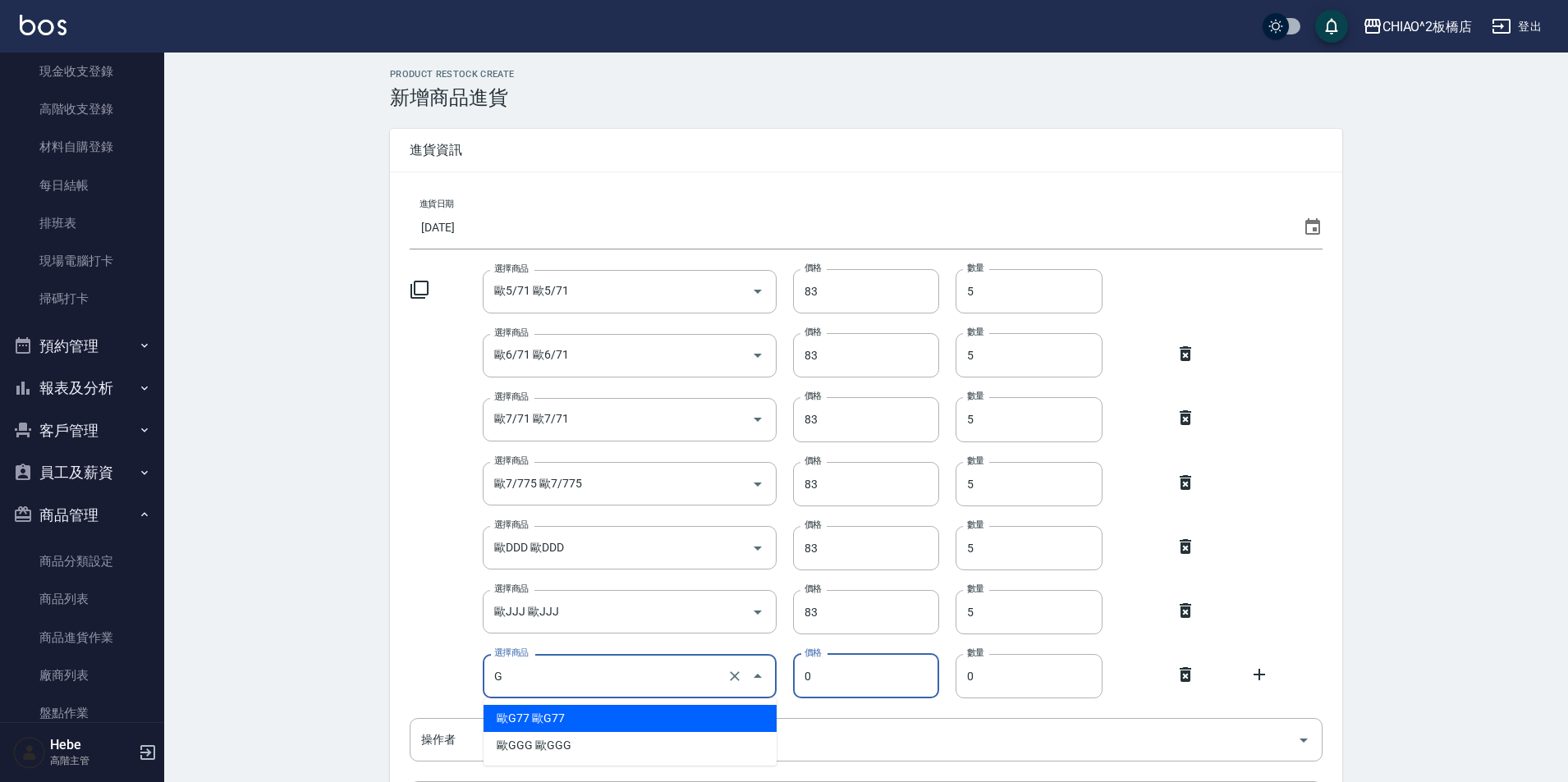
click at [533, 720] on li "歐G77 歐G77" at bounding box center [630, 719] width 293 height 27
type input "歐G77 歐G77"
type input "83"
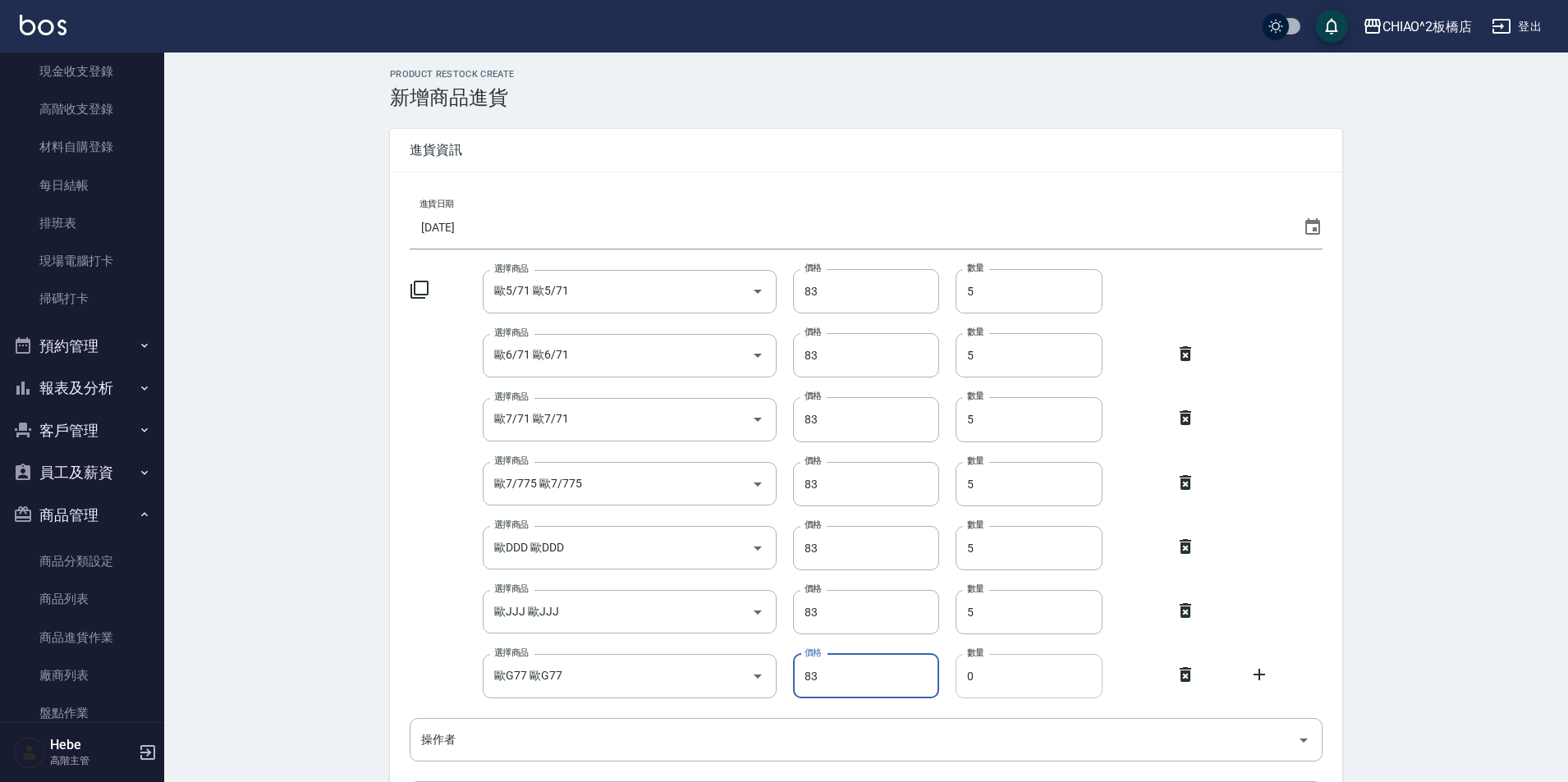
click at [967, 688] on input "0" at bounding box center [1028, 677] width 147 height 45
type input "5"
click at [1260, 675] on icon at bounding box center [1259, 674] width 12 height 12
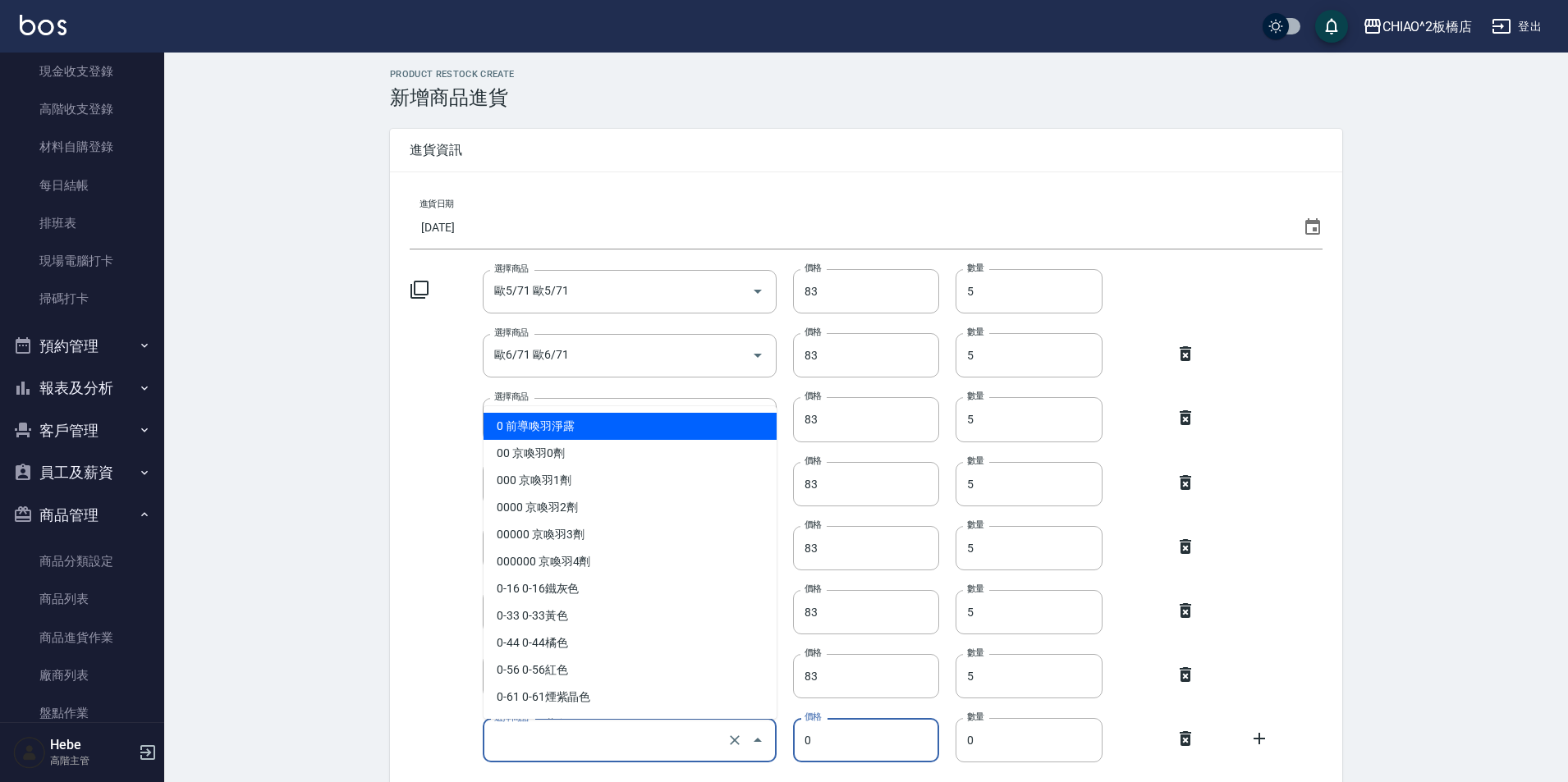
click at [654, 749] on input "選擇商品" at bounding box center [605, 741] width 232 height 29
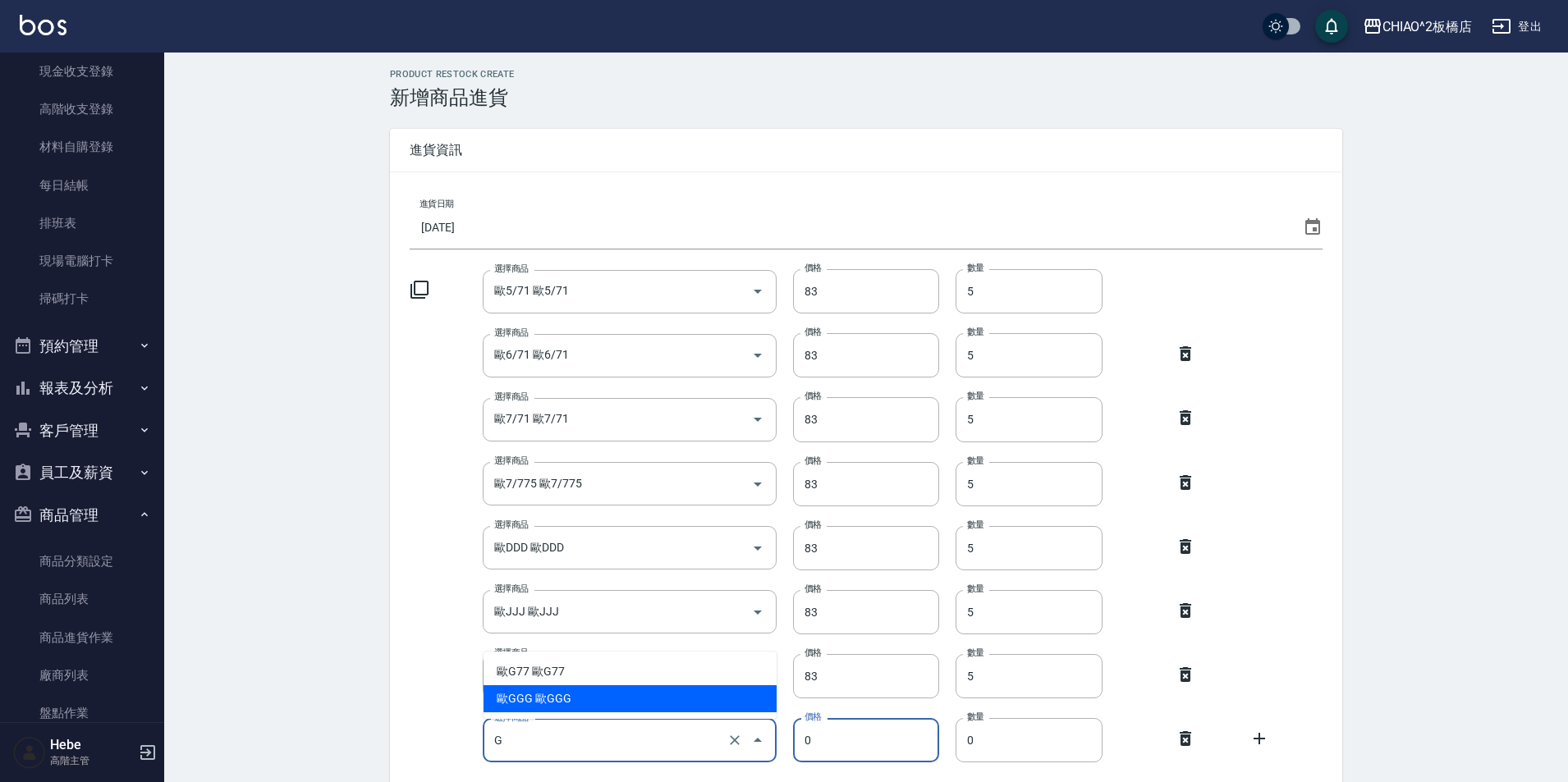
click at [519, 705] on li "歐GGG 歐GGG" at bounding box center [630, 699] width 293 height 27
type input "歐GGG 歐GGG"
type input "83"
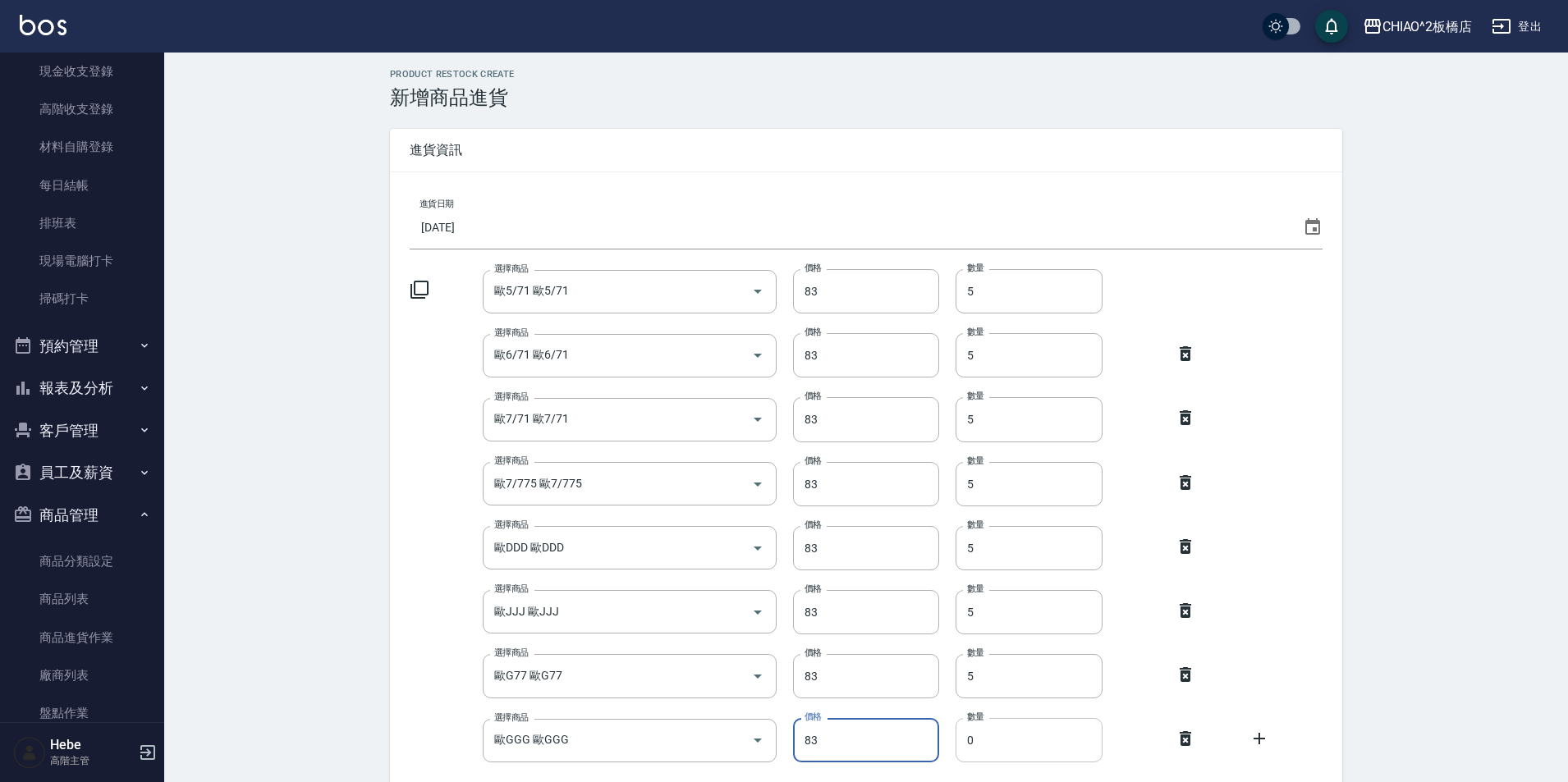
click at [1010, 736] on input "0" at bounding box center [1028, 741] width 147 height 45
type input "5"
click at [1257, 743] on icon at bounding box center [1259, 739] width 20 height 20
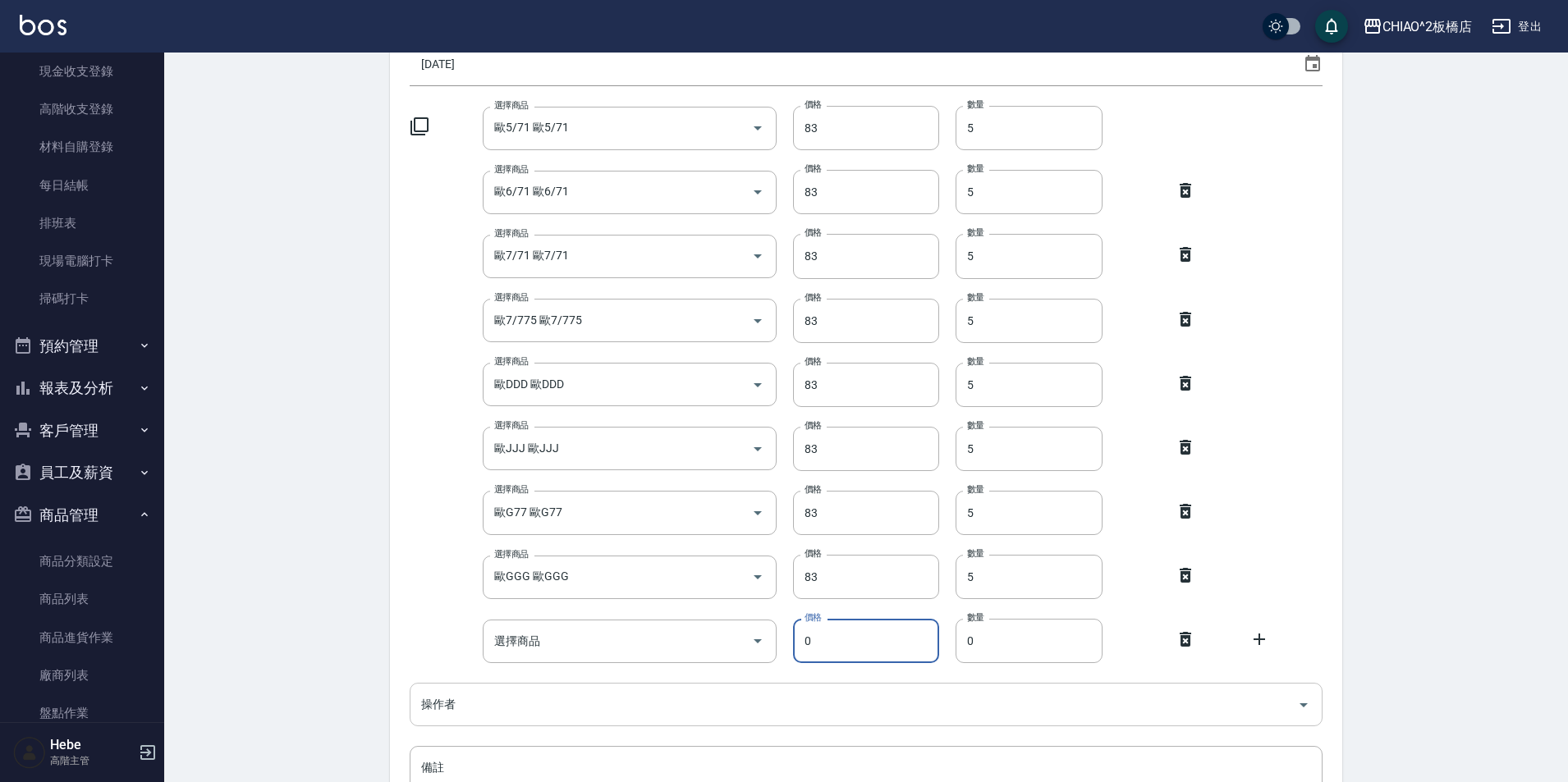
scroll to position [164, 0]
click at [661, 632] on input "選擇商品" at bounding box center [605, 640] width 232 height 29
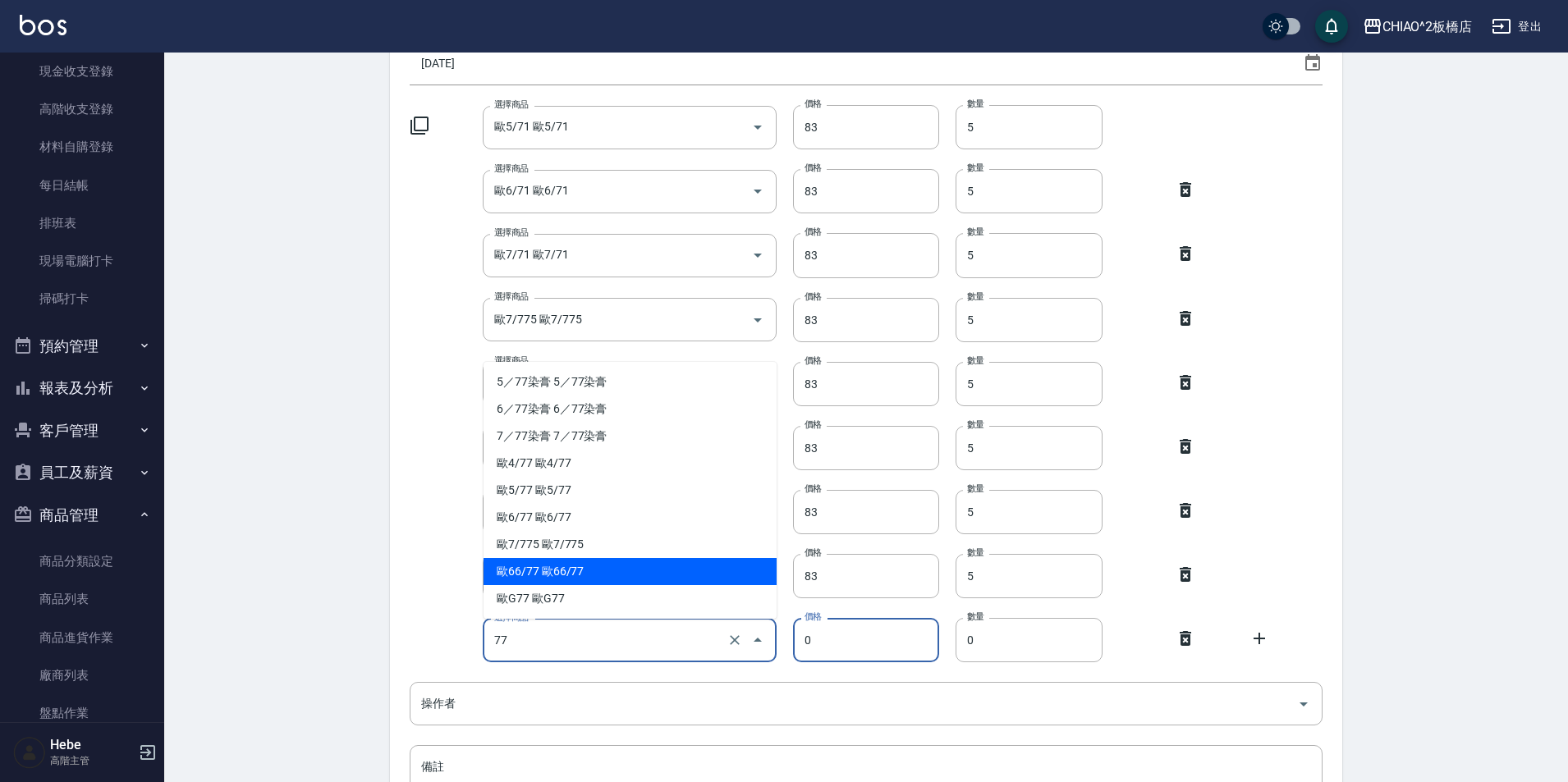
click at [595, 577] on li "歐66/77 歐66/77" at bounding box center [630, 572] width 293 height 27
type input "歐66/77 歐66/77"
type input "83"
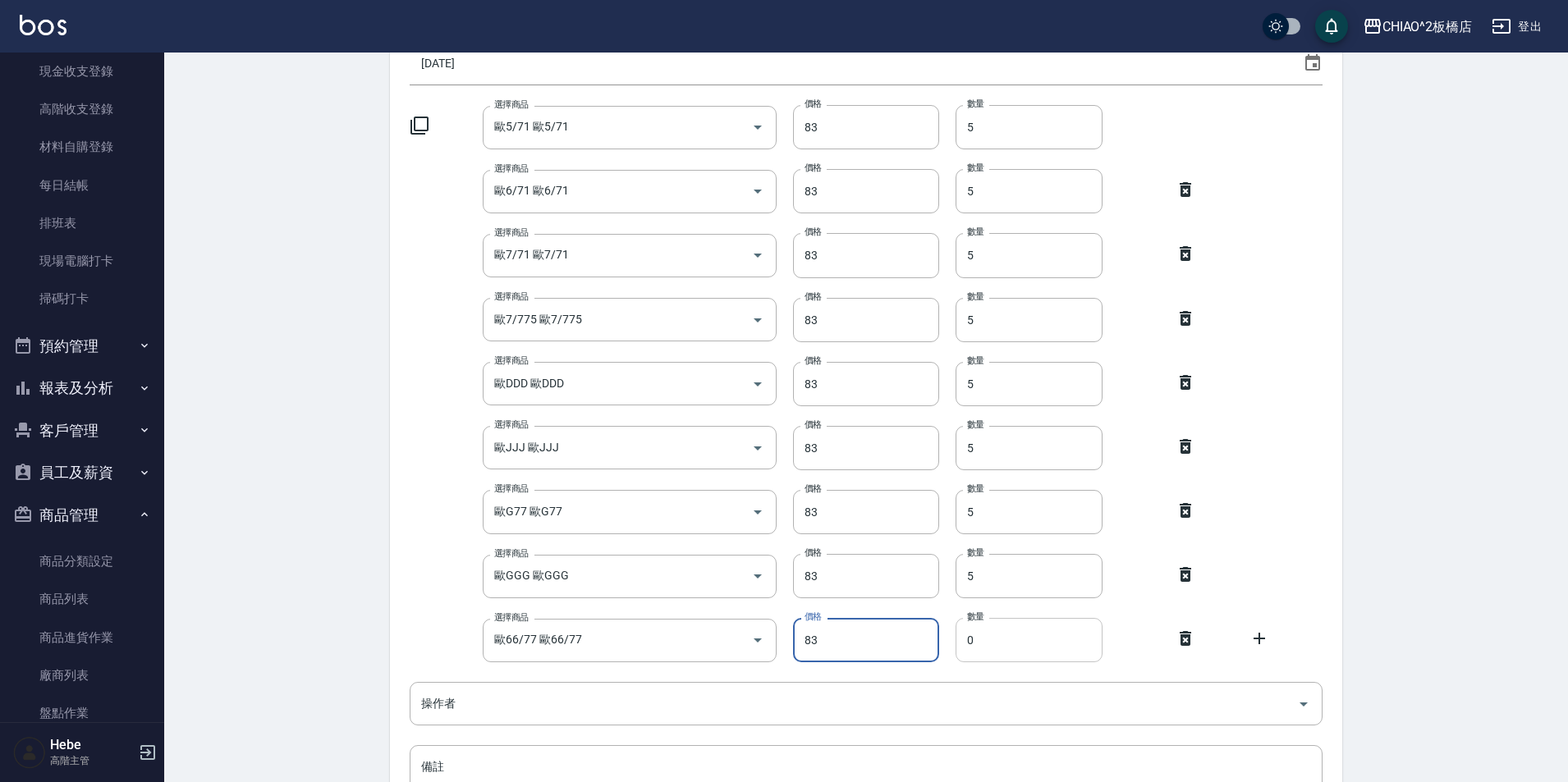
click at [990, 645] on input "0" at bounding box center [1028, 640] width 147 height 45
type input "5"
click at [1260, 639] on icon at bounding box center [1259, 639] width 12 height 12
click at [599, 715] on input "選擇商品" at bounding box center [605, 705] width 232 height 29
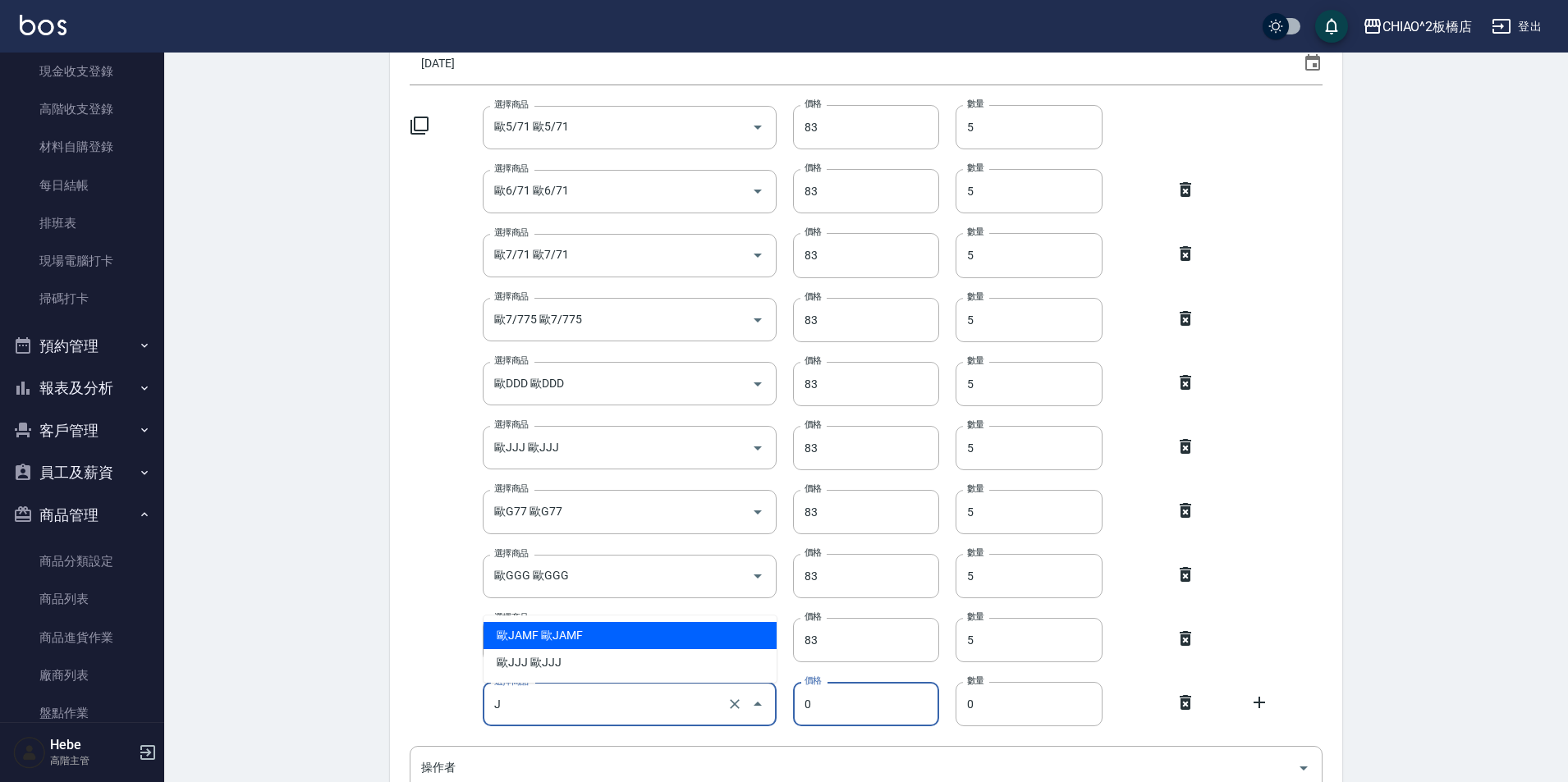
click at [537, 637] on li "歐JAMF 歐JAMF" at bounding box center [630, 636] width 293 height 27
type input "歐JAMF 歐JAMF"
type input "83"
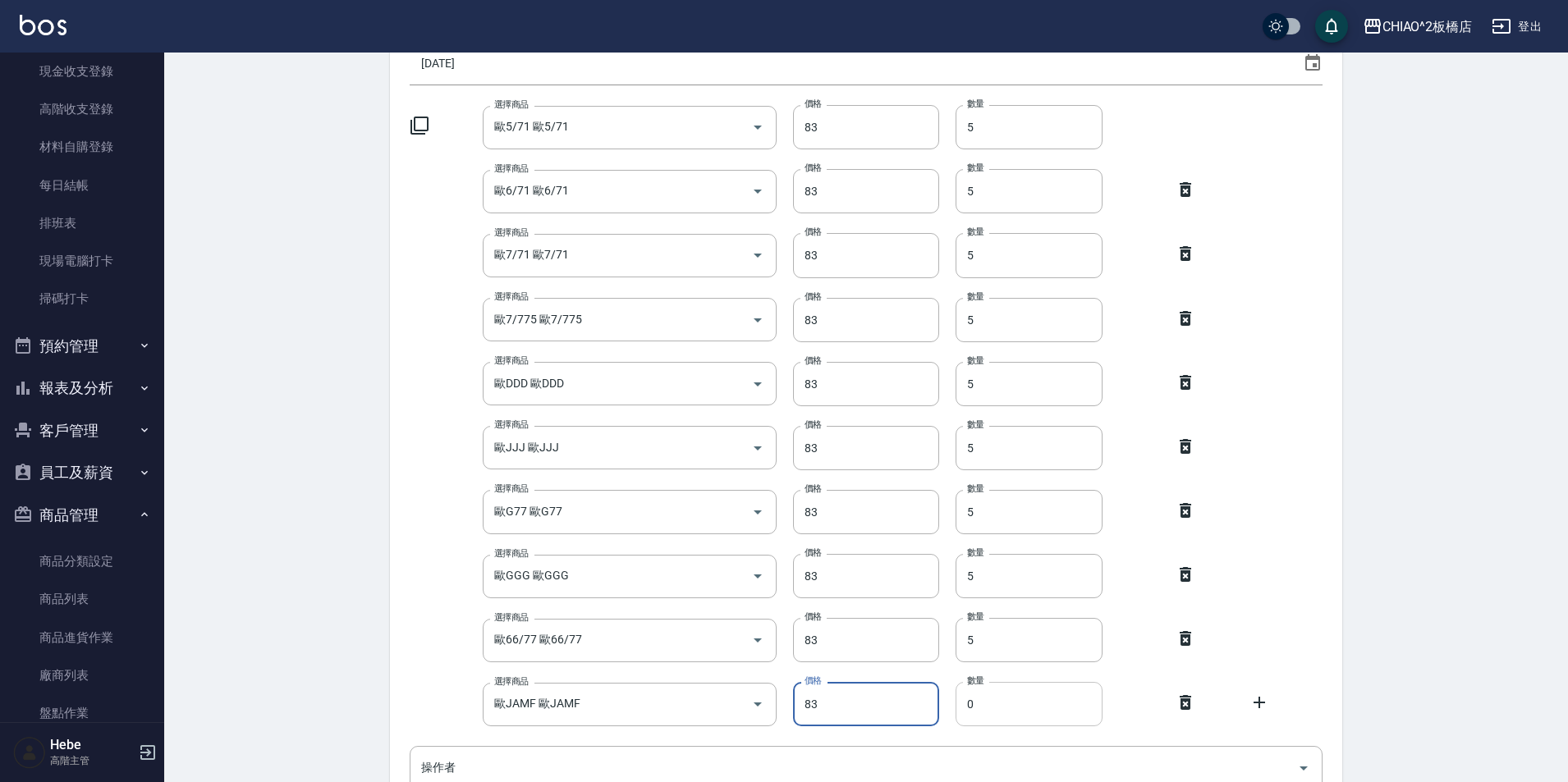
click at [1042, 705] on input "0" at bounding box center [1028, 705] width 147 height 45
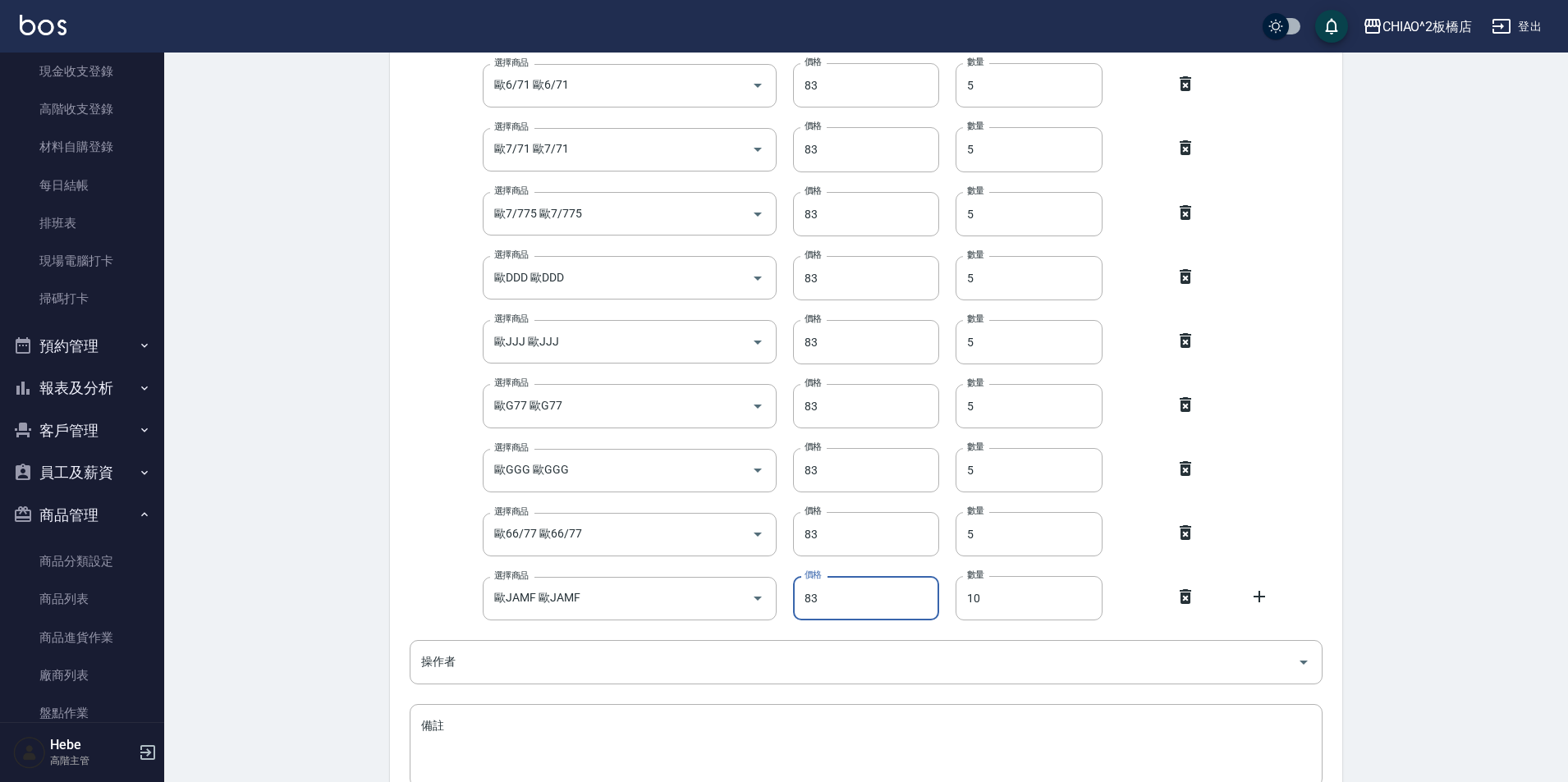
scroll to position [427, 0]
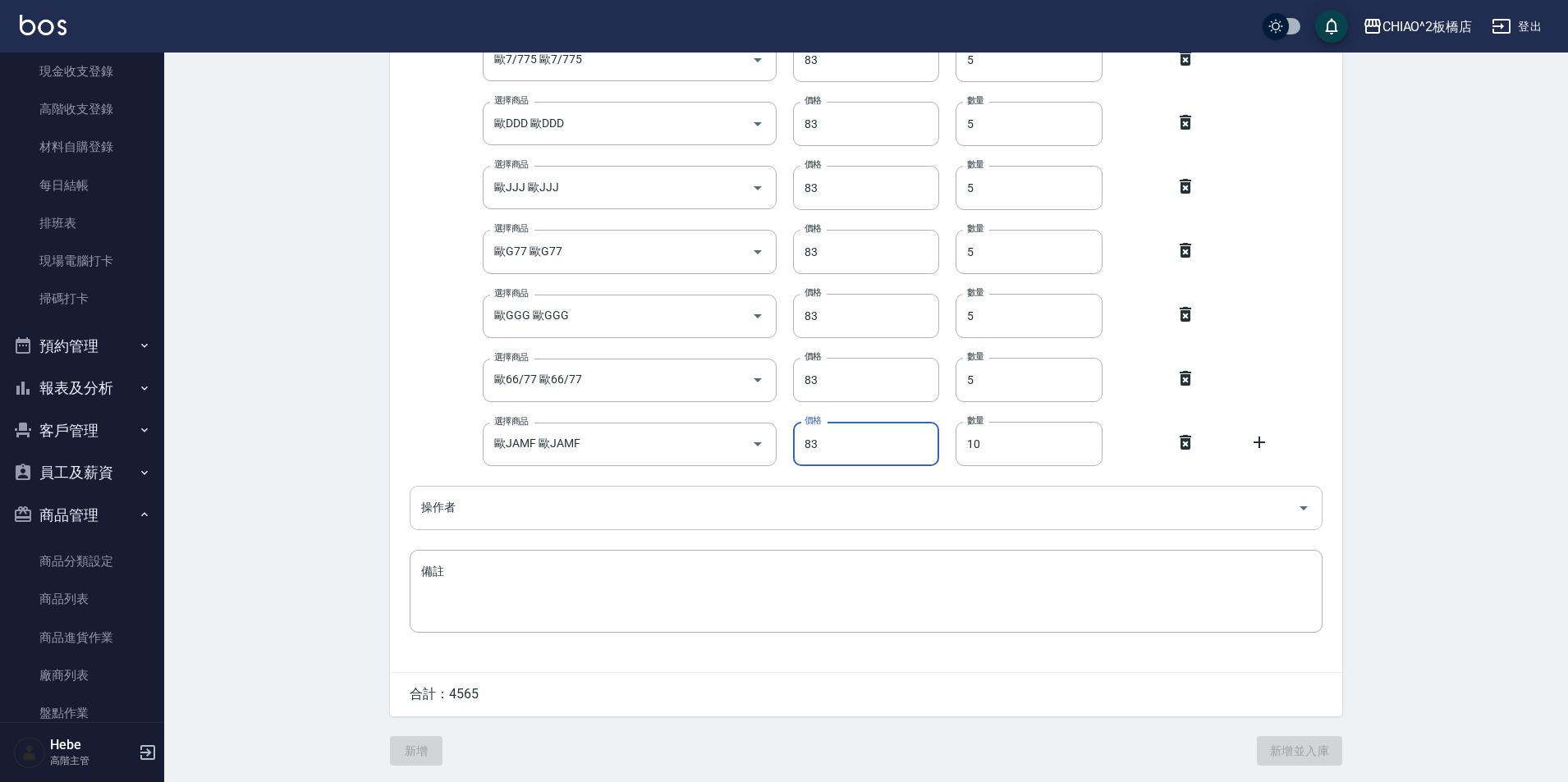
type input "10"
click at [517, 503] on input "操作者" at bounding box center [853, 508] width 873 height 29
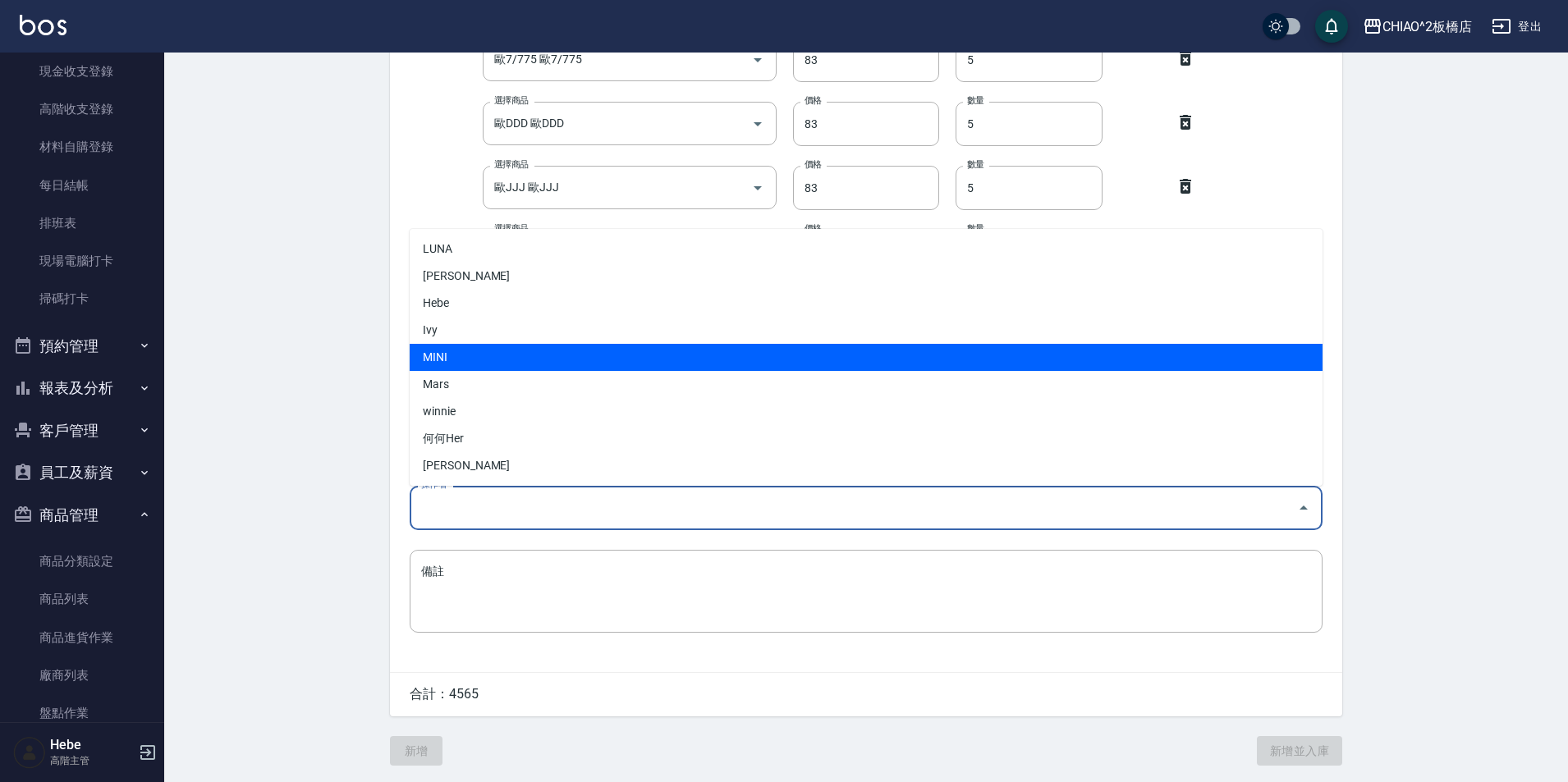
click at [471, 360] on li "MINI" at bounding box center [865, 357] width 913 height 27
type input "MINI"
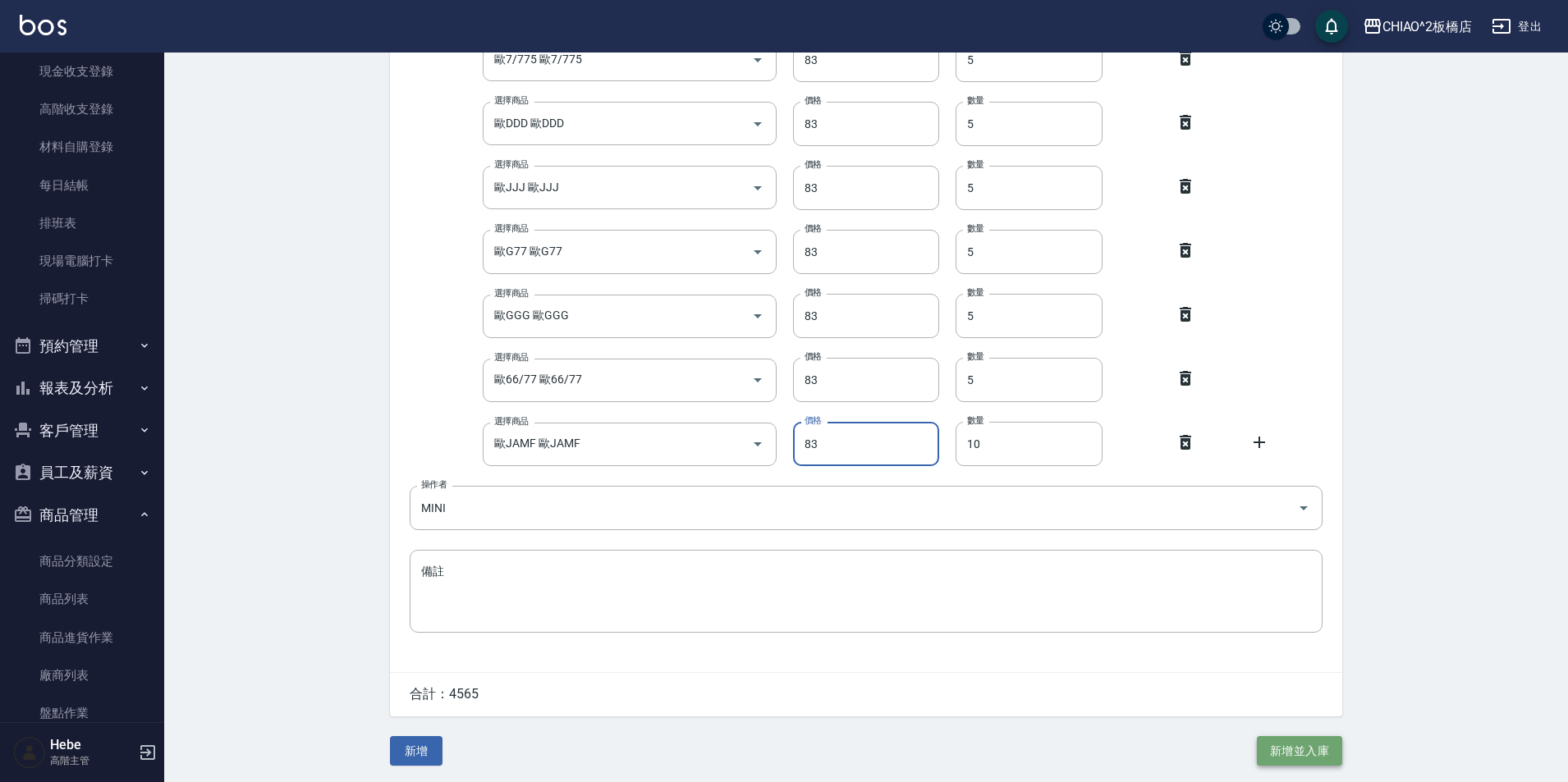
click at [1279, 753] on button "新增並入庫" at bounding box center [1299, 752] width 85 height 30
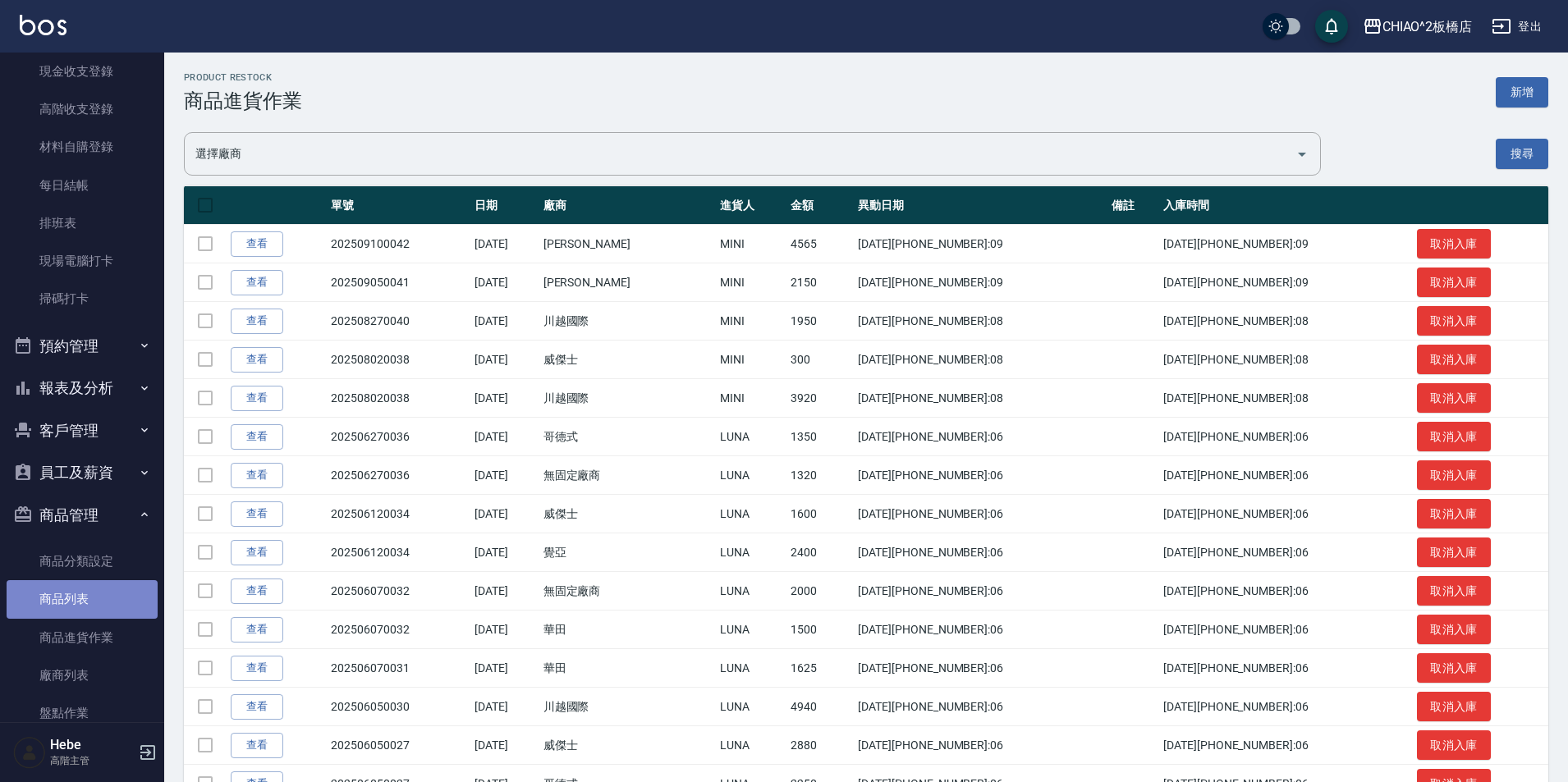
click at [83, 607] on link "商品列表" at bounding box center [82, 599] width 151 height 37
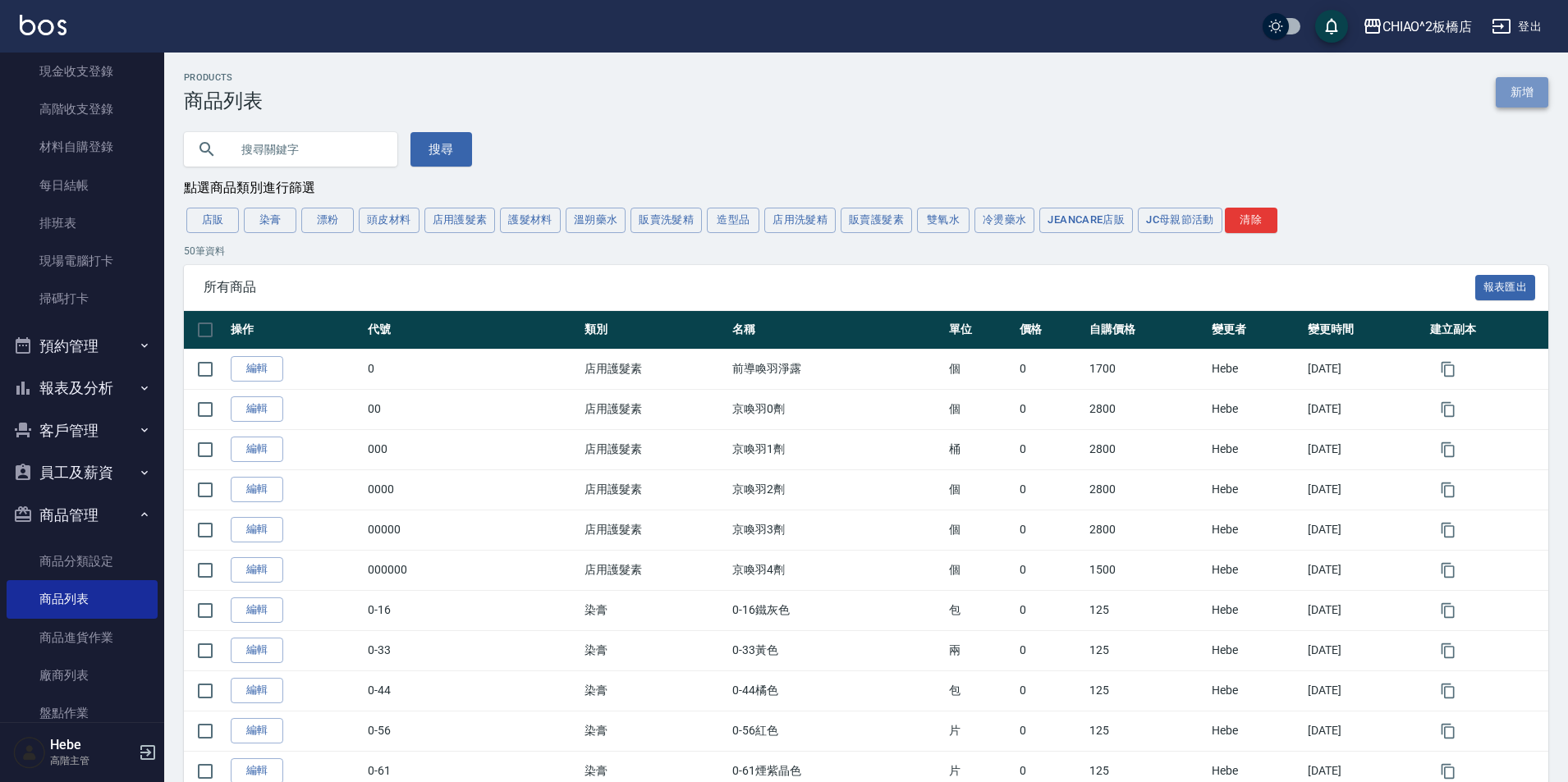
click at [1523, 94] on link "新增" at bounding box center [1521, 93] width 53 height 30
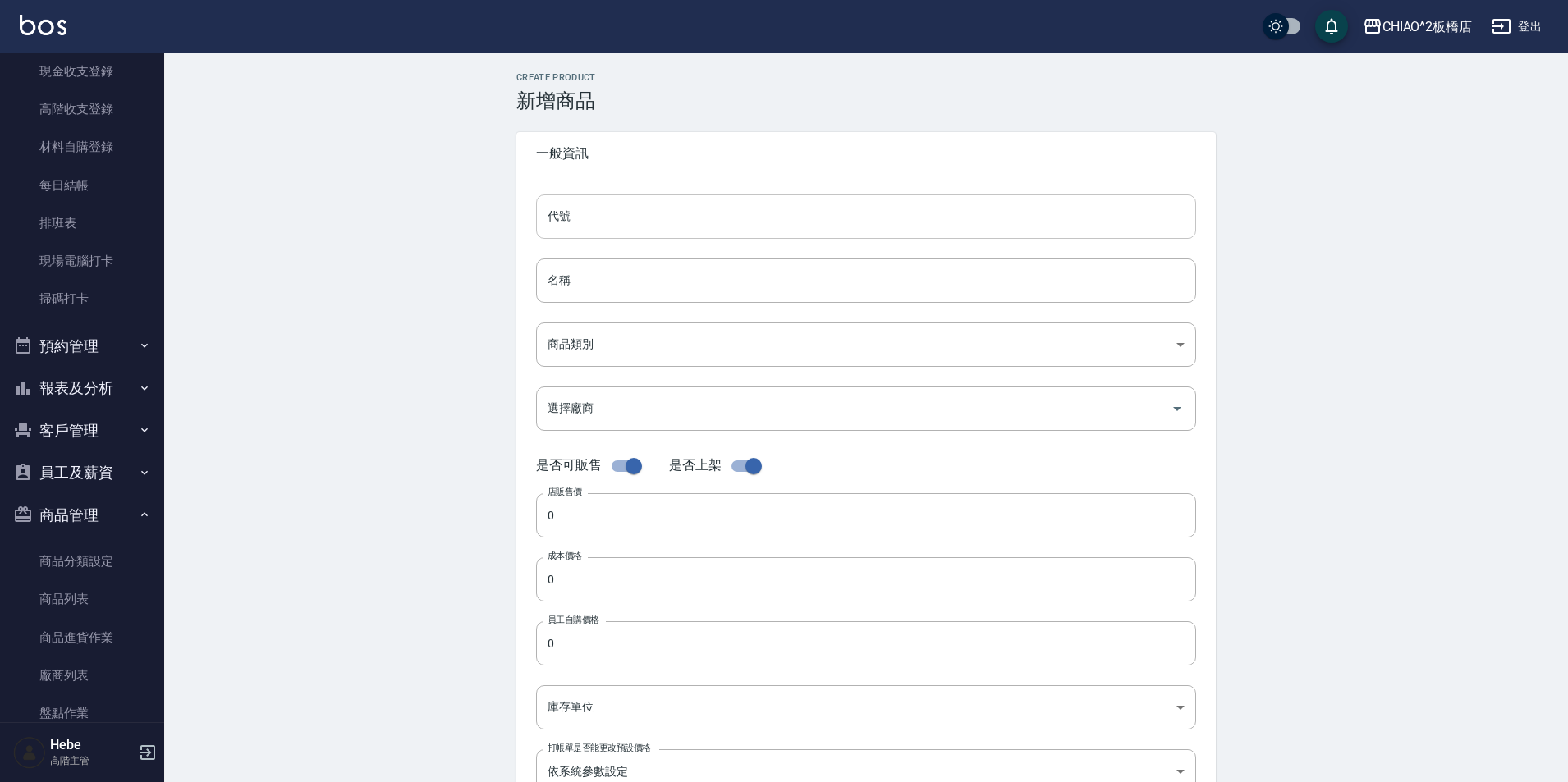
click at [594, 232] on input "代號" at bounding box center [865, 216] width 660 height 45
type input ">"
drag, startPoint x: 602, startPoint y: 231, endPoint x: 520, endPoint y: 218, distance: 83.0
click at [520, 218] on div "代號 歐5/75 代號 名稱 名稱 商品類別 ​ 商品類別 選擇廠商 選擇廠商 是否可販售 是否上架 店販售價 0 店販售價 成本價格 0 成本價格 員工…" at bounding box center [865, 503] width 699 height 658
type input "歐5/75"
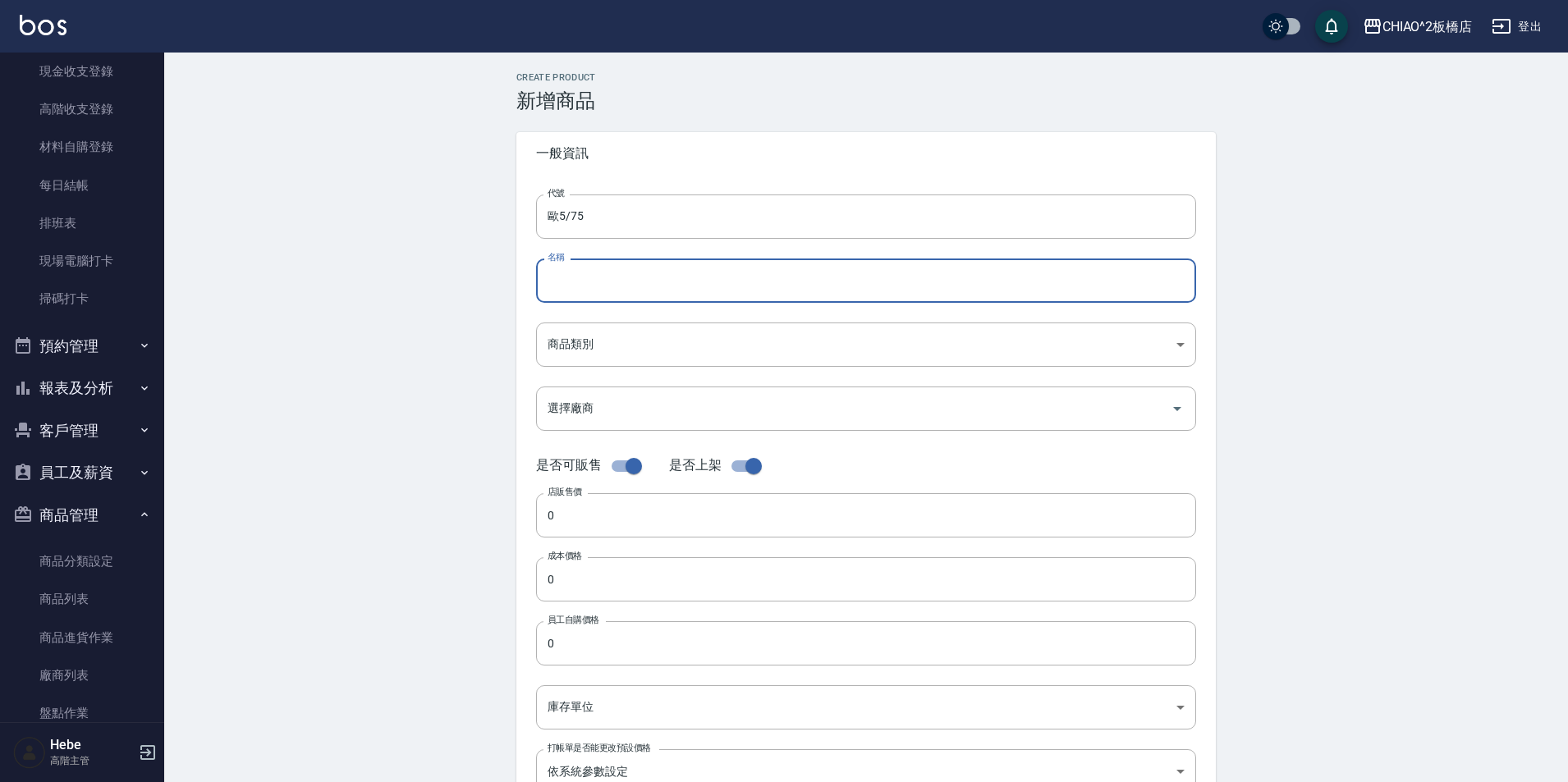
paste input "歐5/75"
type input "歐5/75"
click at [629, 339] on body "CHIAO^2板橋店 登出 櫃檯作業 打帳單 帳單列表 掛單列表 座位開單 營業儀表板 現金收支登錄 高階收支登錄 材料自購登錄 每日結帳 排班表 現場電腦打…" at bounding box center [784, 566] width 1568 height 1133
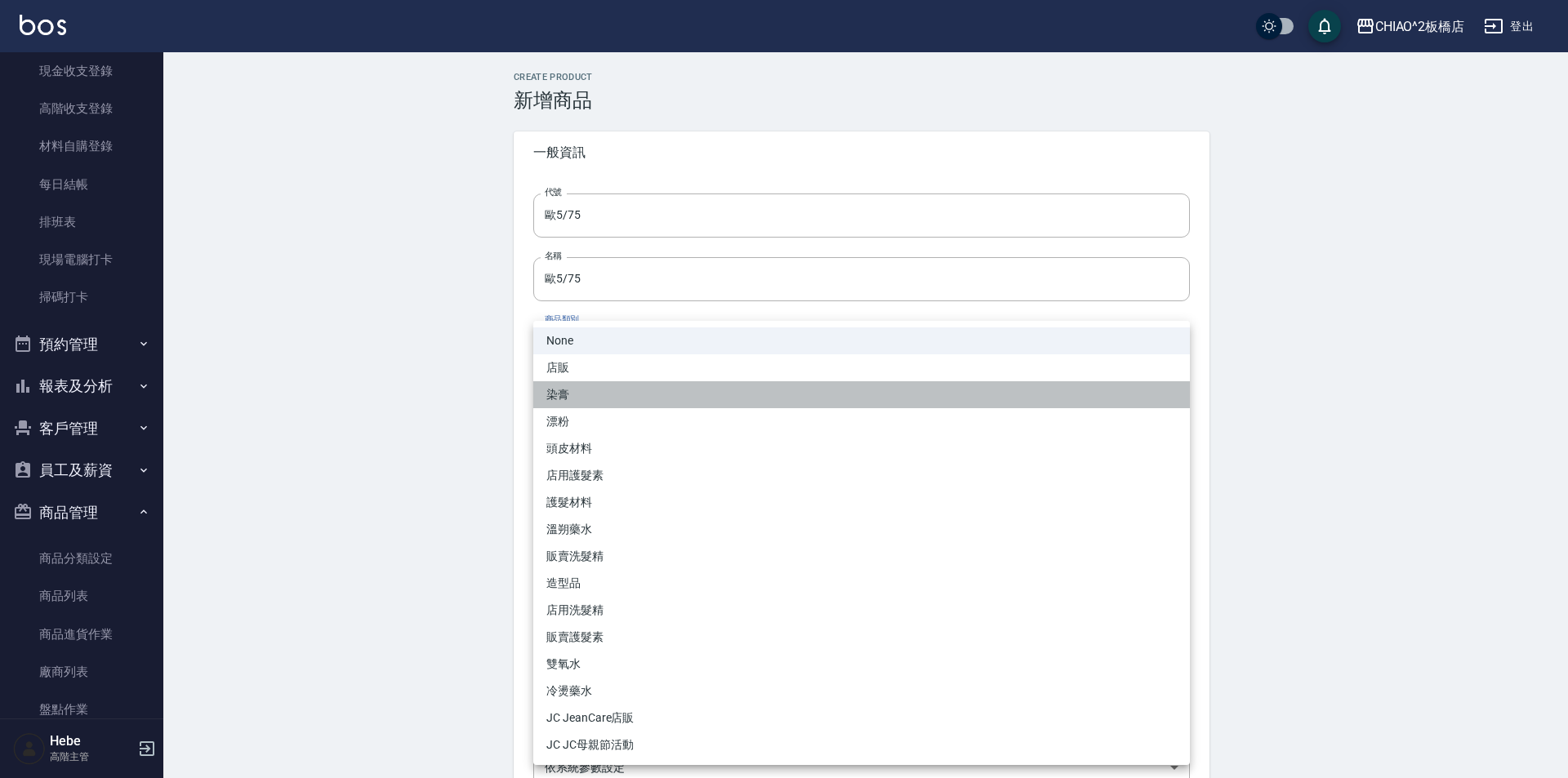
click at [599, 388] on li "染膏" at bounding box center [861, 394] width 656 height 27
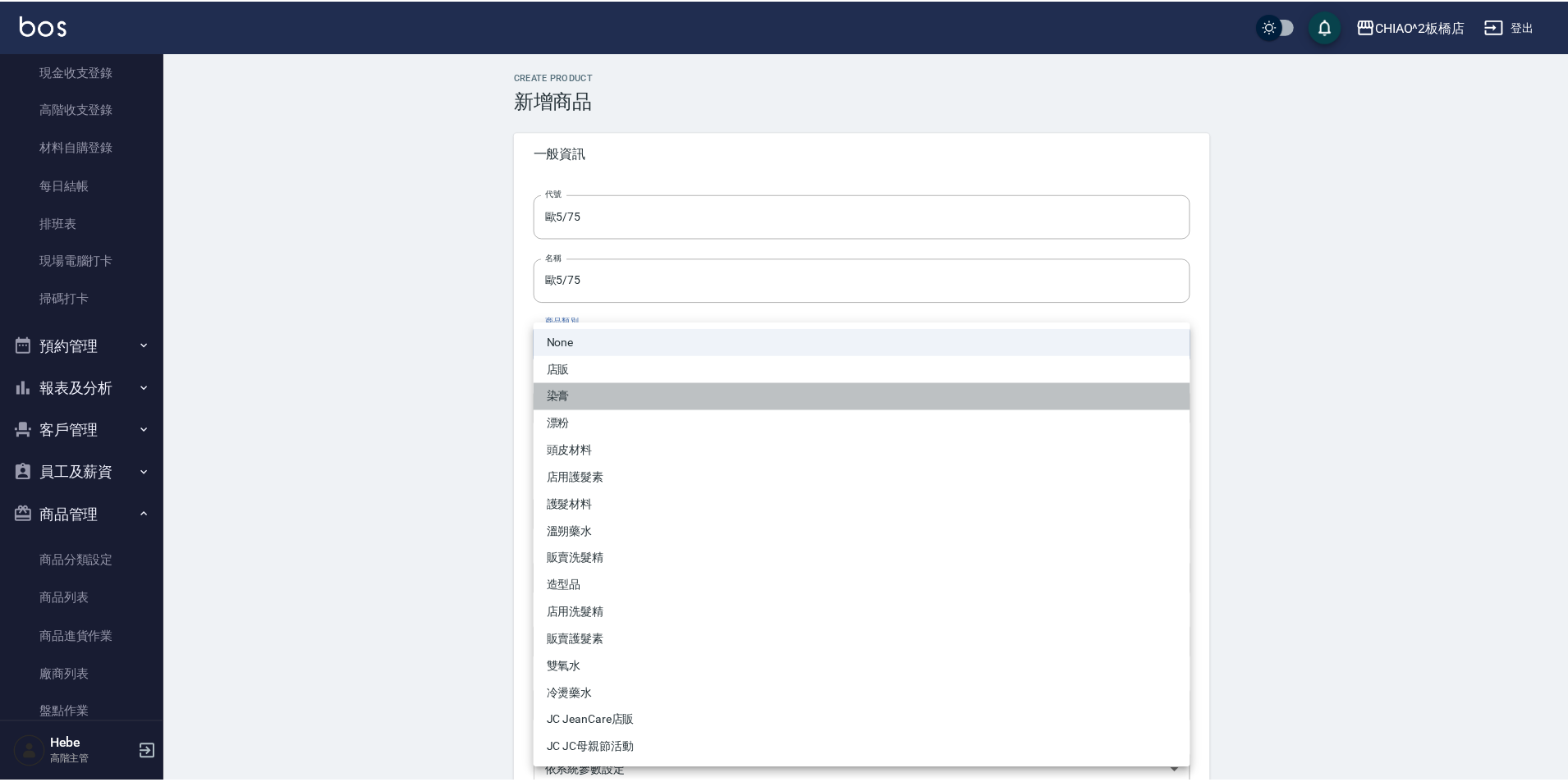
type input "8313b756-d4e9-4ab6-9fd1-de56c5de80f1"
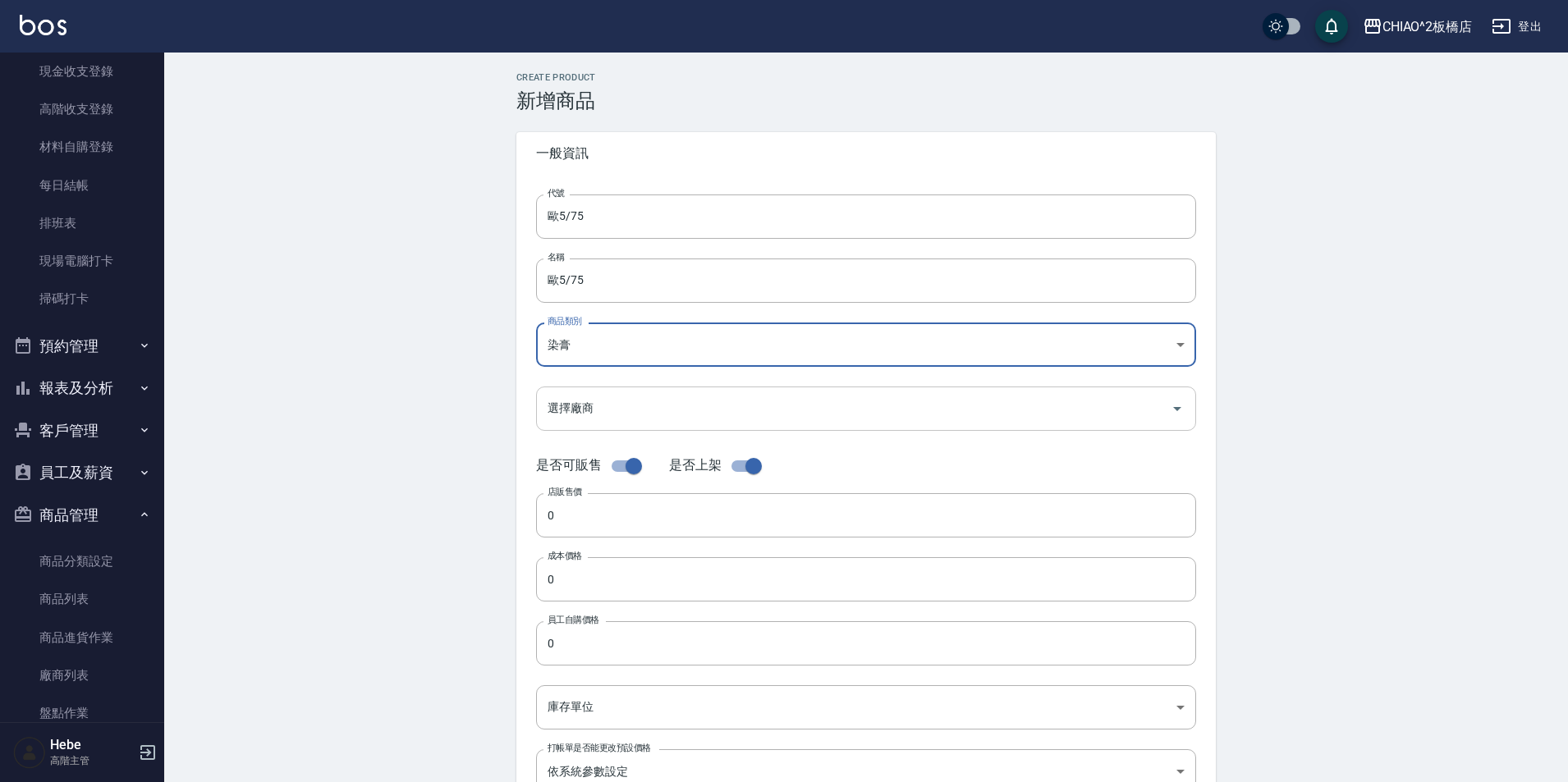
click at [605, 416] on input "選擇廠商" at bounding box center [853, 408] width 621 height 29
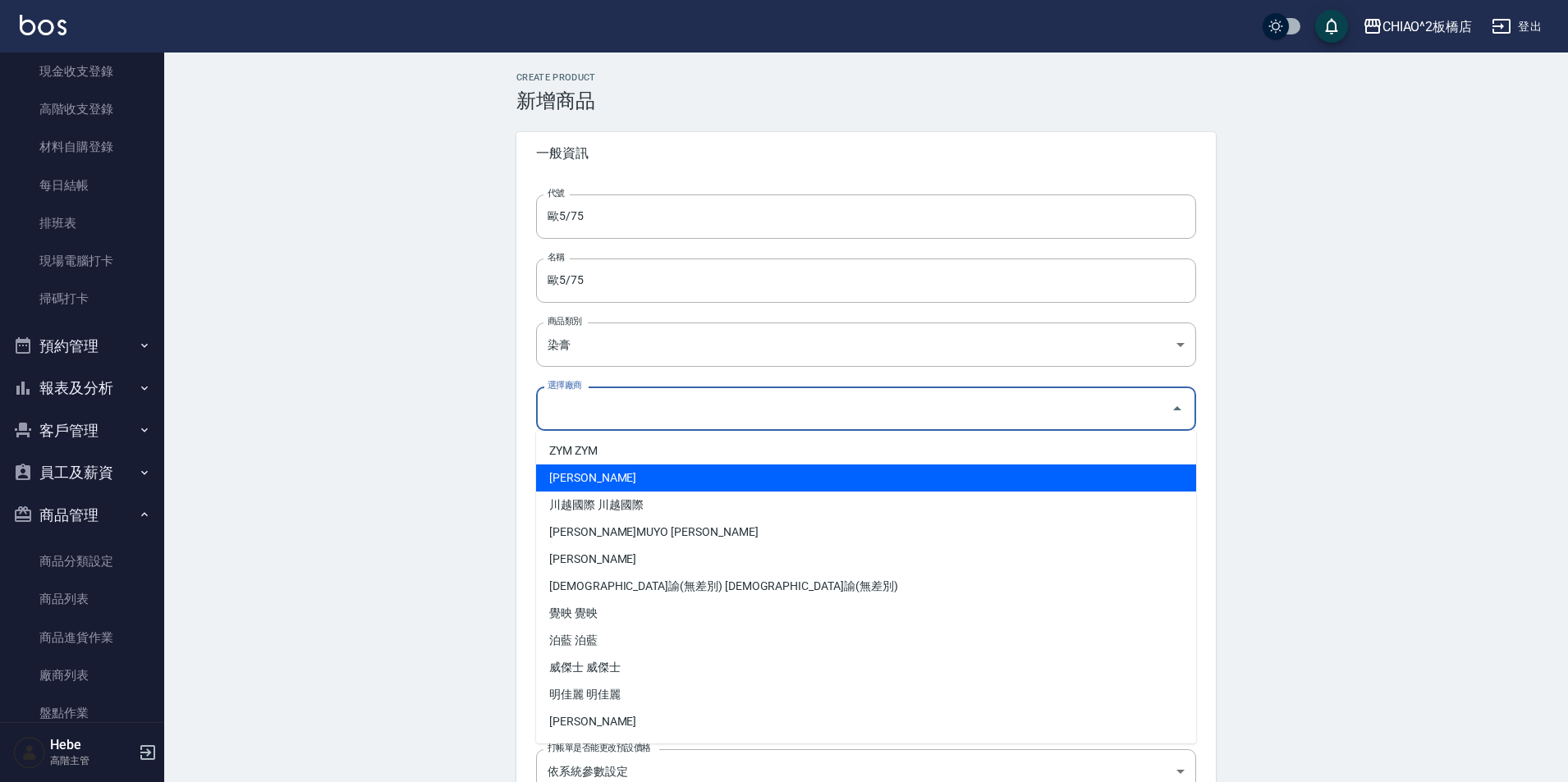
click at [642, 482] on li "[PERSON_NAME]" at bounding box center [865, 478] width 660 height 27
type input "[PERSON_NAME]"
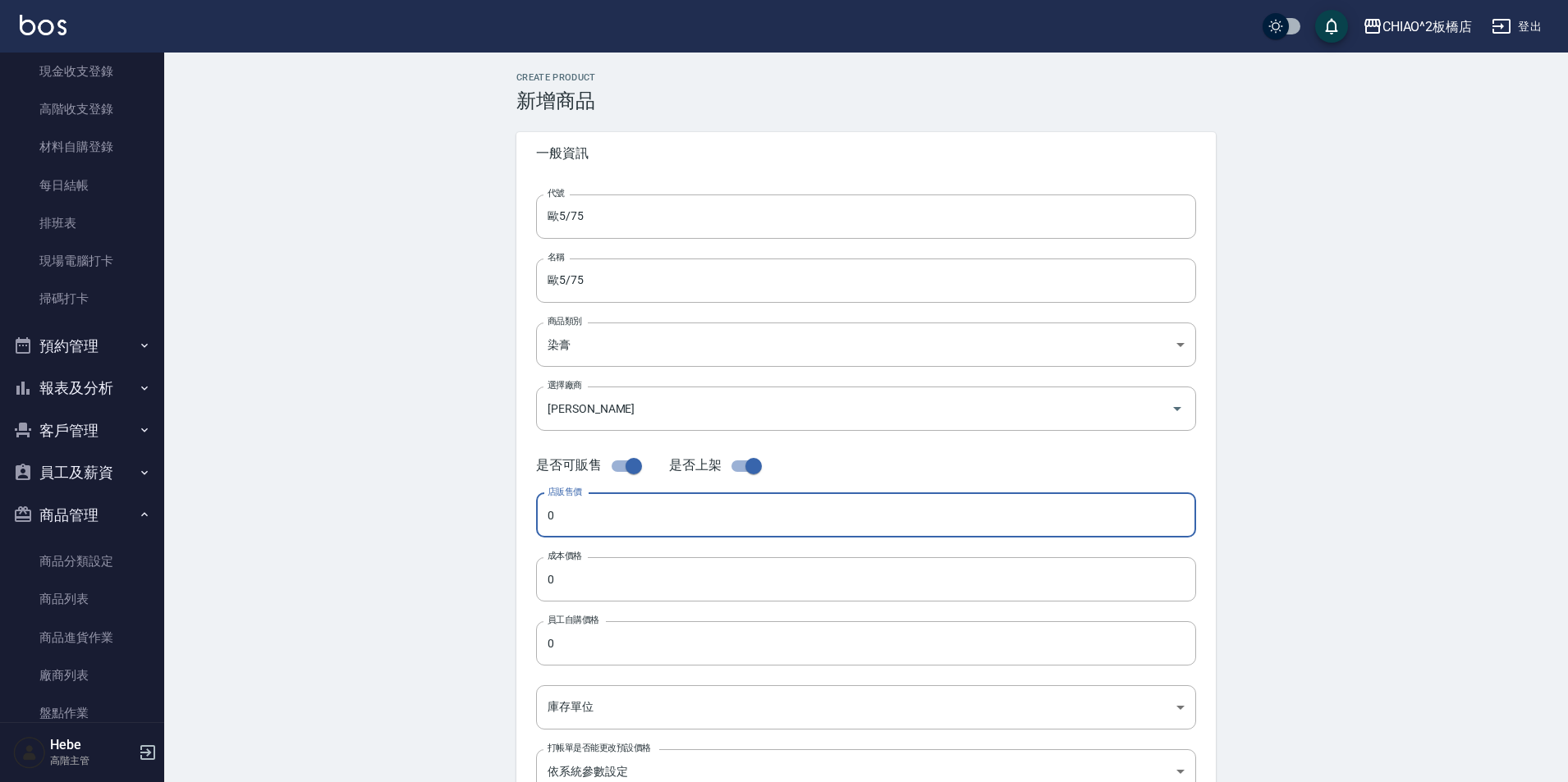
click at [634, 524] on input "0" at bounding box center [865, 516] width 660 height 45
type input "160"
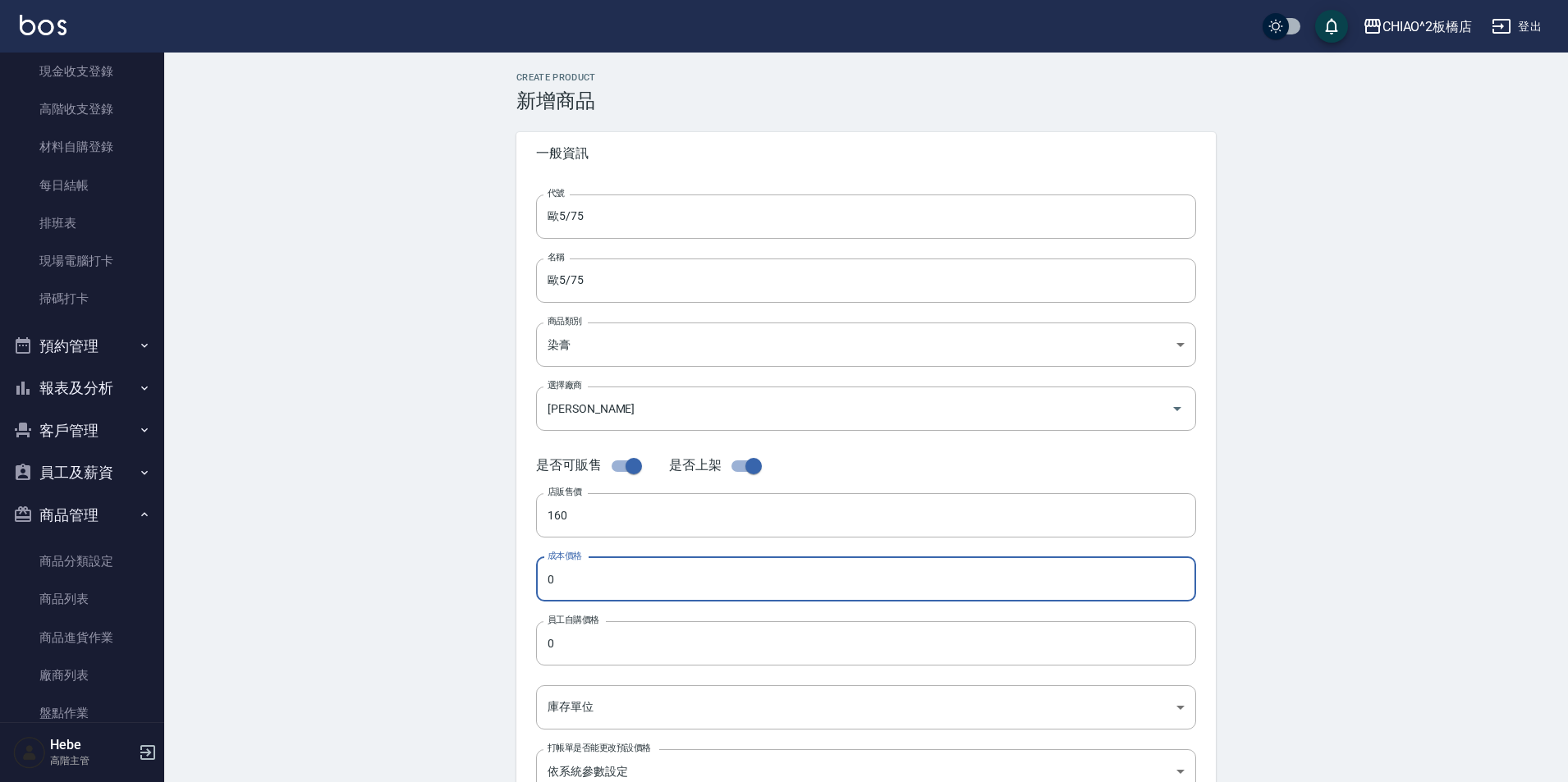
click at [632, 570] on input "0" at bounding box center [865, 580] width 660 height 45
type input "83"
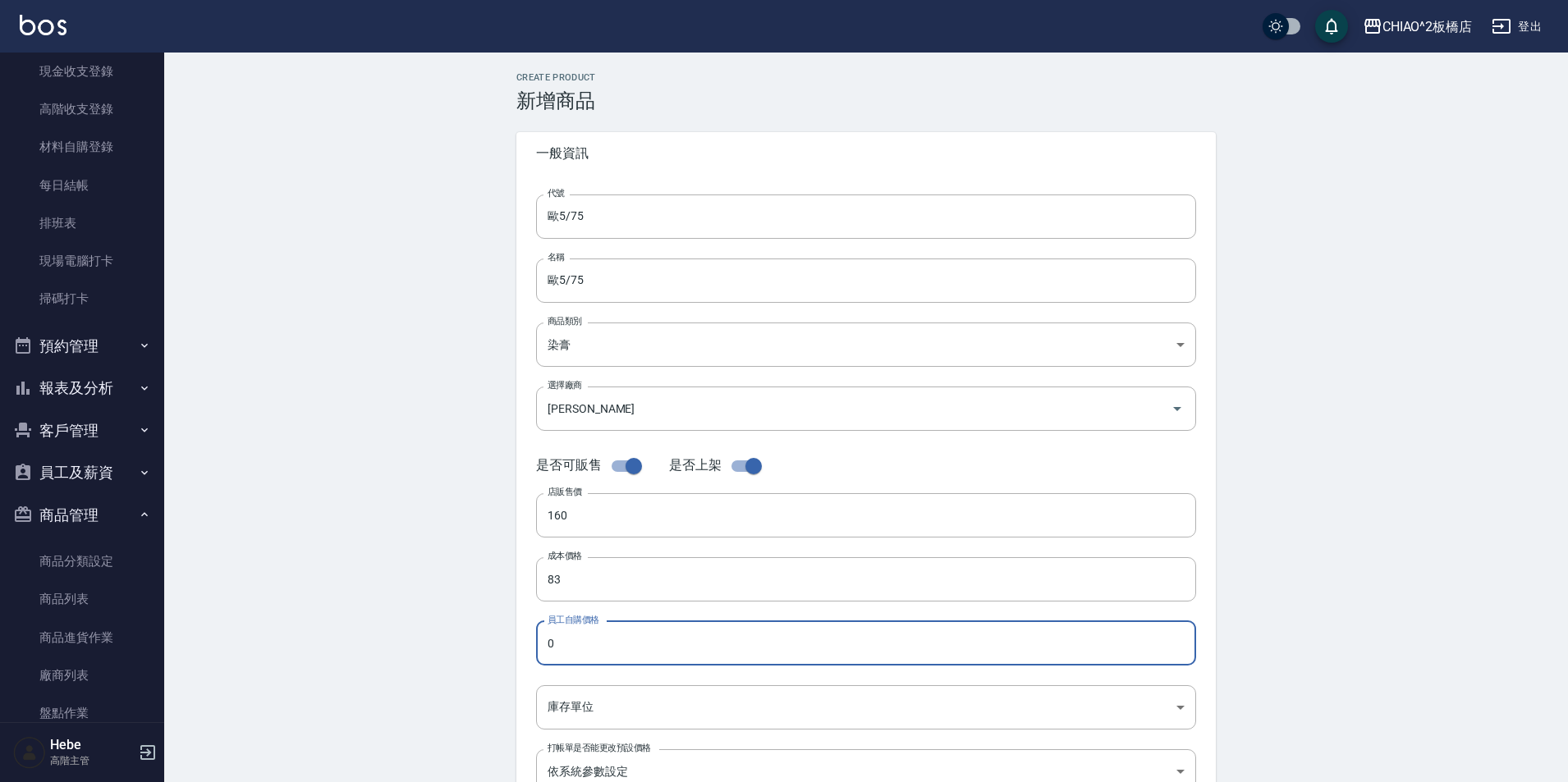
click at [605, 654] on input "0" at bounding box center [865, 644] width 660 height 45
type input "83"
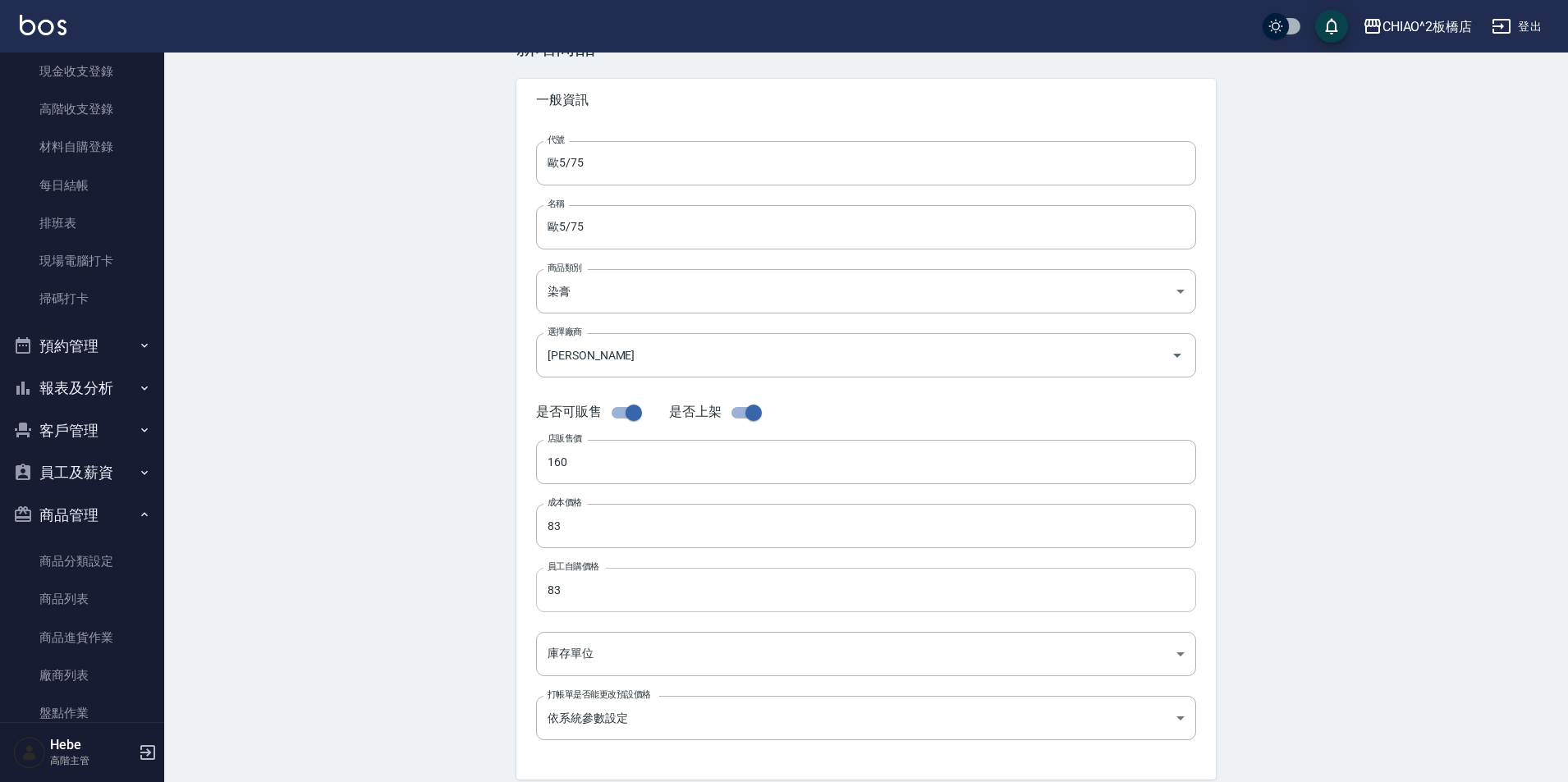
scroll to position [82, 0]
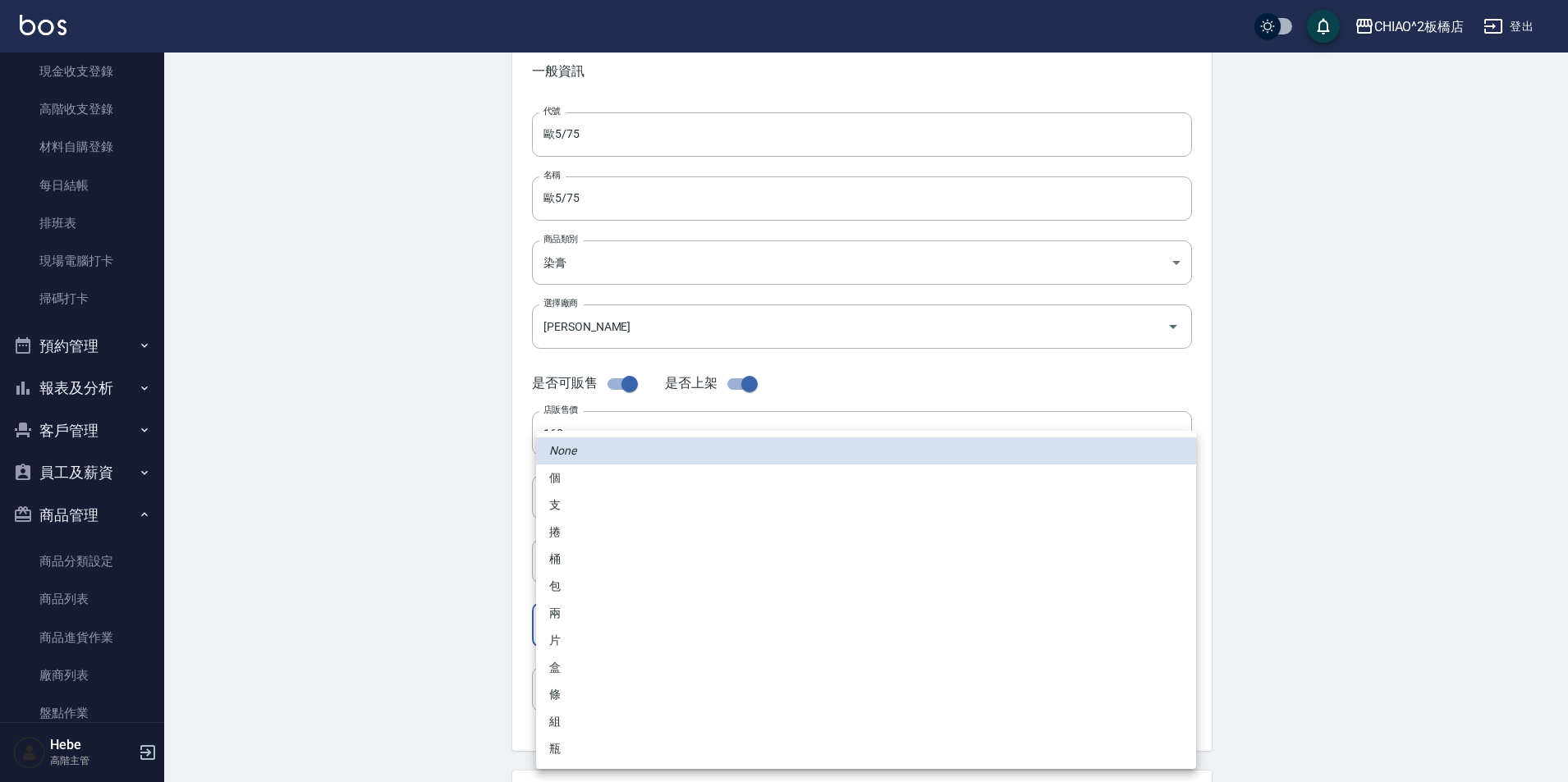
click at [603, 635] on body "CHIAO^2板橋店 登出 櫃檯作業 打帳單 帳單列表 掛單列表 座位開單 營業儀表板 現金收支登錄 高階收支登錄 材料自購登錄 每日結帳 排班表 現場電腦打…" at bounding box center [784, 485] width 1568 height 1133
click at [600, 694] on li "條" at bounding box center [865, 695] width 660 height 27
type input "條"
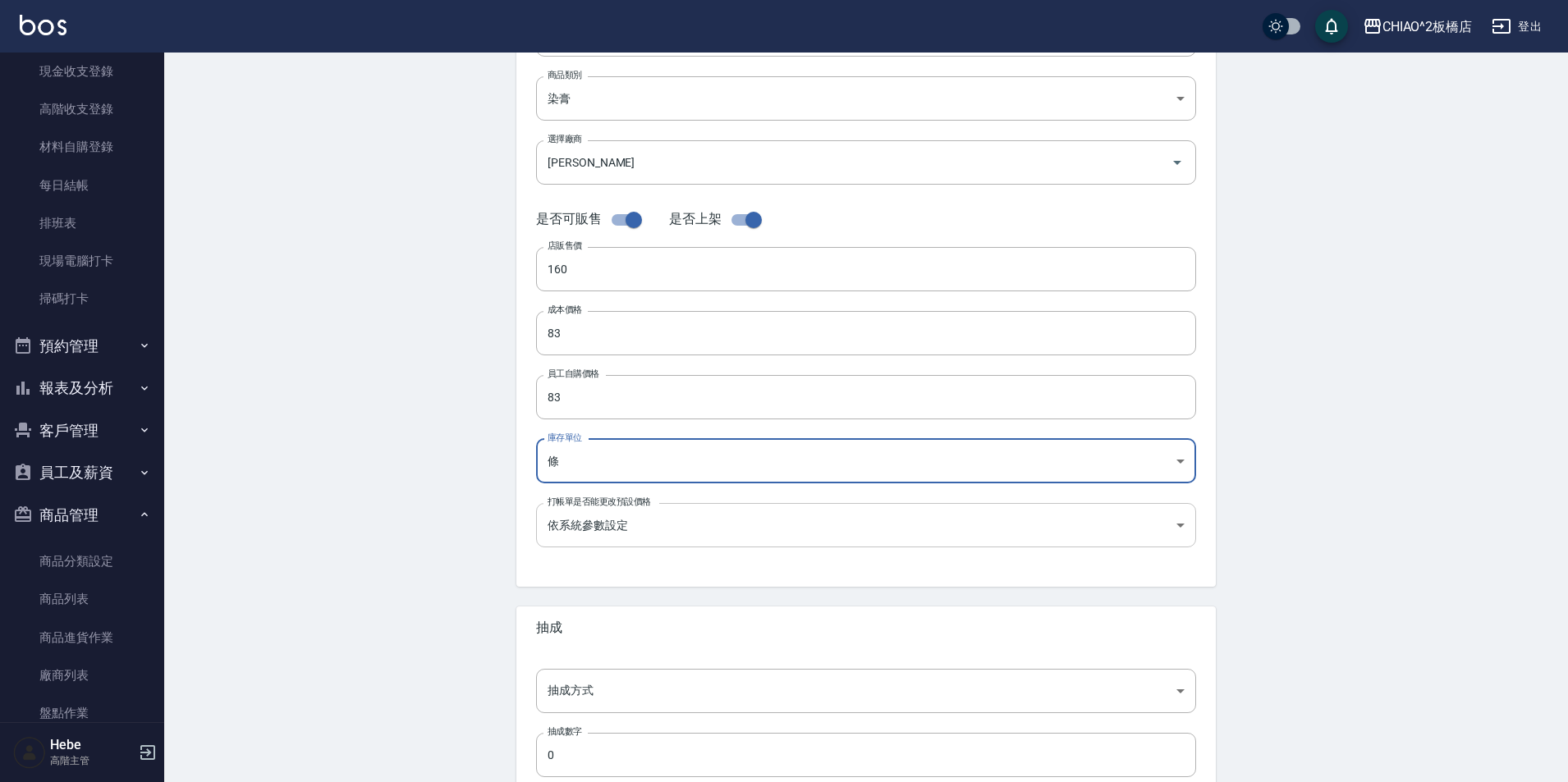
scroll to position [351, 0]
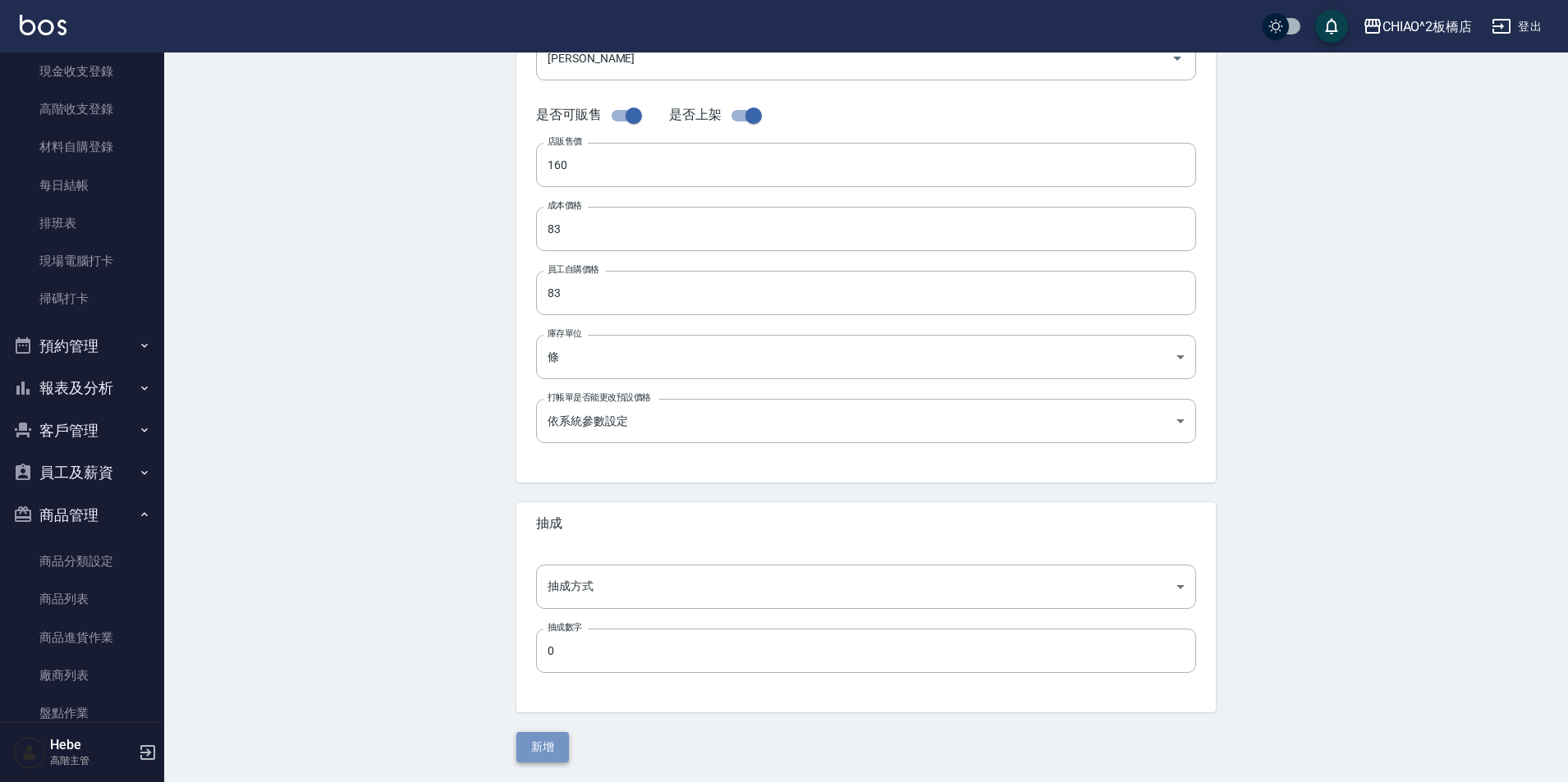
click at [543, 743] on button "新增" at bounding box center [542, 747] width 53 height 30
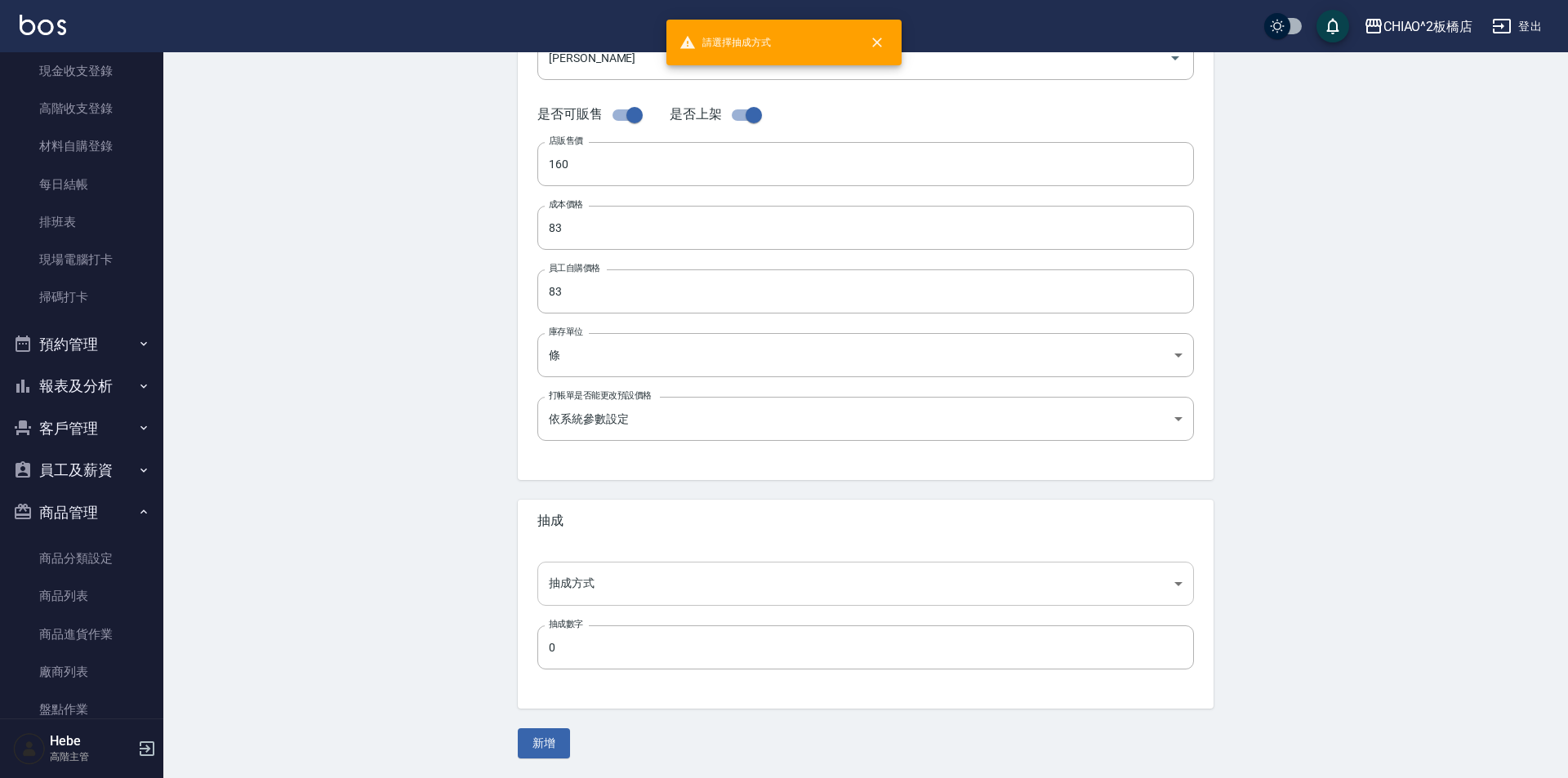
click at [637, 584] on body "請選擇抽成方式 CHIAO^2板橋店 登出 櫃檯作業 打帳單 帳單列表 掛單列表 座位開單 營業儀表板 現金收支登錄 高階收支登錄 材料自購登錄 每日結帳 排…" at bounding box center [784, 214] width 1568 height 1127
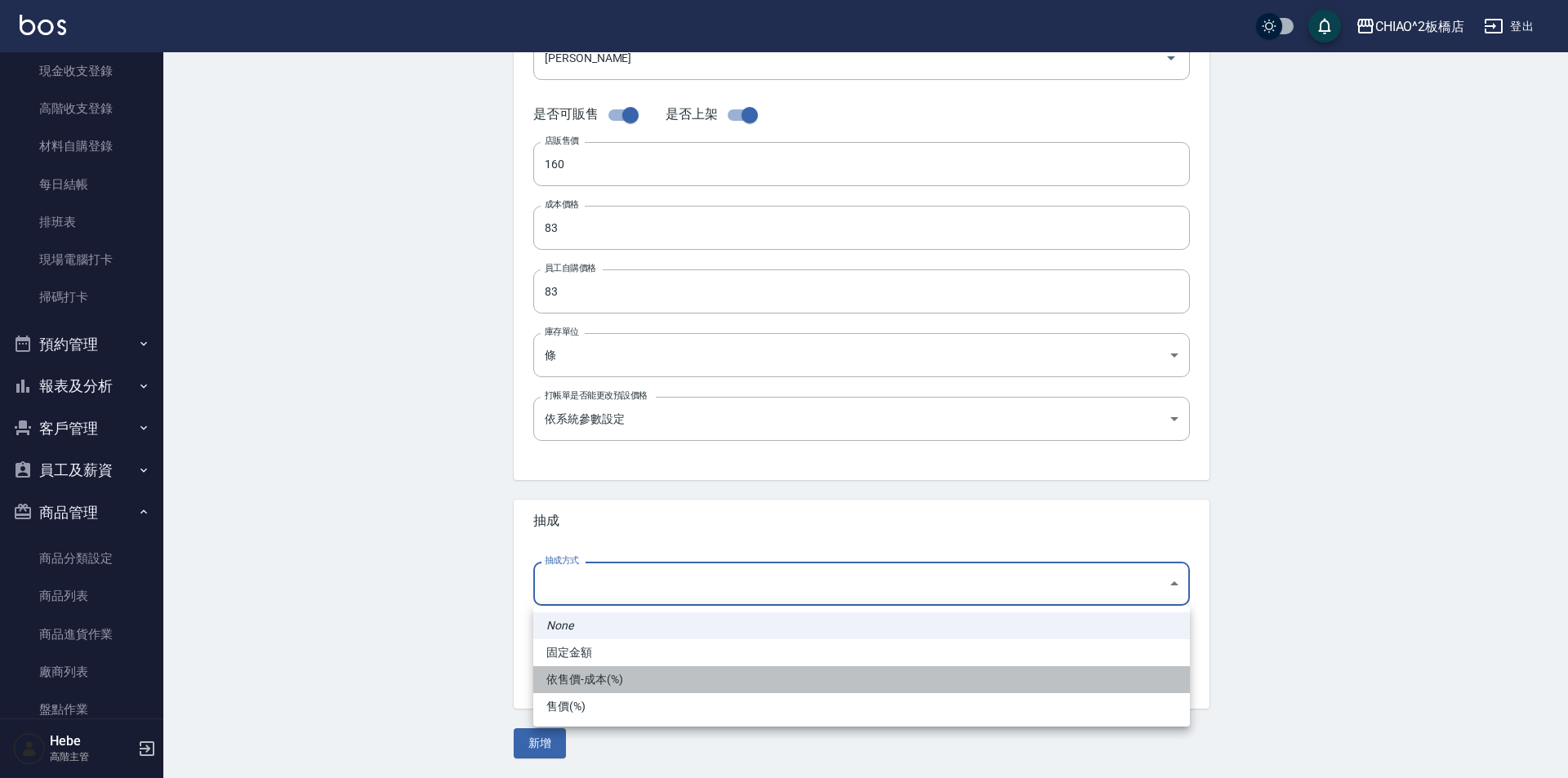
click at [616, 684] on li "依售價-成本(%)" at bounding box center [861, 680] width 656 height 27
type input "byCost"
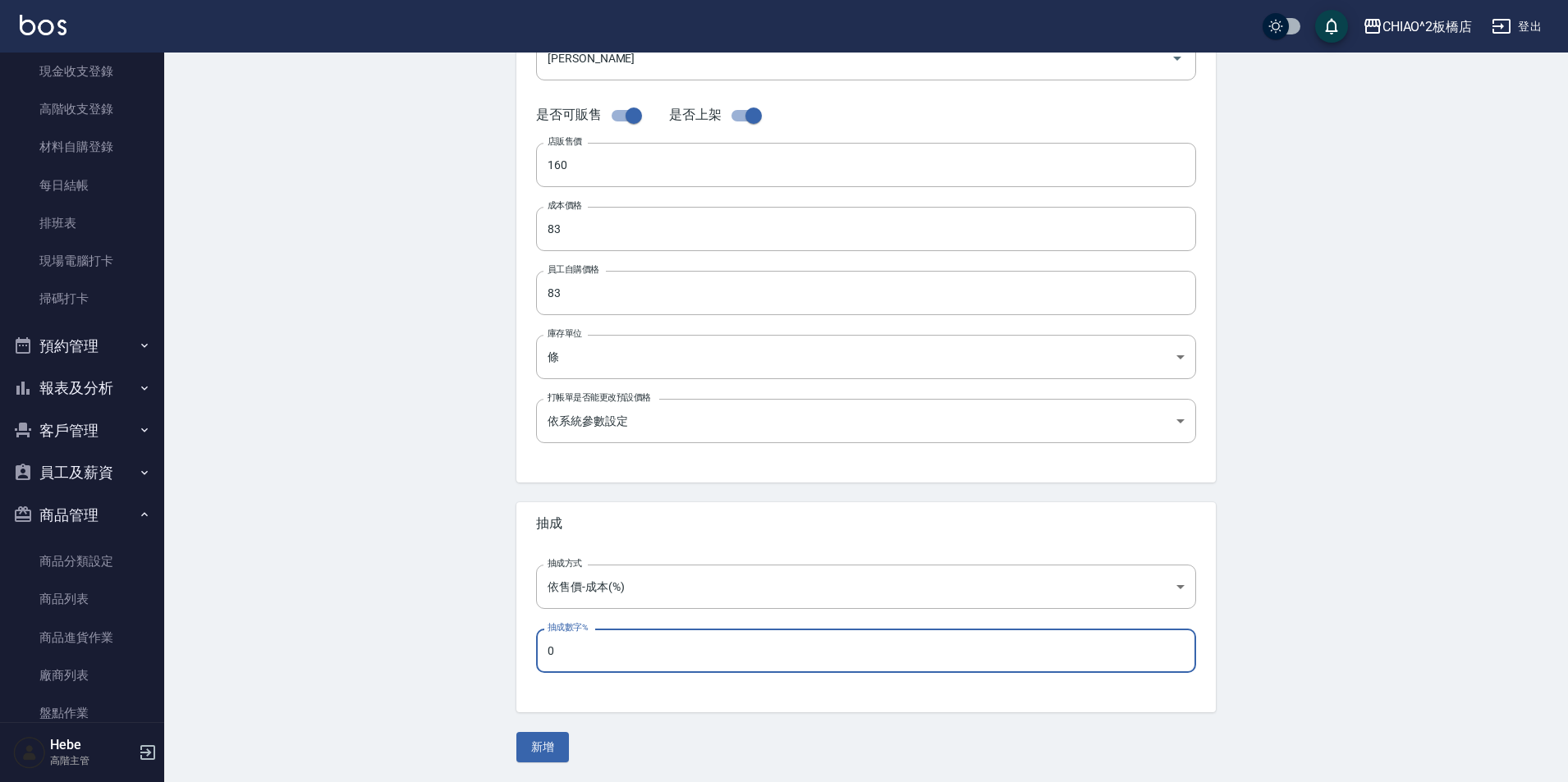
click at [597, 664] on input "0" at bounding box center [865, 651] width 660 height 45
type input "70"
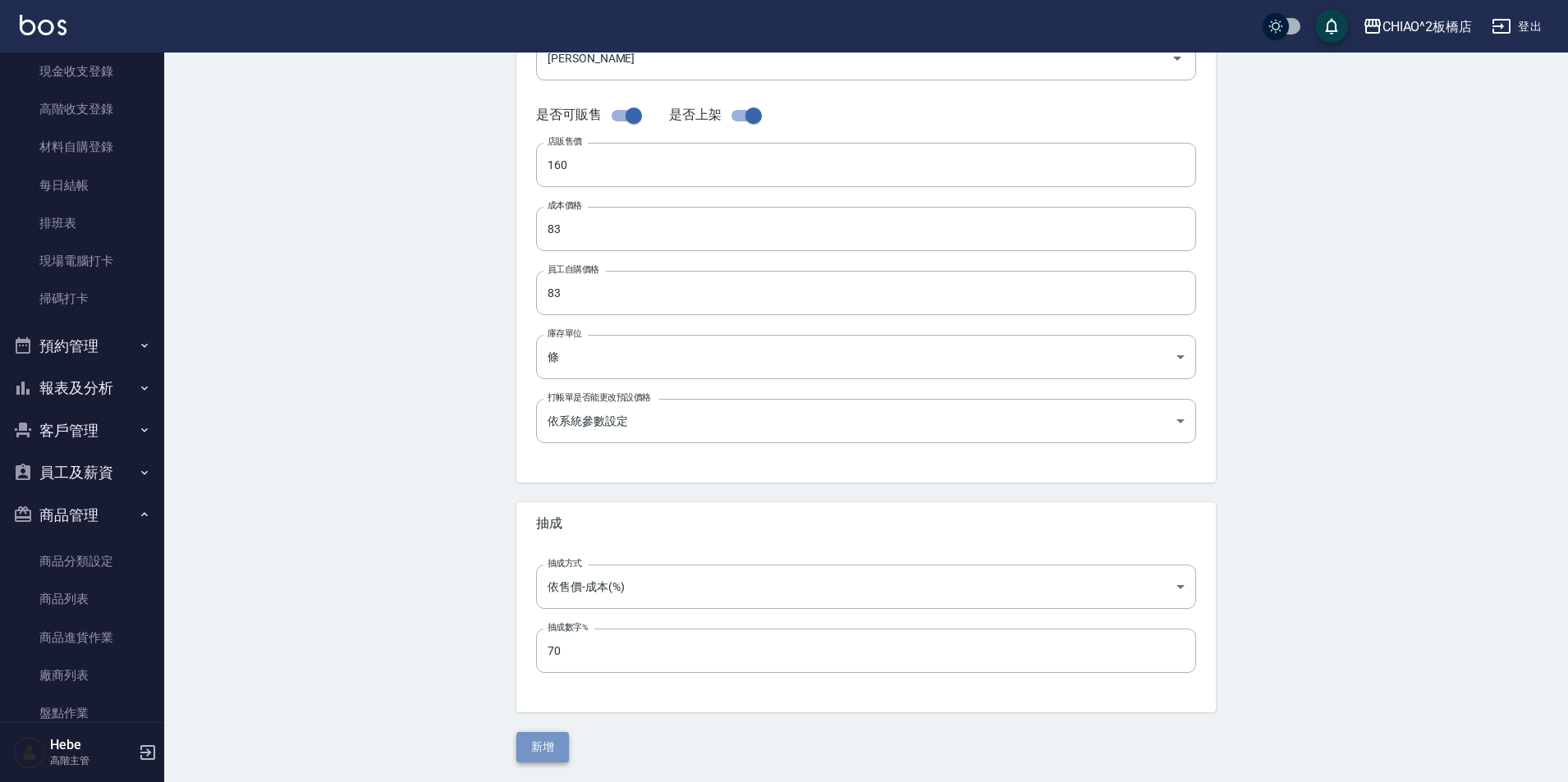
click at [536, 737] on button "新增" at bounding box center [542, 747] width 53 height 30
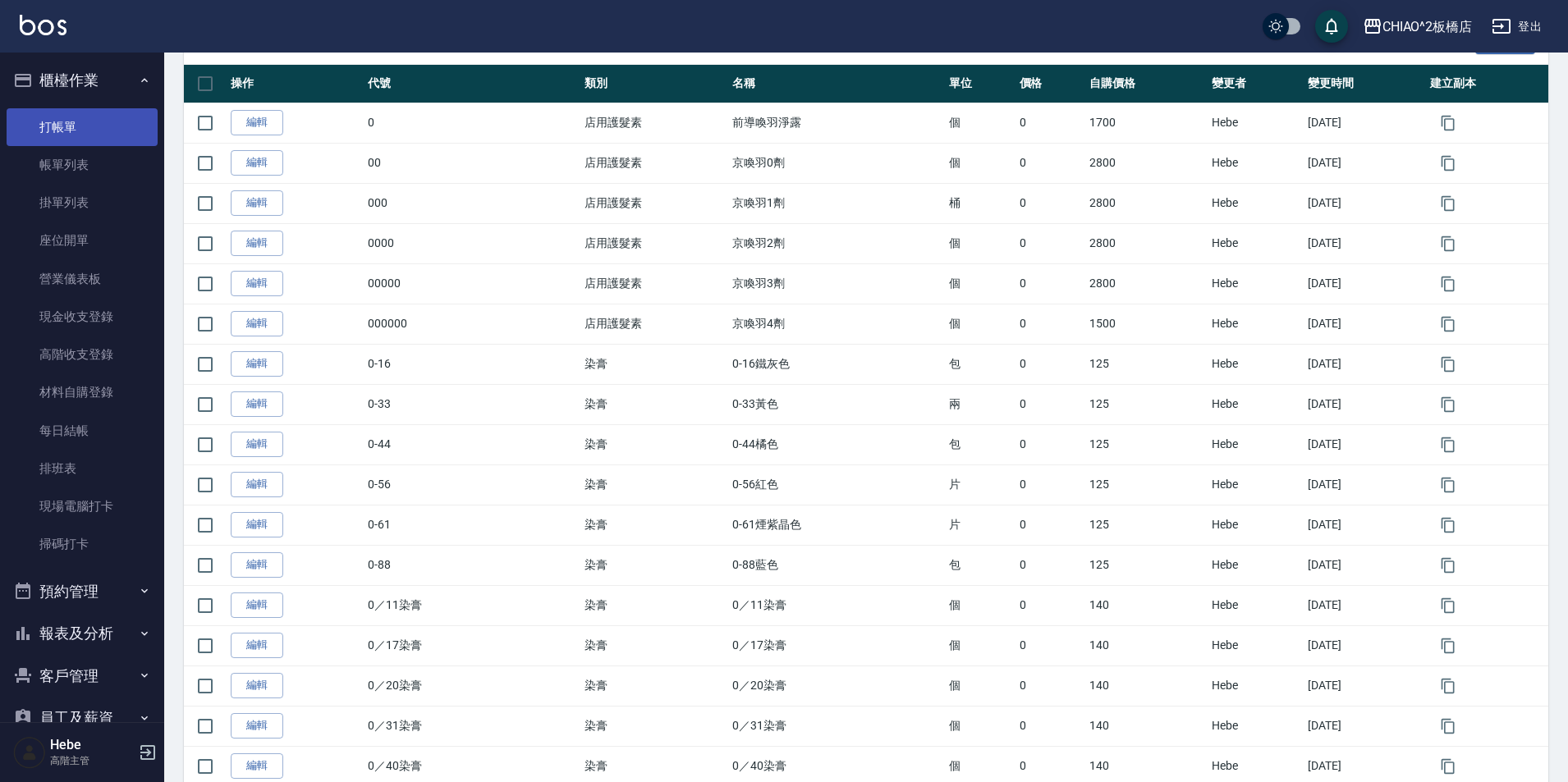
click at [69, 135] on link "打帳單" at bounding box center [82, 127] width 151 height 37
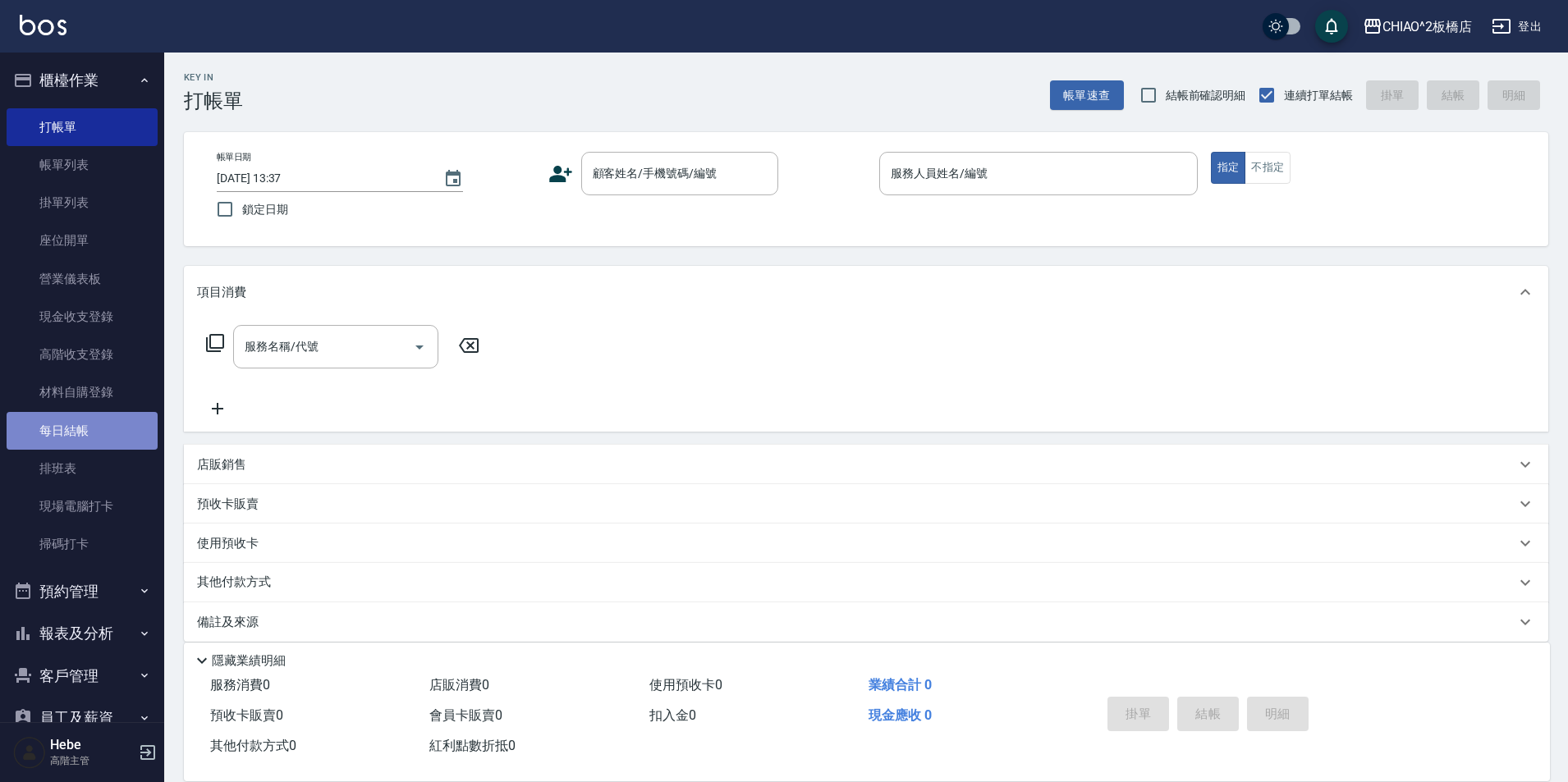
click at [111, 429] on link "每日結帳" at bounding box center [82, 431] width 151 height 37
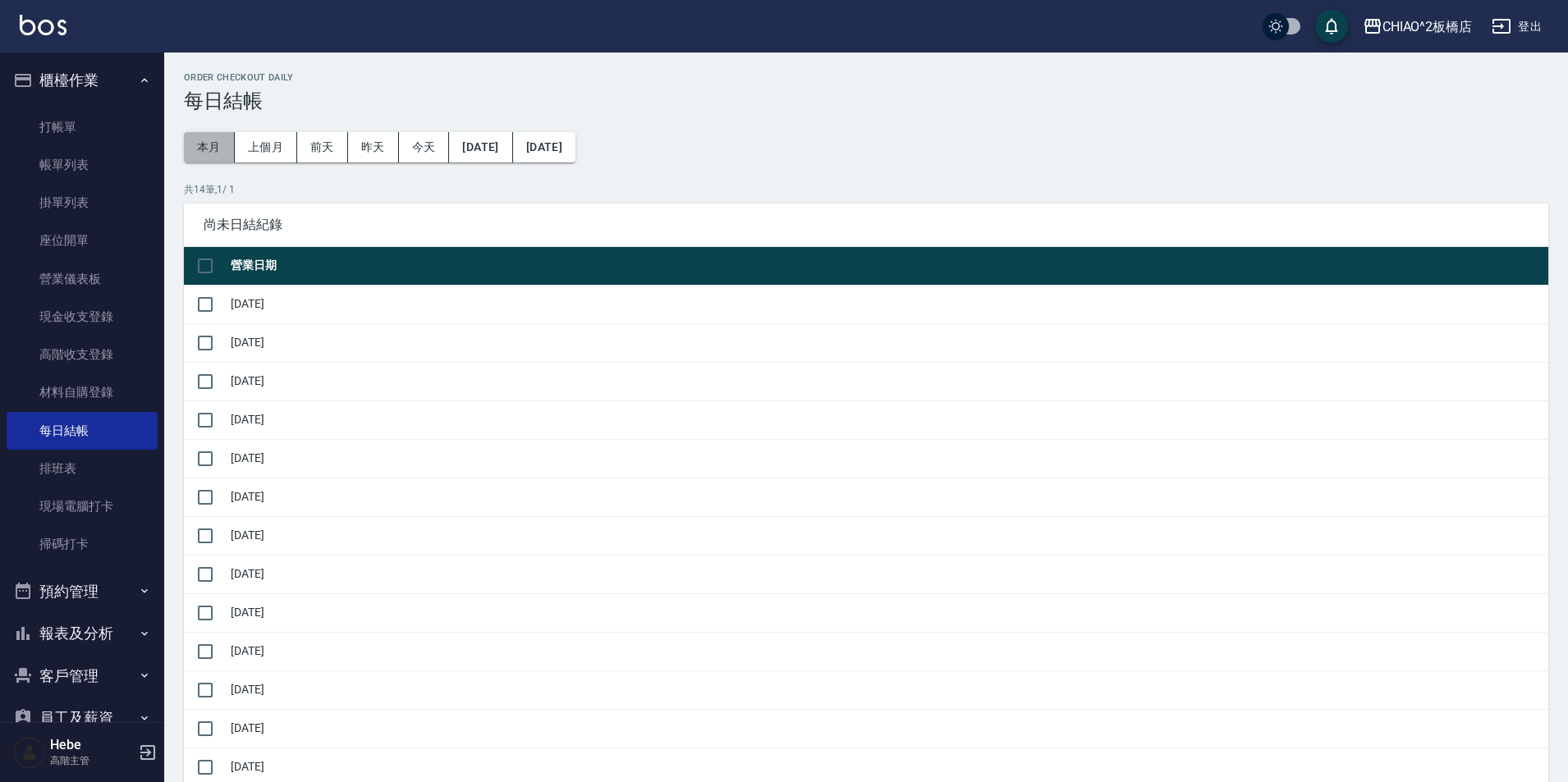
click at [205, 157] on button "本月" at bounding box center [208, 147] width 51 height 30
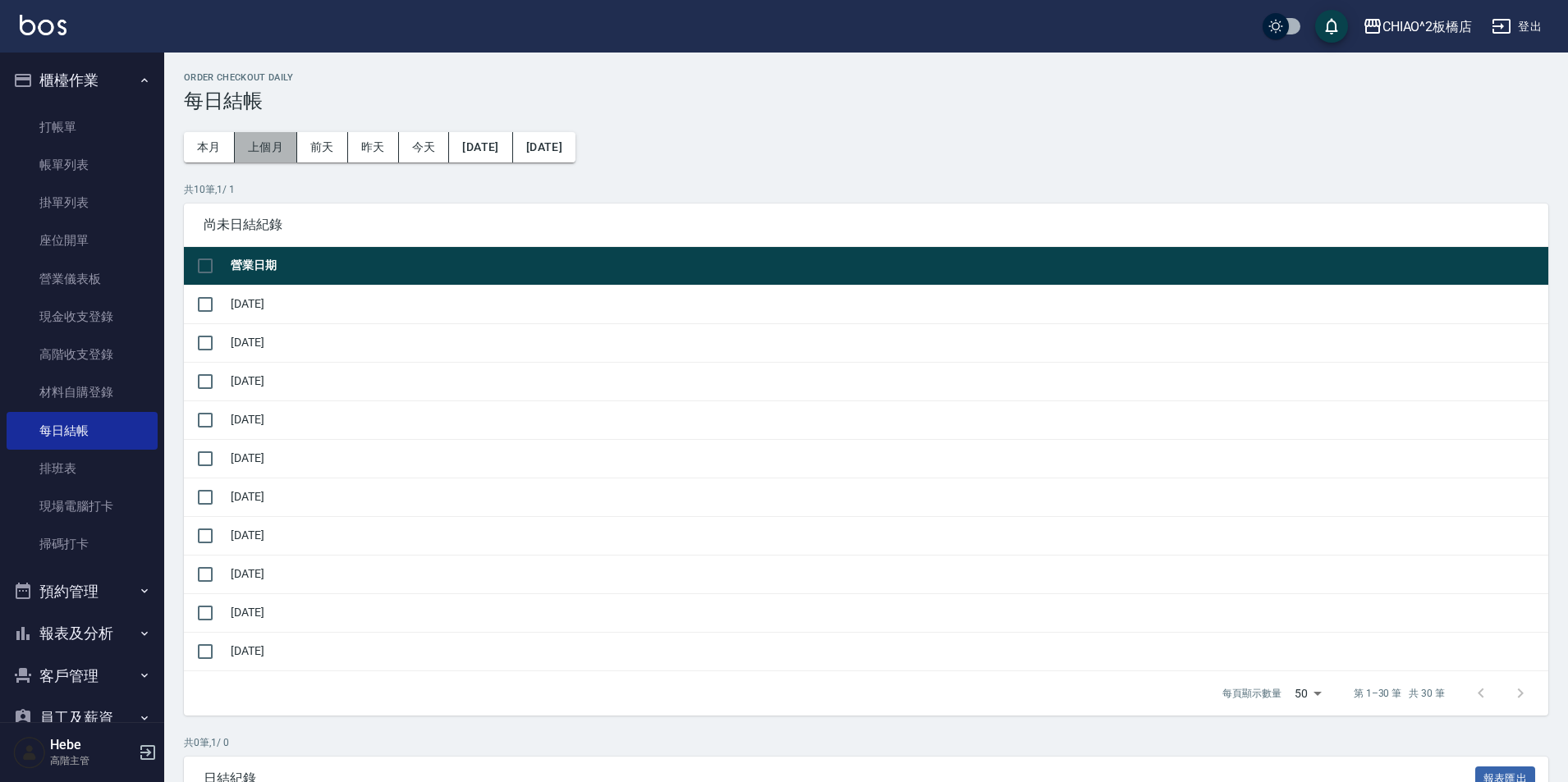
click at [281, 152] on button "上個月" at bounding box center [266, 147] width 62 height 30
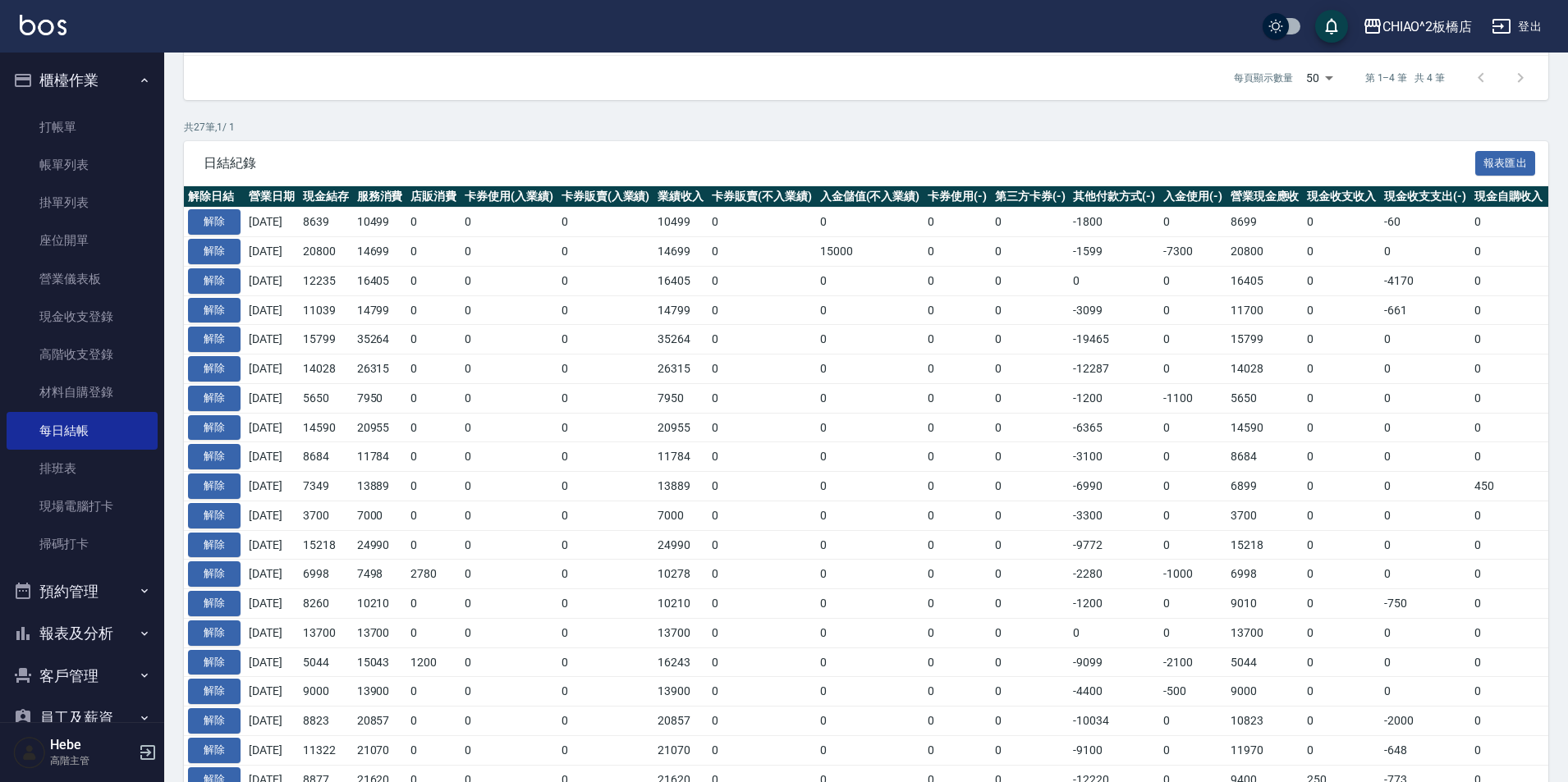
scroll to position [372, 0]
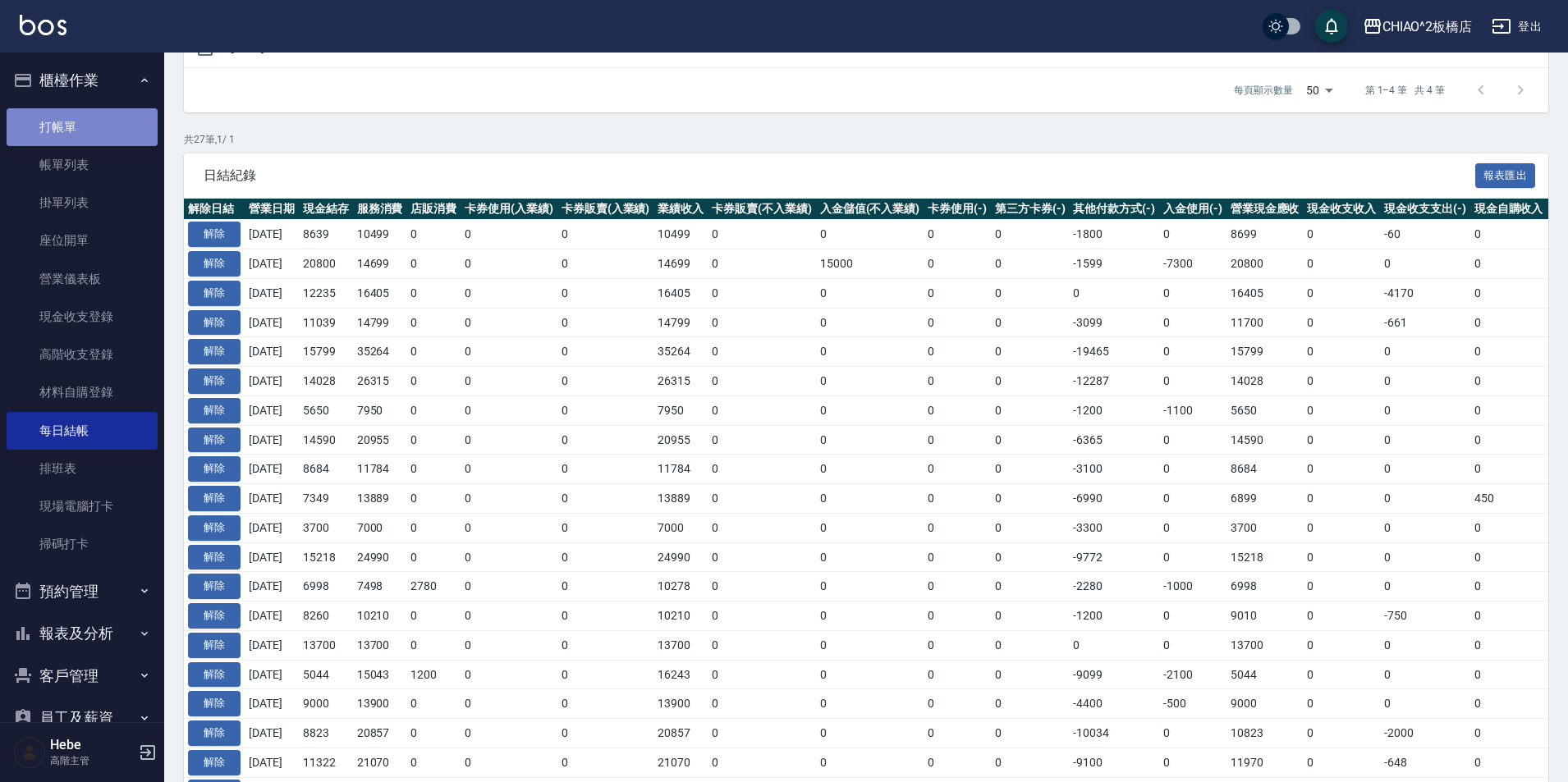
click at [92, 115] on link "打帳單" at bounding box center [82, 127] width 151 height 37
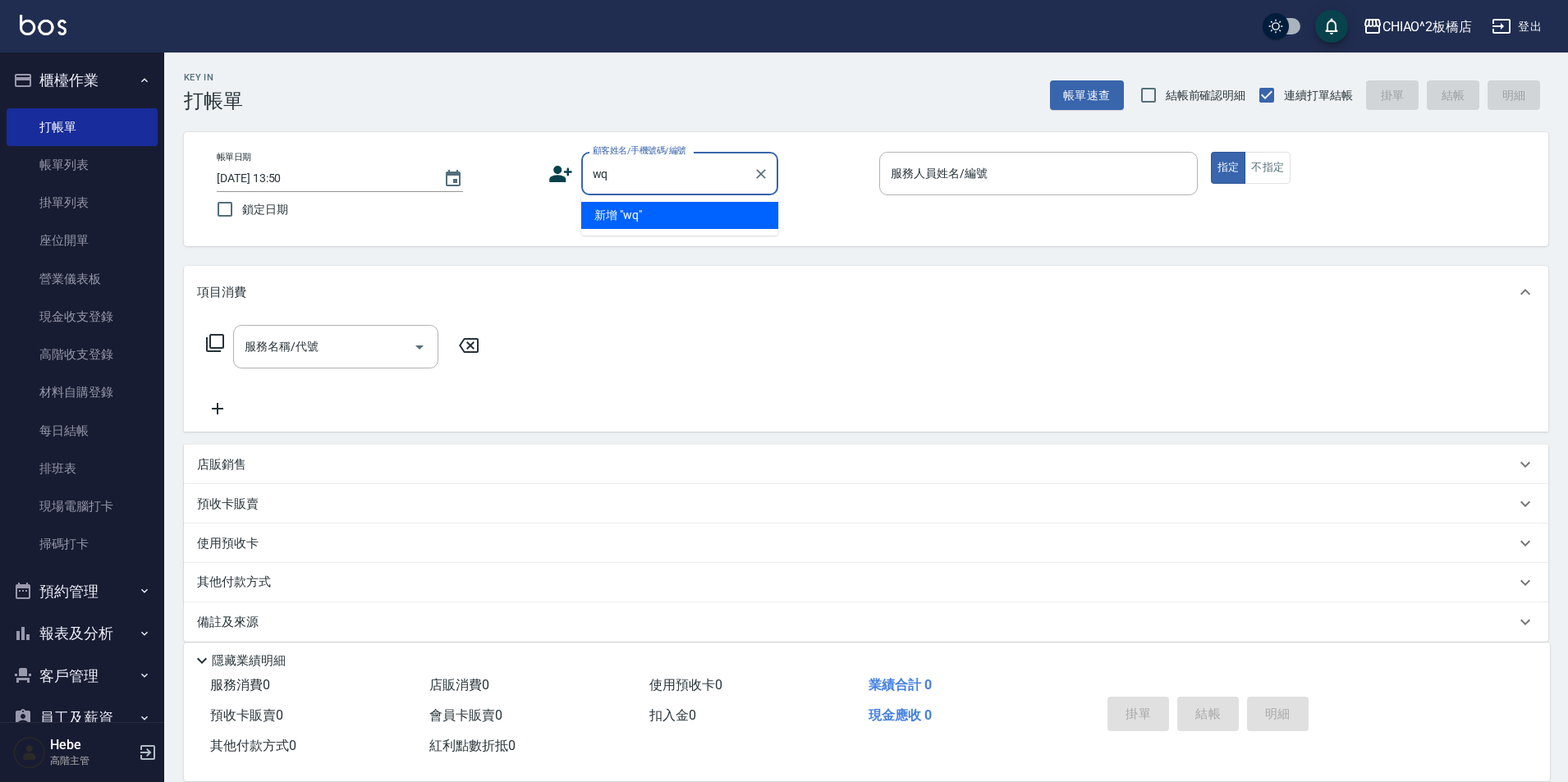
type input "w"
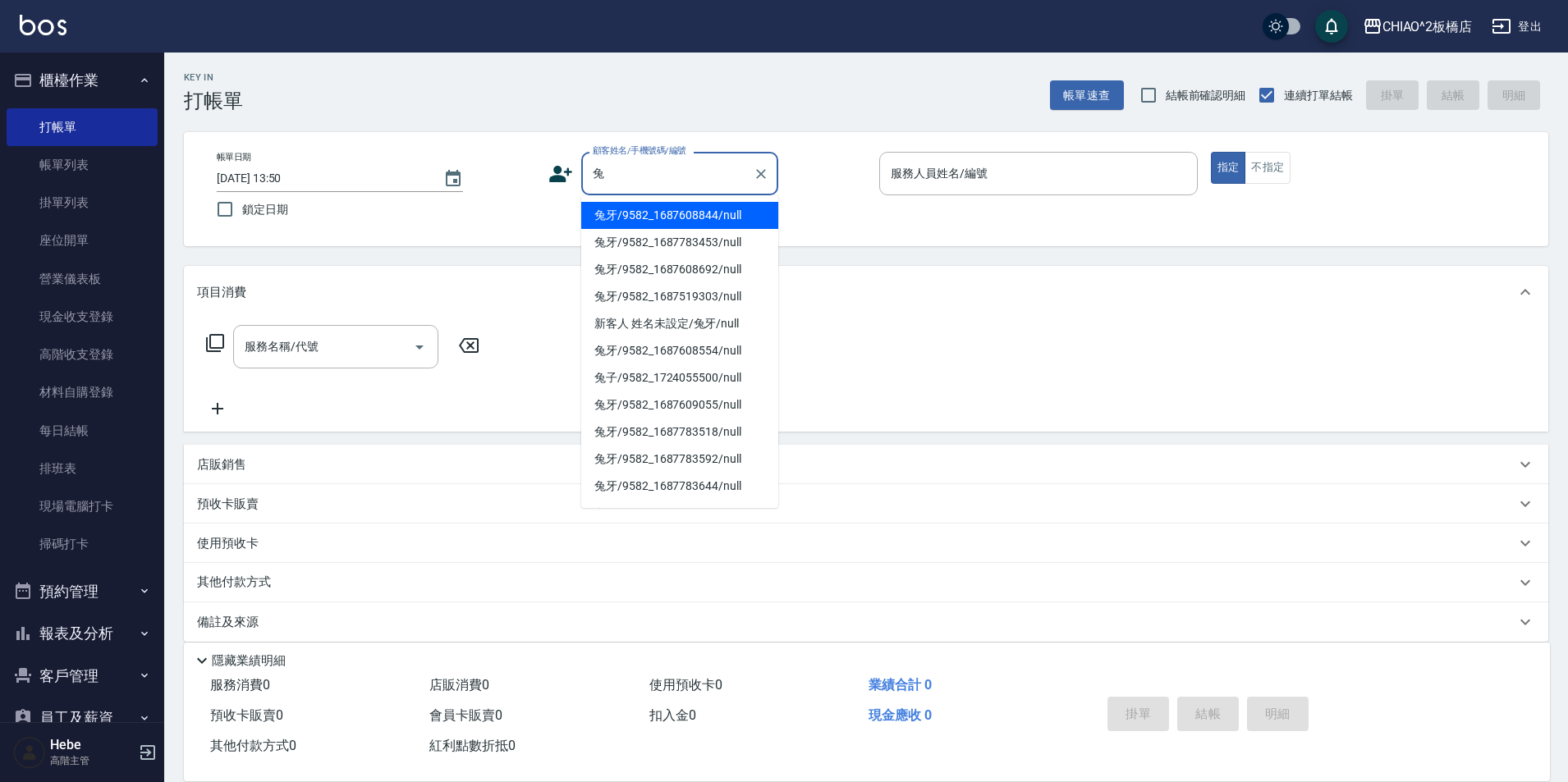
click at [686, 215] on li "兔牙/9582_1687608844/null" at bounding box center [679, 216] width 197 height 27
type input "兔牙/9582_1687608844/null"
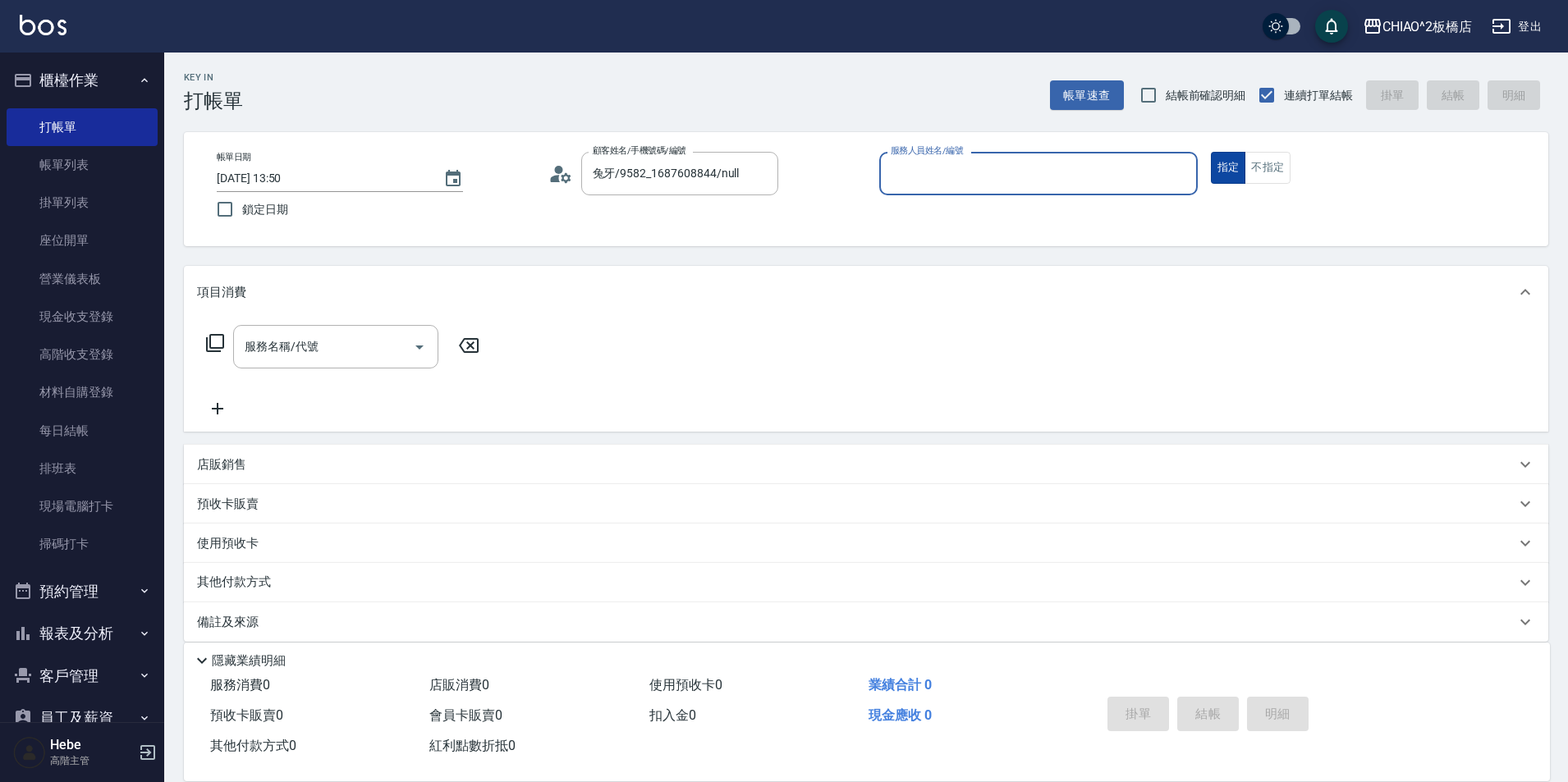
drag, startPoint x: 1277, startPoint y: 166, endPoint x: 1211, endPoint y: 174, distance: 66.5
click at [1274, 166] on button "不指定" at bounding box center [1267, 168] width 46 height 32
click at [1023, 172] on input "服務人員姓名/編號" at bounding box center [1037, 174] width 304 height 29
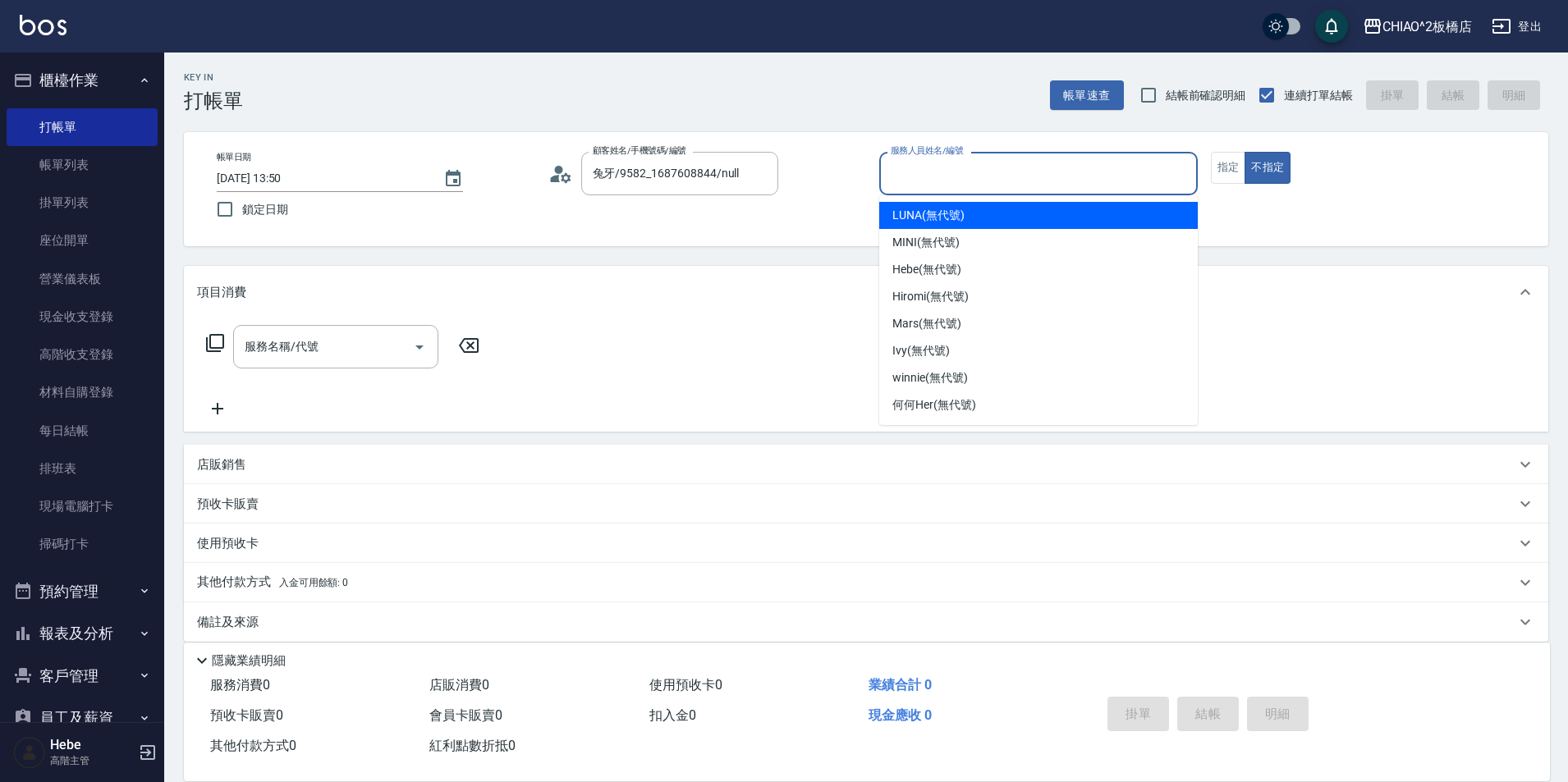
click at [929, 213] on span "LUNA (無代號)" at bounding box center [928, 215] width 72 height 17
type input "LUNA(無代號)"
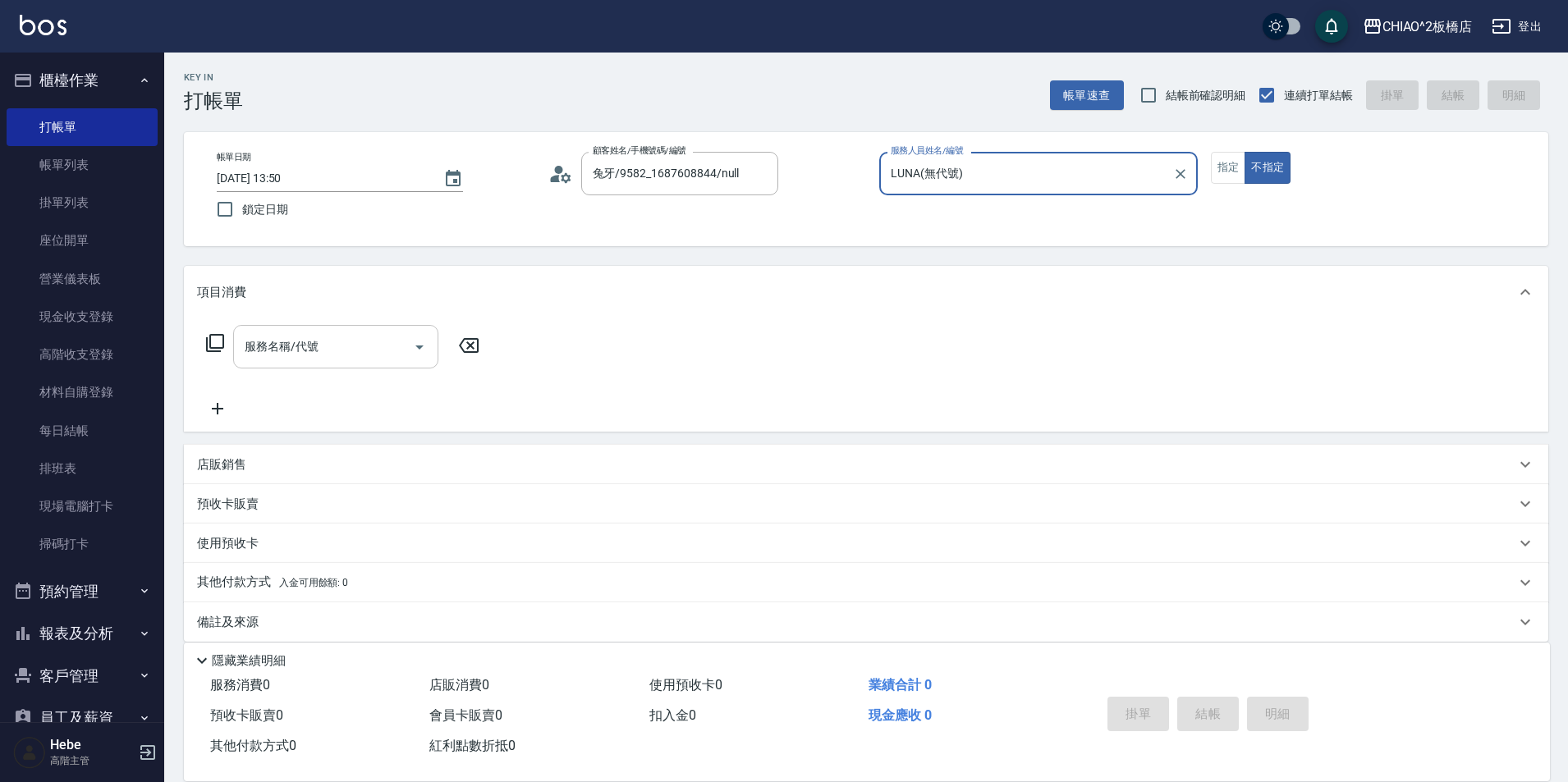
click at [297, 343] on input "服務名稱/代號" at bounding box center [323, 346] width 166 height 29
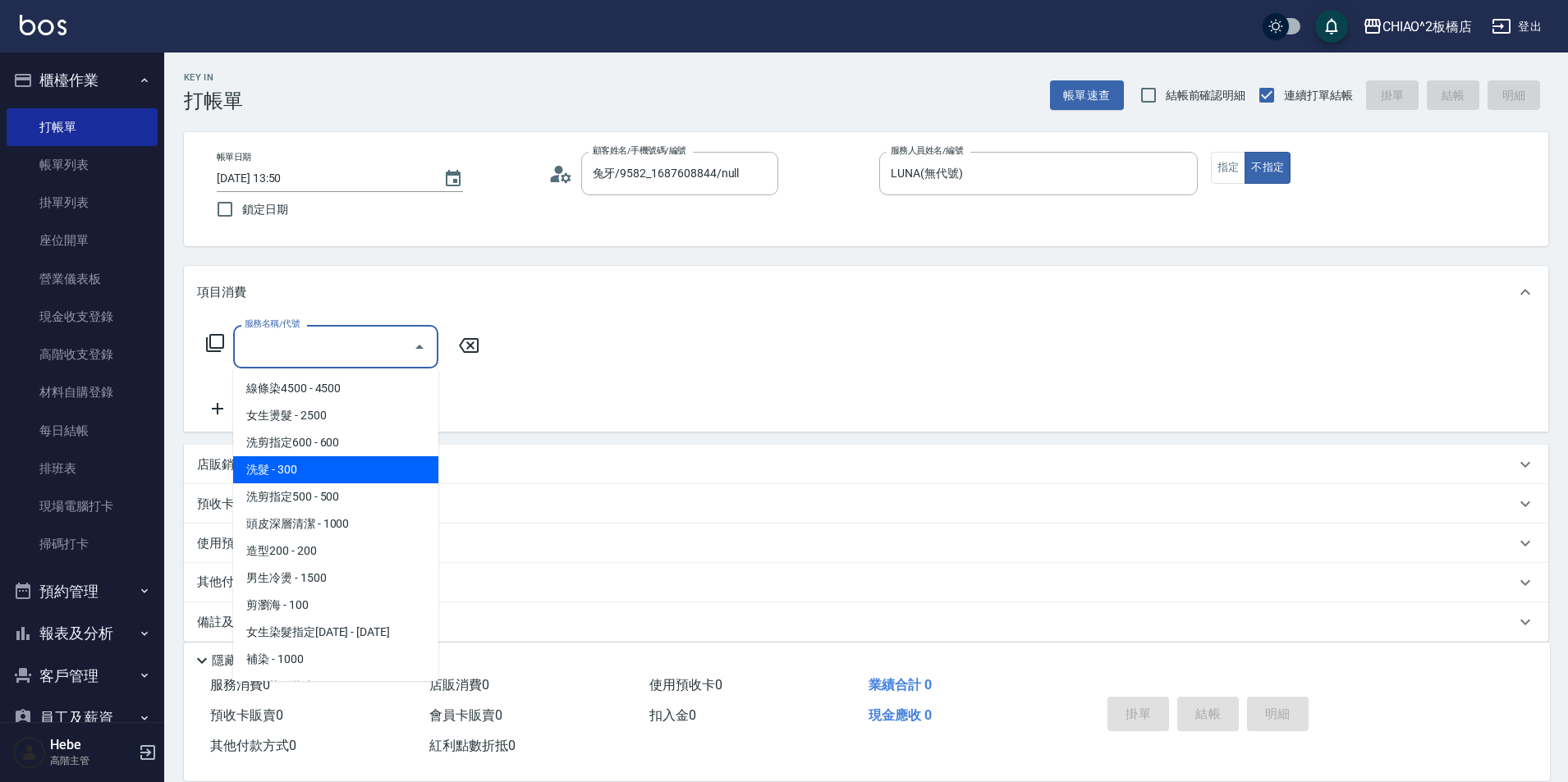
drag, startPoint x: 318, startPoint y: 465, endPoint x: 255, endPoint y: 445, distance: 66.1
click at [316, 465] on span "洗髮 - 300" at bounding box center [336, 469] width 205 height 27
type input "洗髮(96679)"
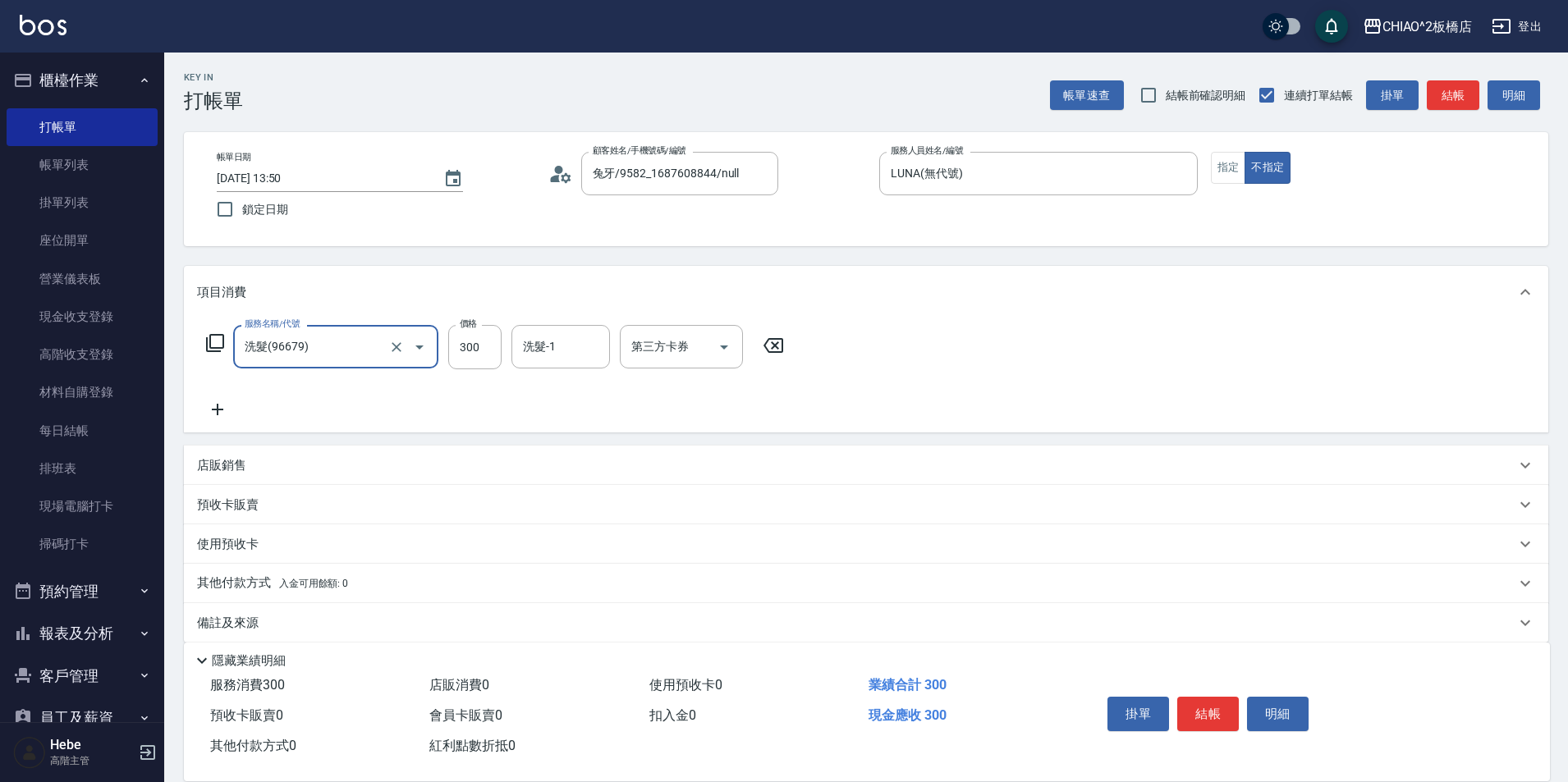
drag, startPoint x: 215, startPoint y: 421, endPoint x: 214, endPoint y: 411, distance: 10.0
click at [215, 416] on div "服務名稱/代號 洗髮(96679) 服務名稱/代號 價格 300 價格 洗髮-1 洗髮-1 第三方卡券 第三方卡券" at bounding box center [865, 376] width 1364 height 114
click at [214, 404] on icon at bounding box center [217, 410] width 41 height 20
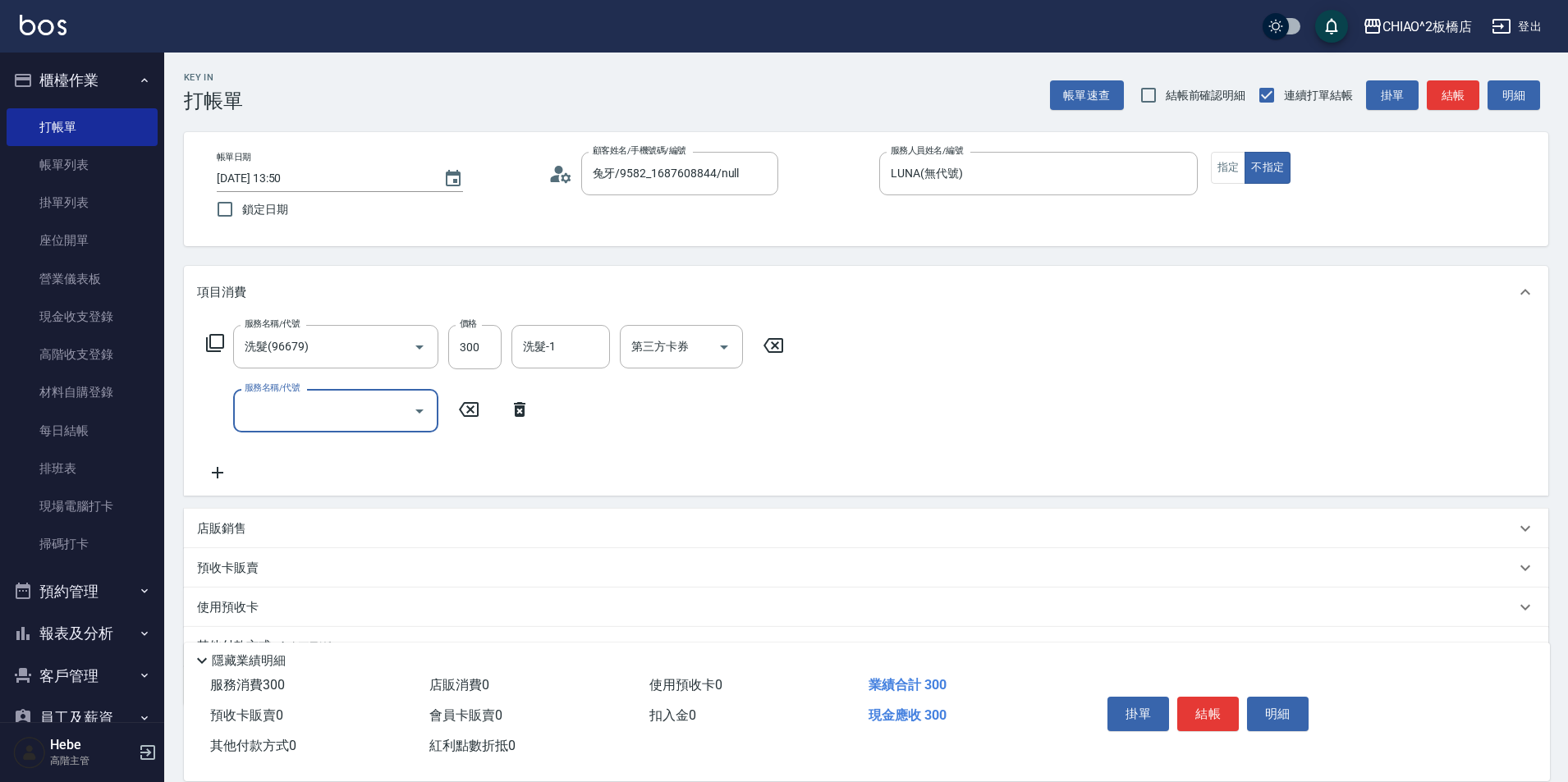
click at [255, 420] on input "服務名稱/代號" at bounding box center [323, 411] width 166 height 29
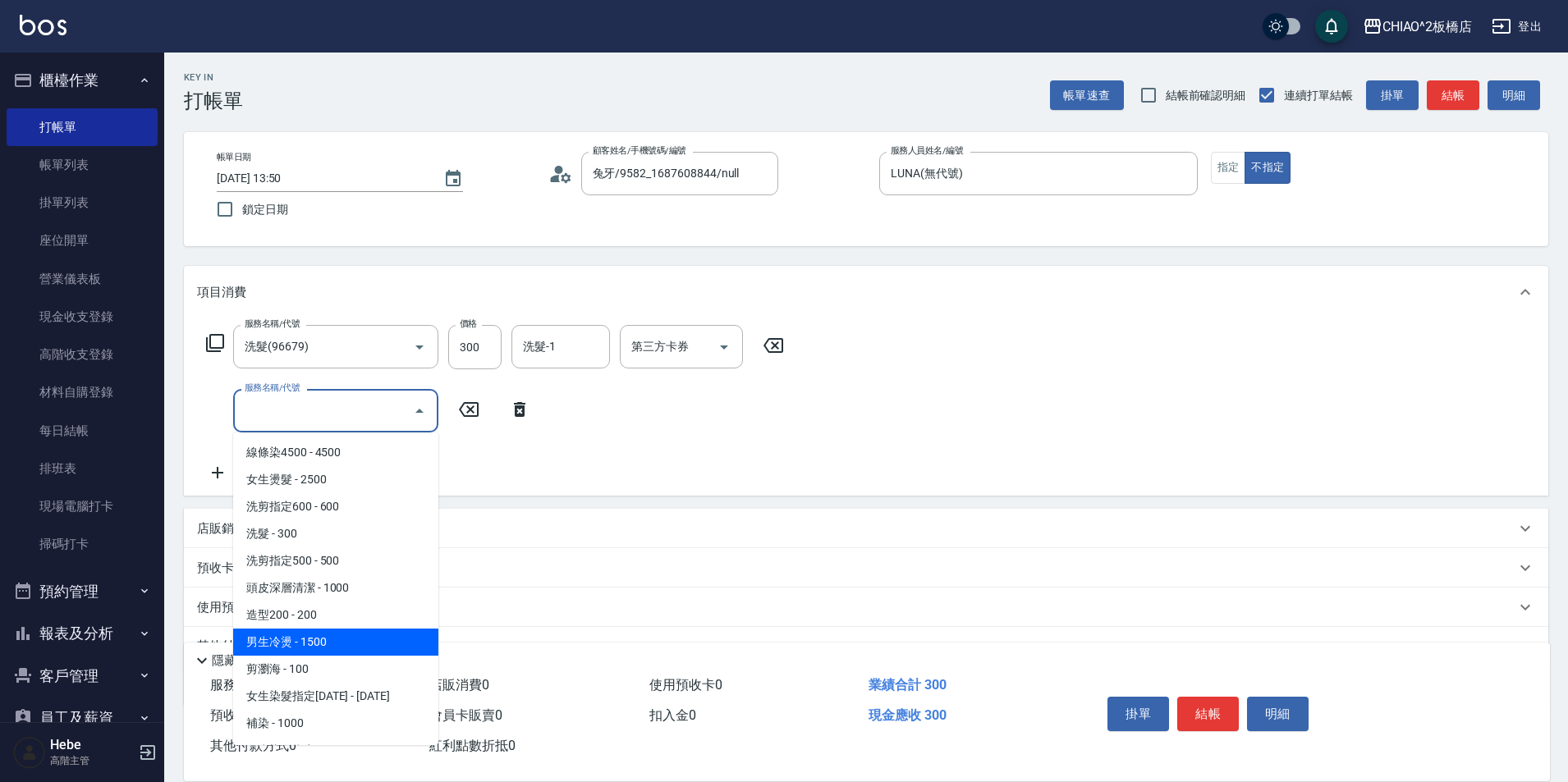
click at [305, 653] on span "男生冷燙 - 1500" at bounding box center [336, 642] width 205 height 27
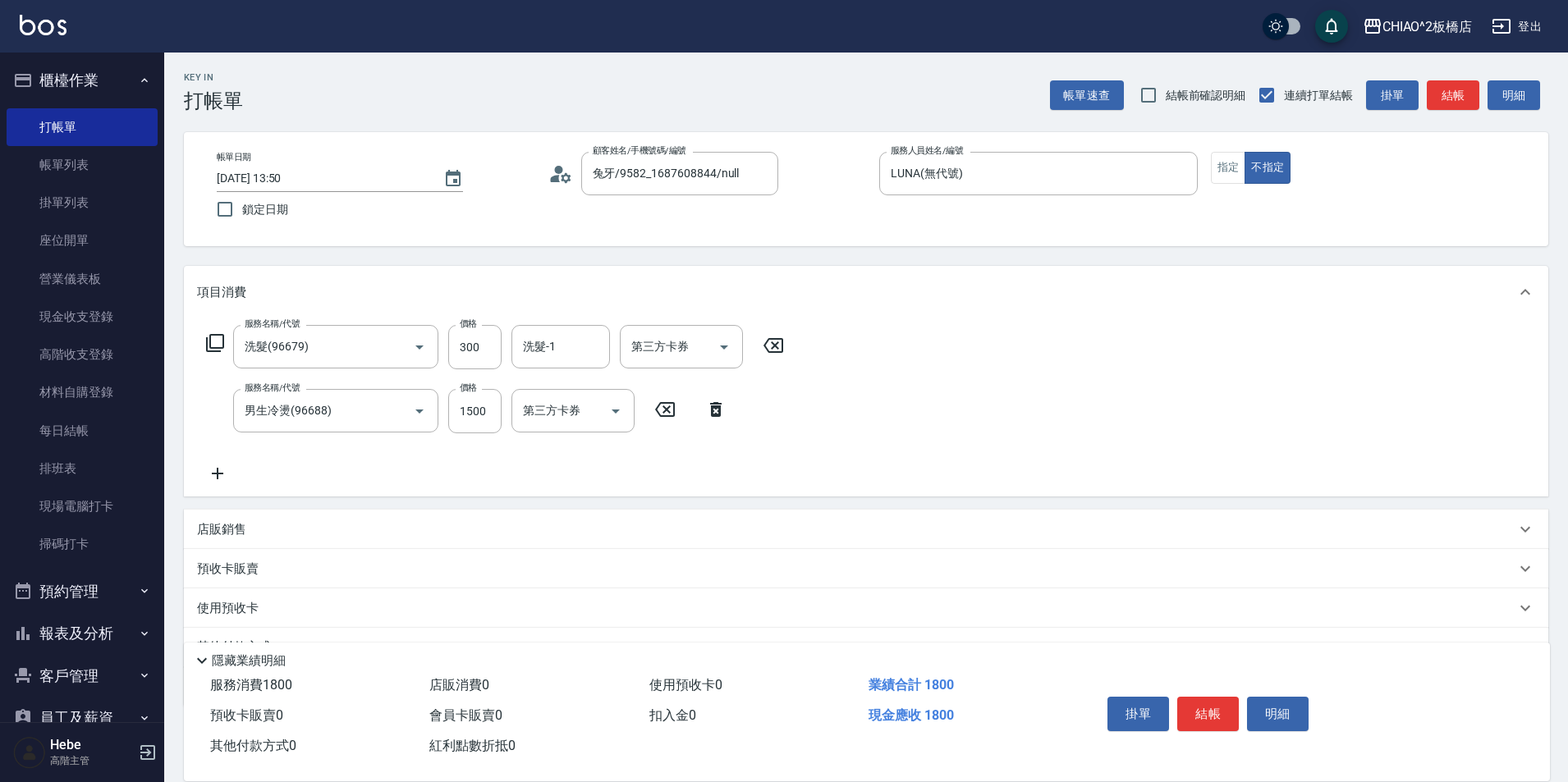
click at [306, 658] on div "隱藏業績明細" at bounding box center [871, 661] width 1358 height 20
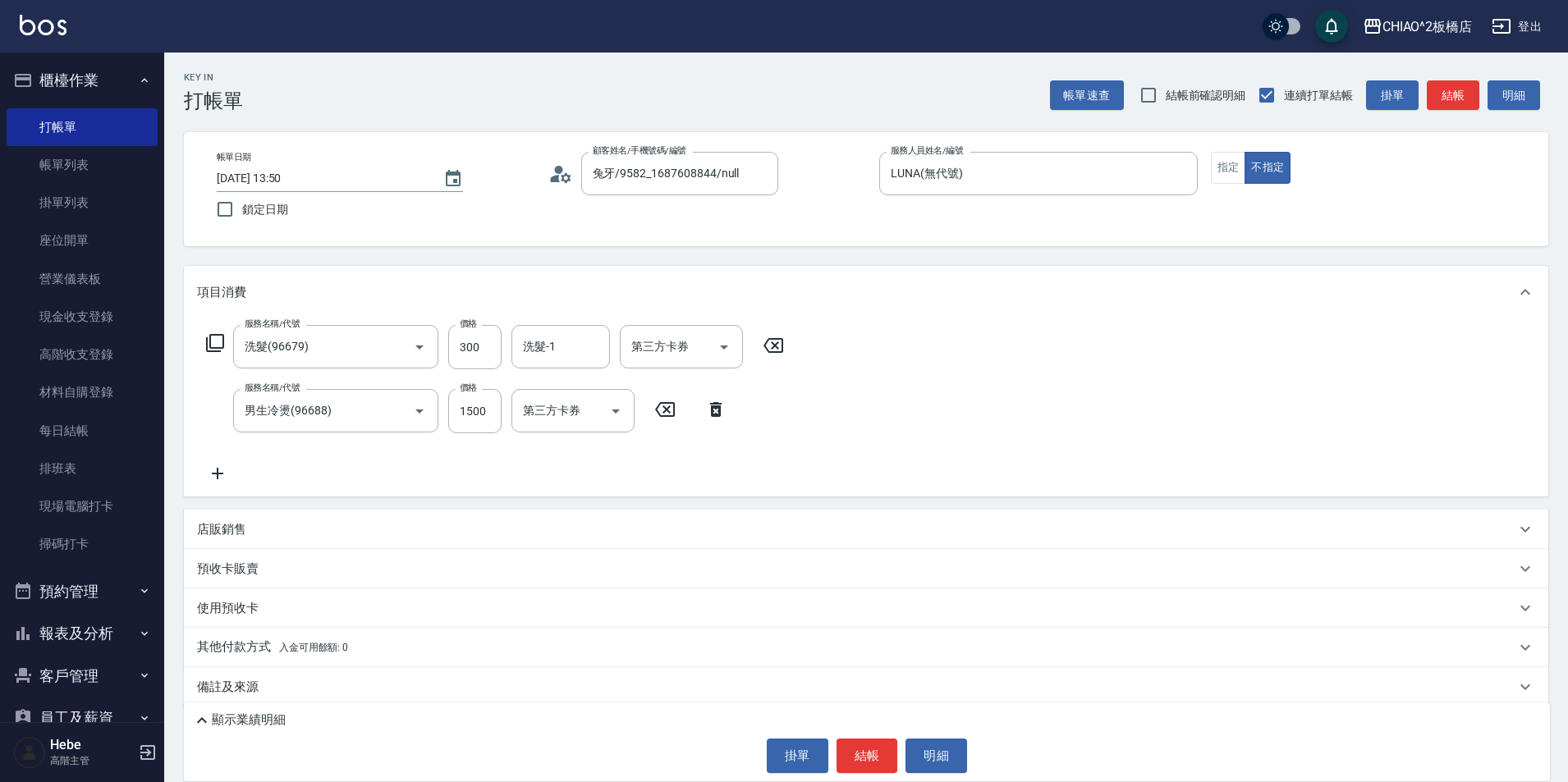
click at [311, 670] on div "備註及來源" at bounding box center [865, 687] width 1364 height 39
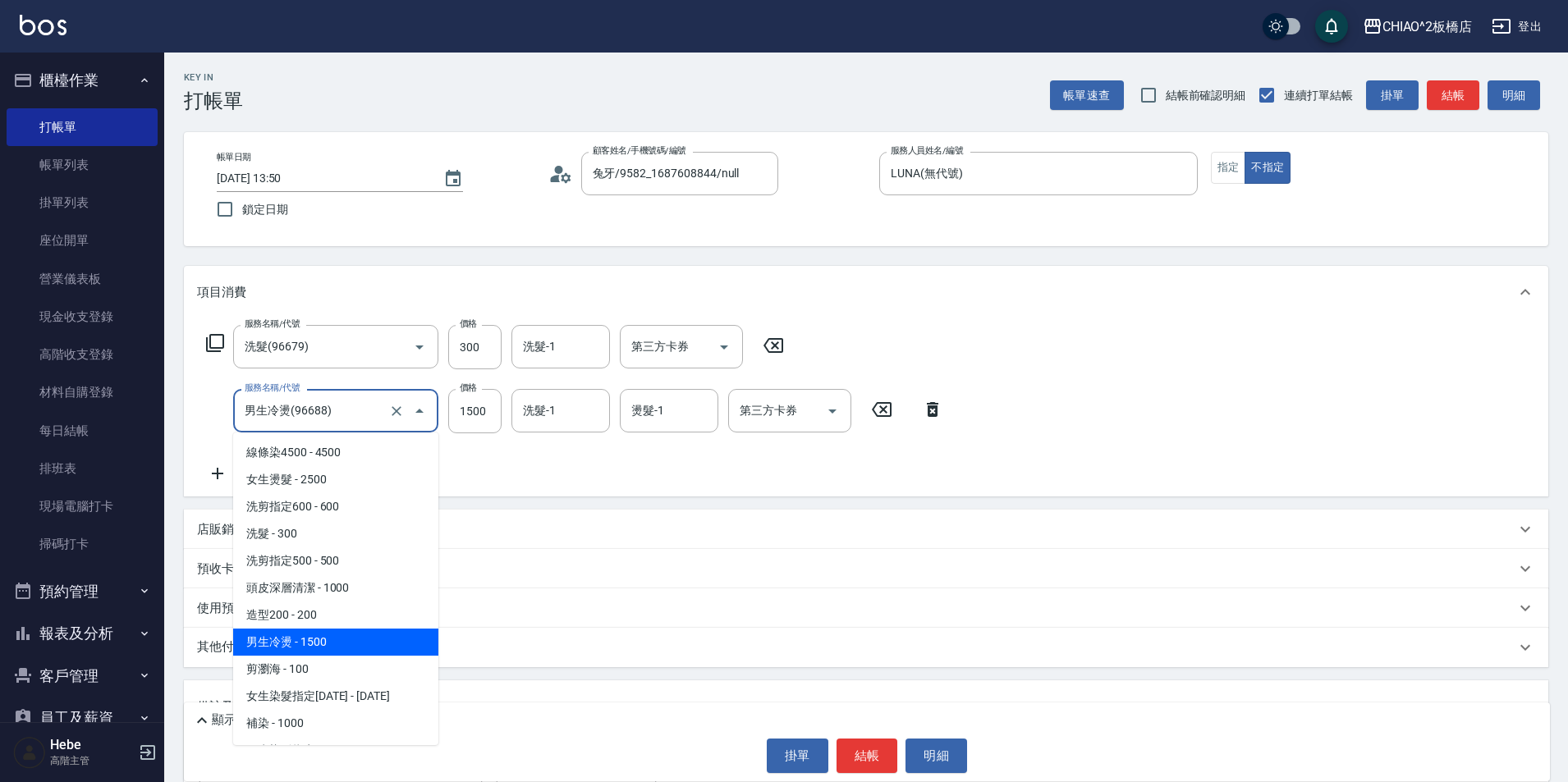
click at [372, 414] on input "男生冷燙(96688)" at bounding box center [313, 411] width 144 height 29
click at [329, 671] on span "剪瀏海 - 100" at bounding box center [336, 669] width 205 height 27
type input "剪瀏海(96690)"
type input "100"
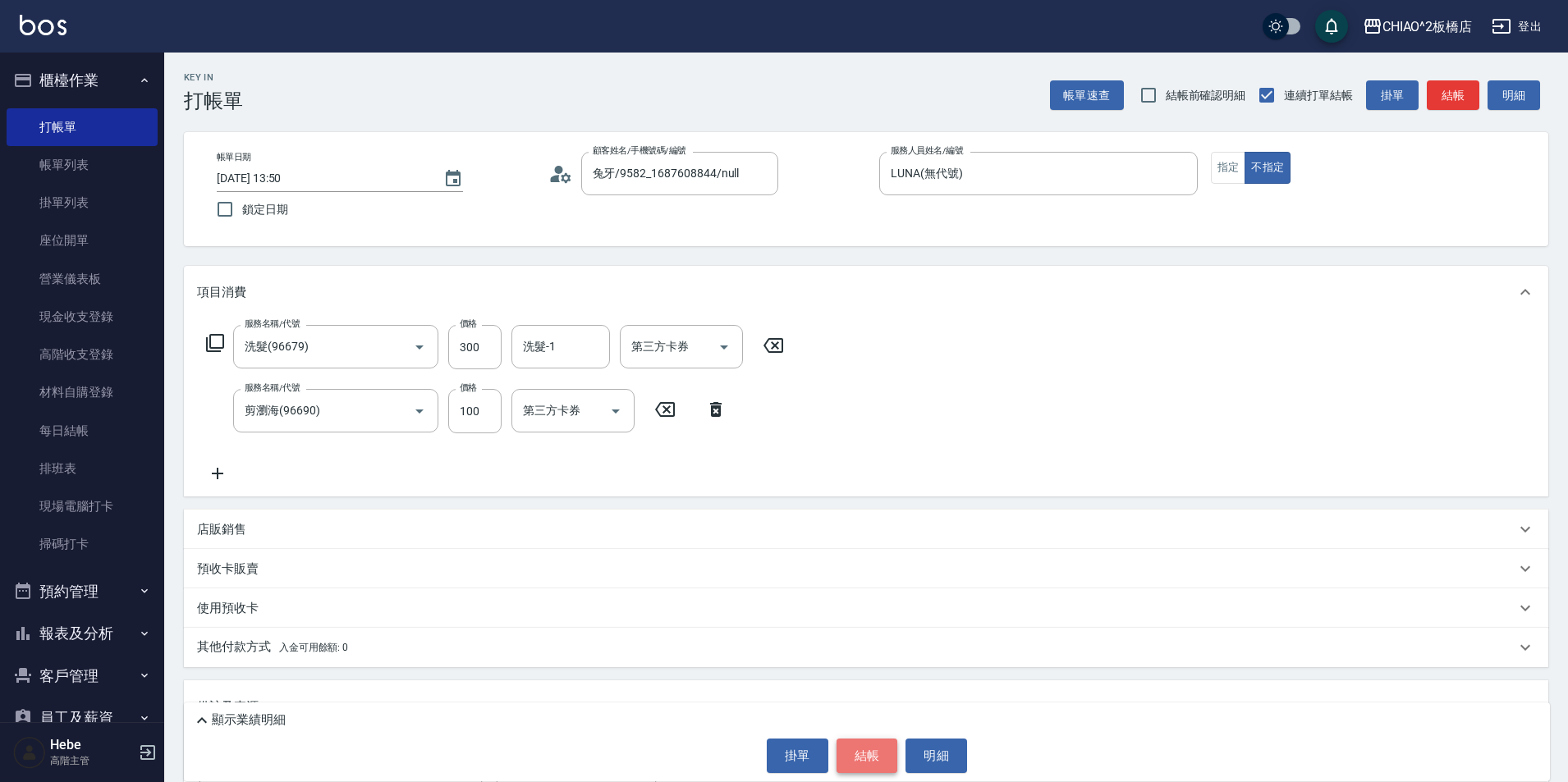
click at [870, 756] on button "結帳" at bounding box center [866, 756] width 61 height 35
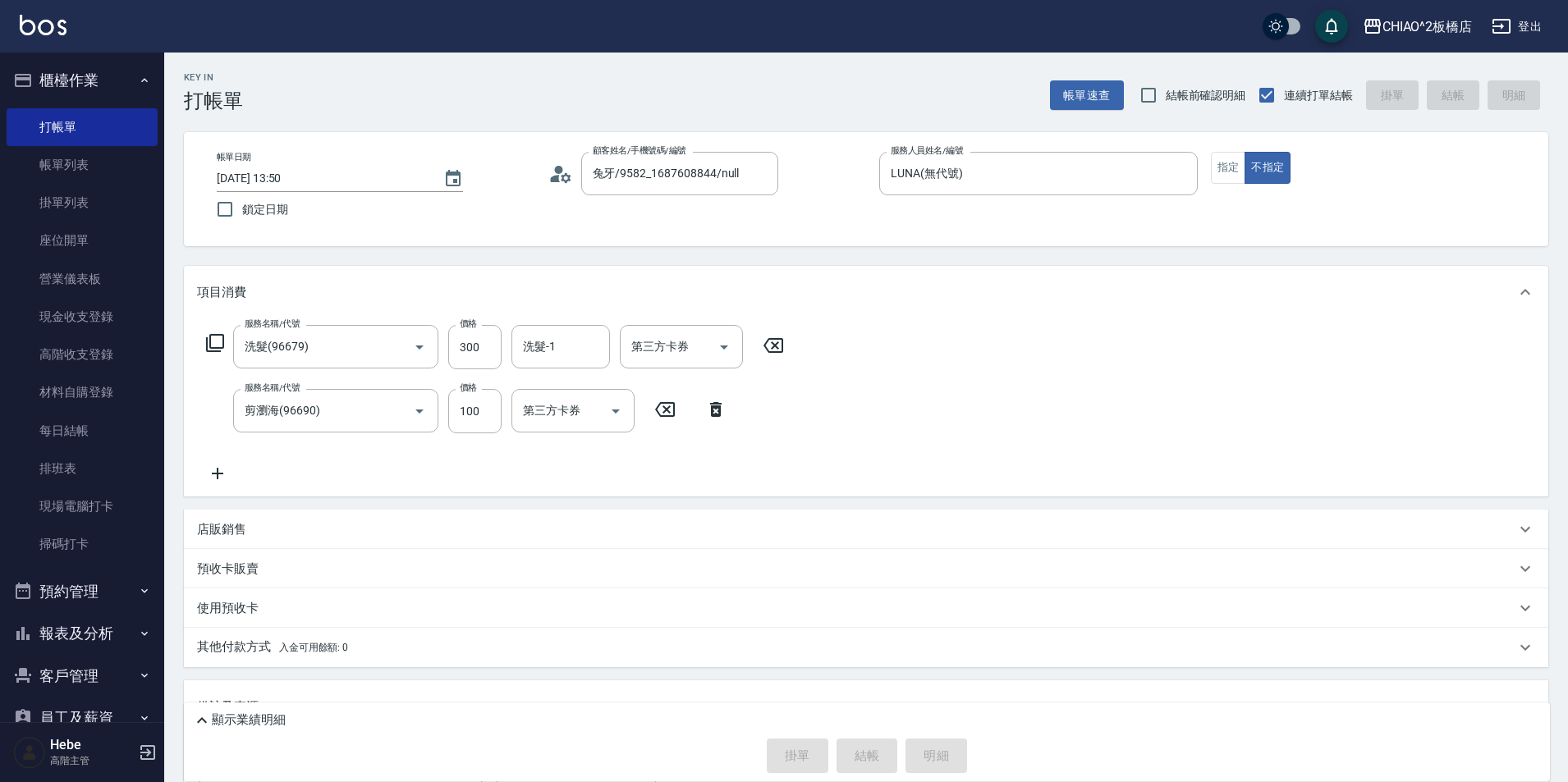
type input "[DATE] 14:08"
